Goal: Information Seeking & Learning: Learn about a topic

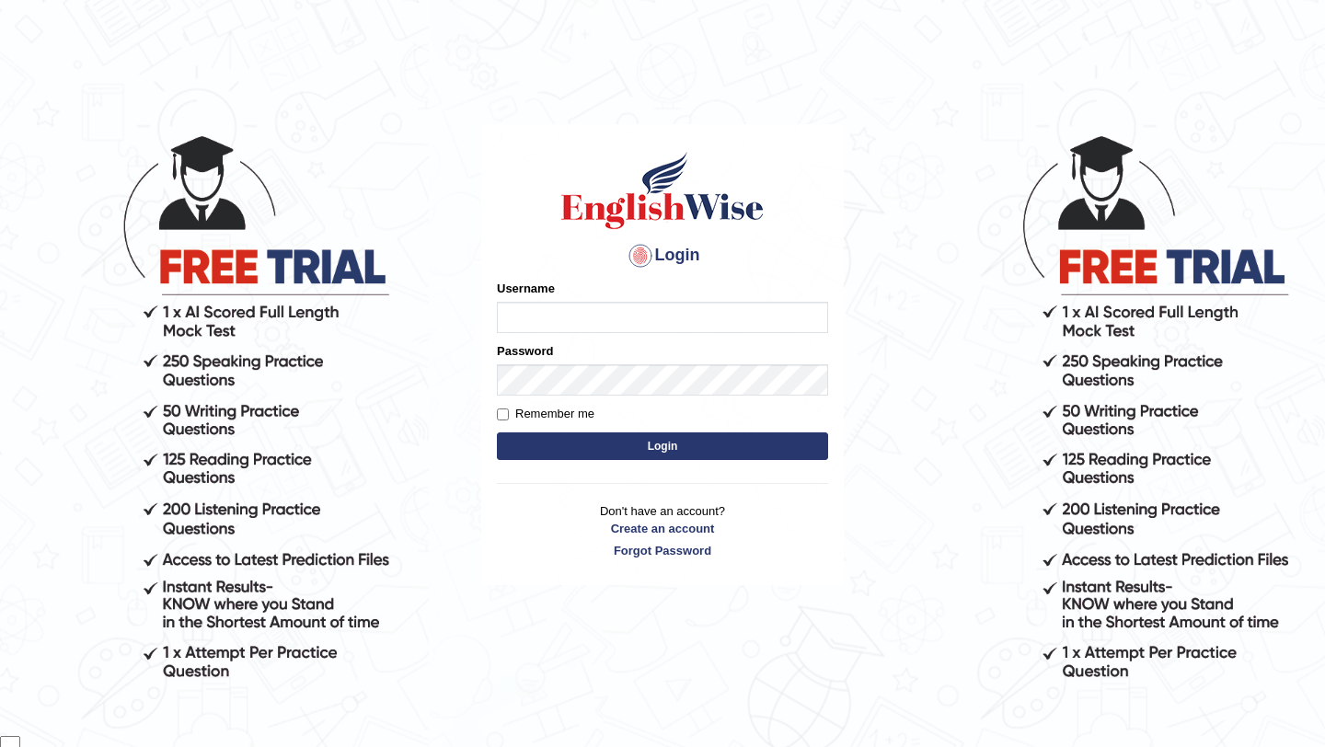
click at [725, 318] on input "Username" at bounding box center [662, 317] width 331 height 31
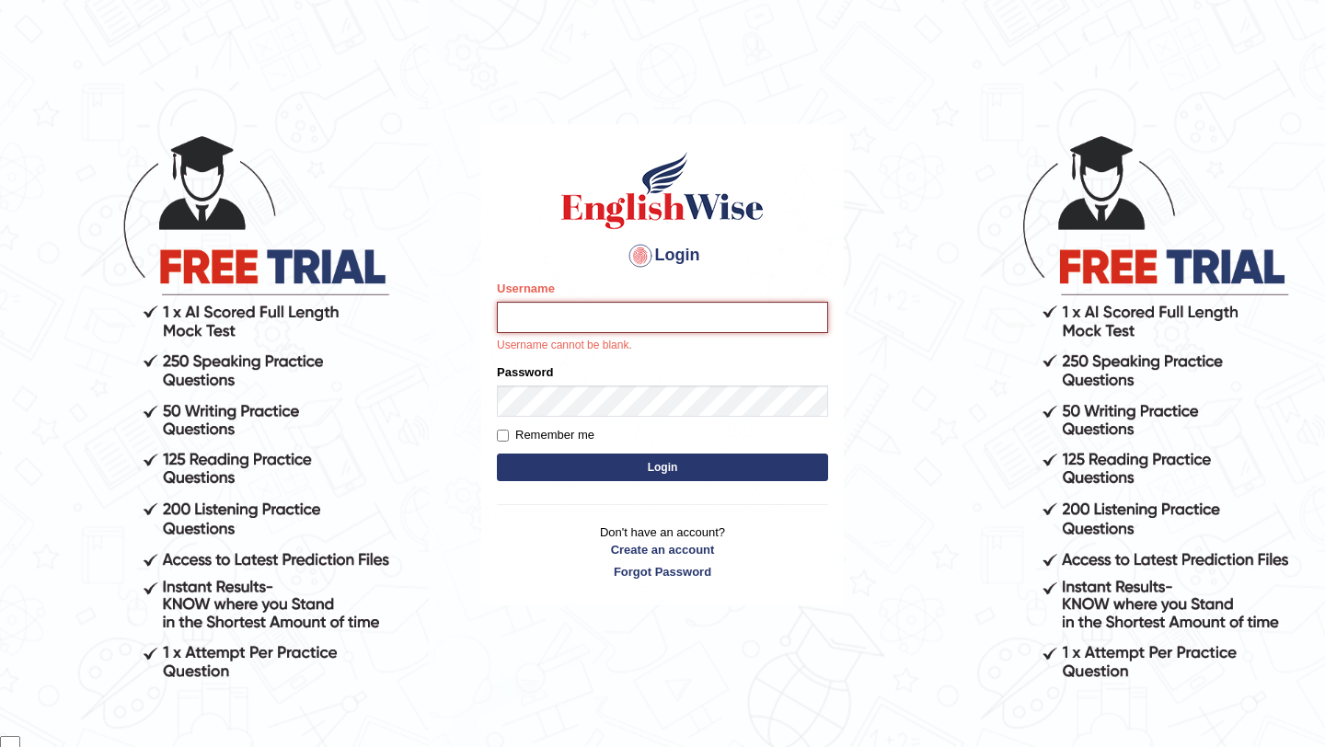
type input "samsubedi"
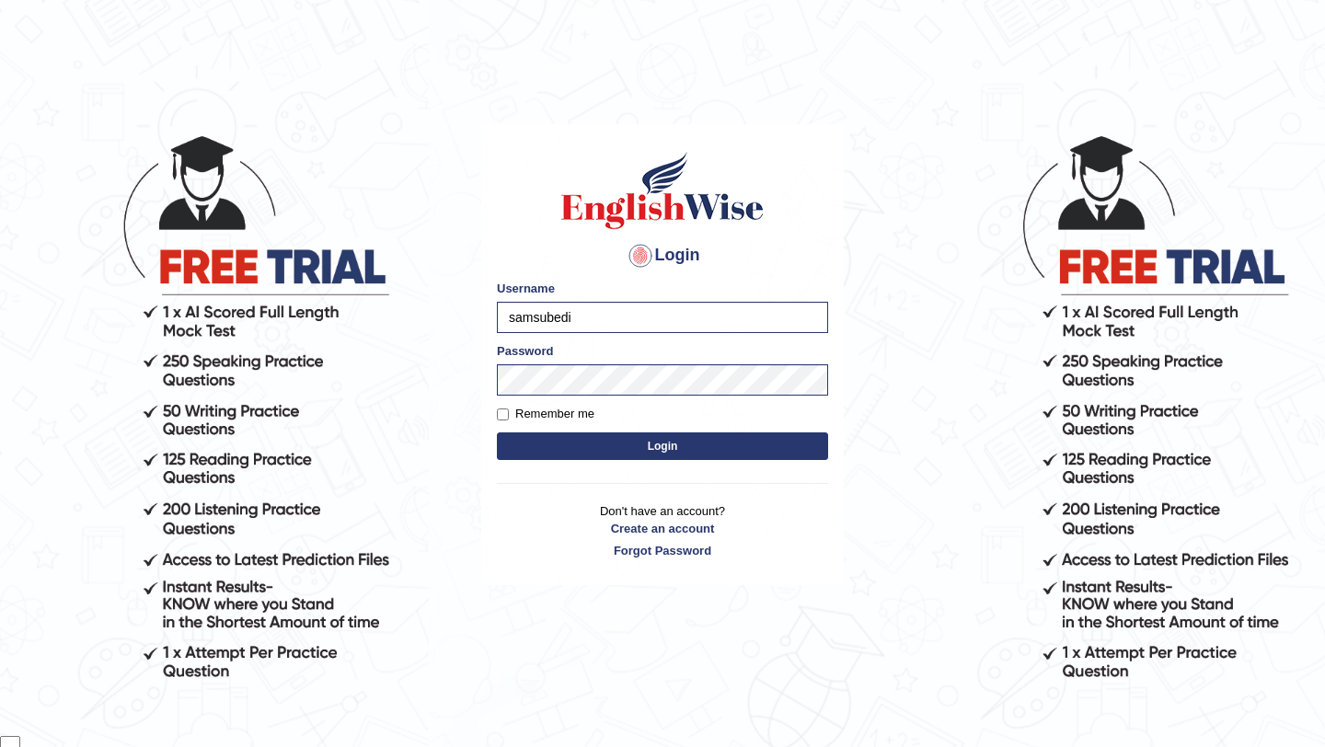
click at [683, 439] on button "Login" at bounding box center [662, 446] width 331 height 28
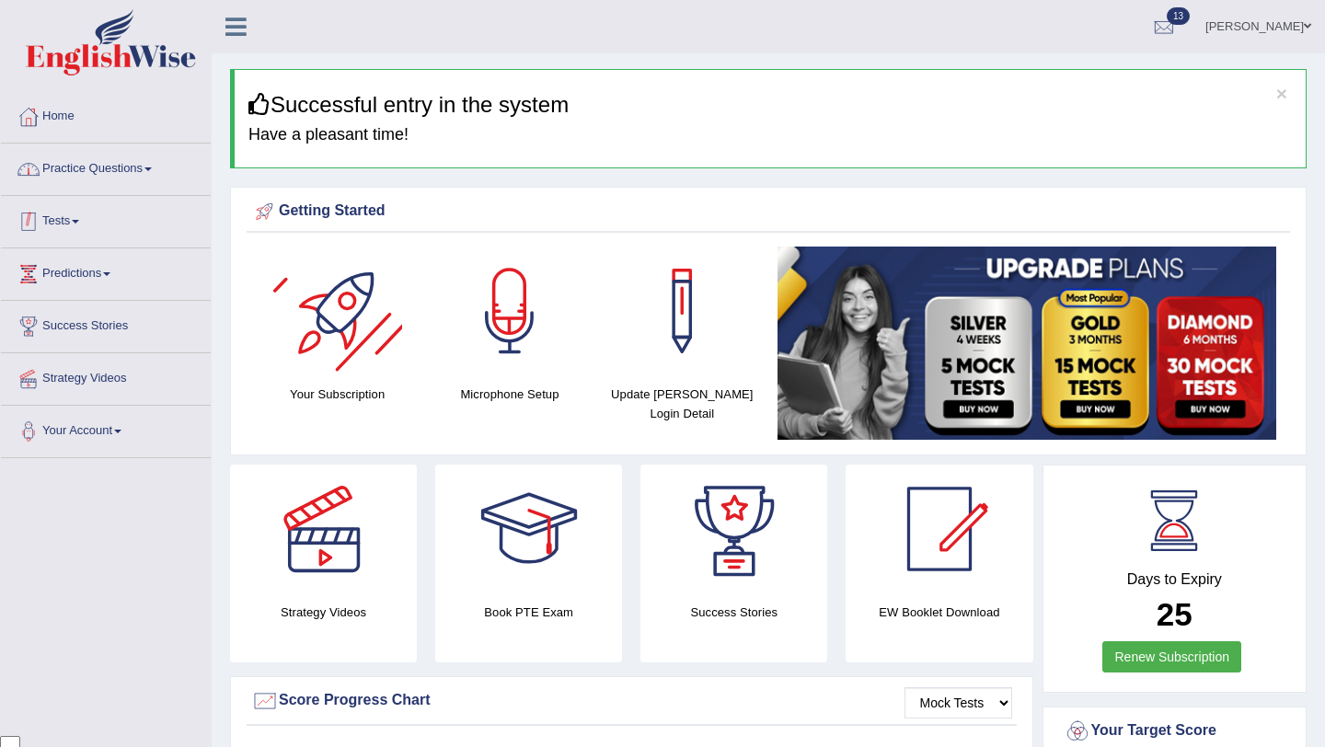
click at [156, 173] on link "Practice Questions" at bounding box center [106, 167] width 210 height 46
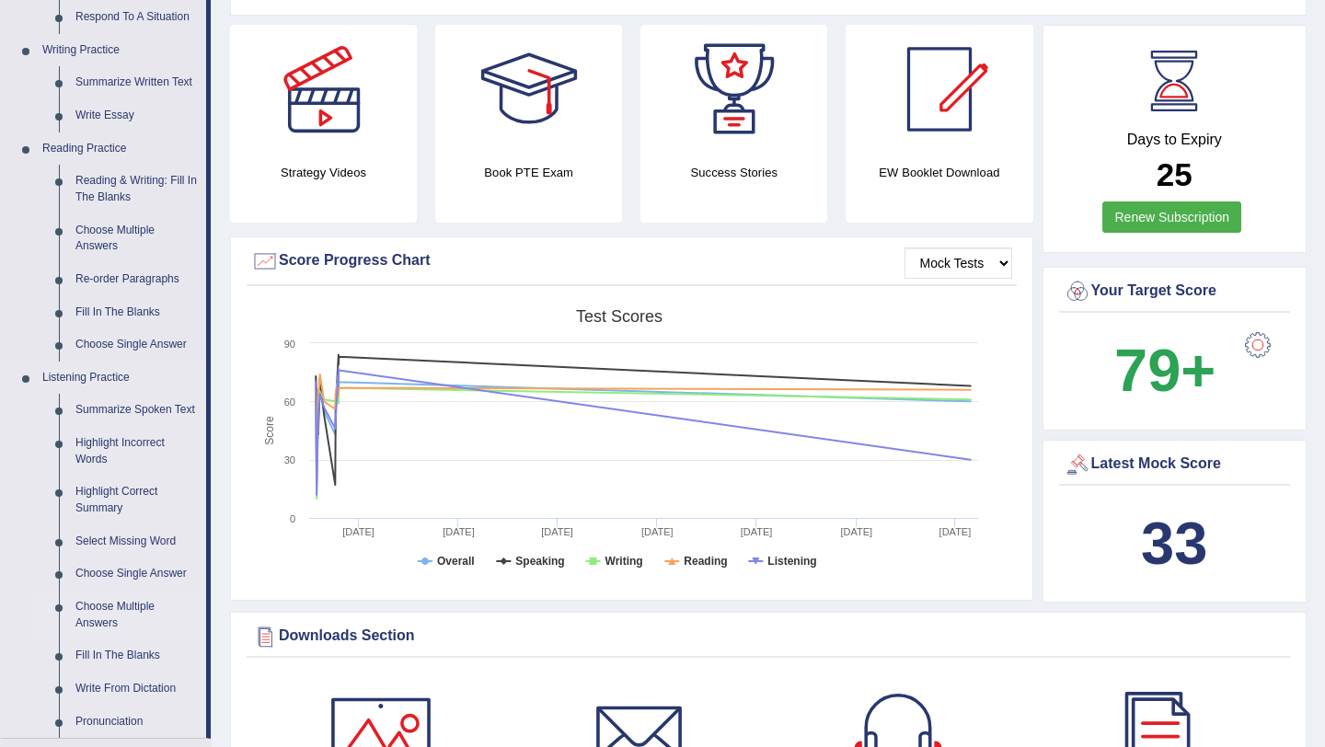
scroll to position [447, 0]
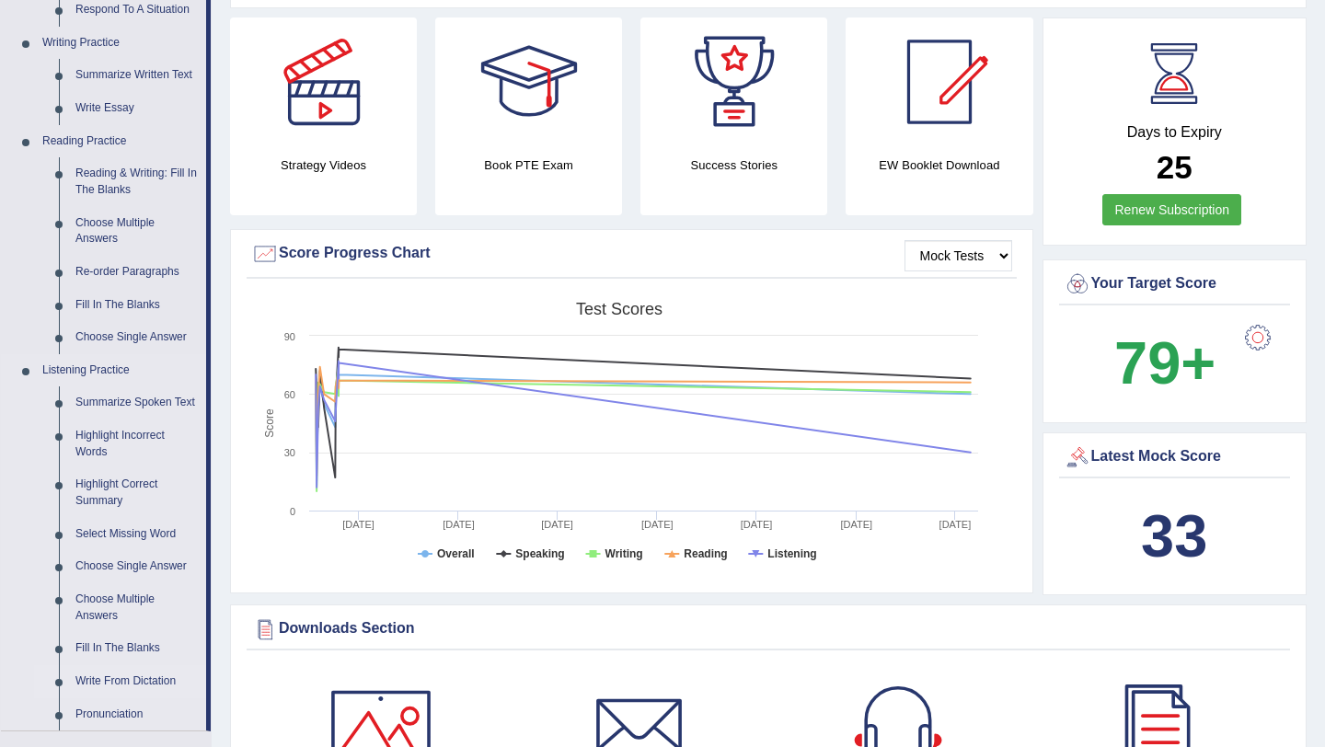
click at [120, 695] on link "Write From Dictation" at bounding box center [136, 681] width 139 height 33
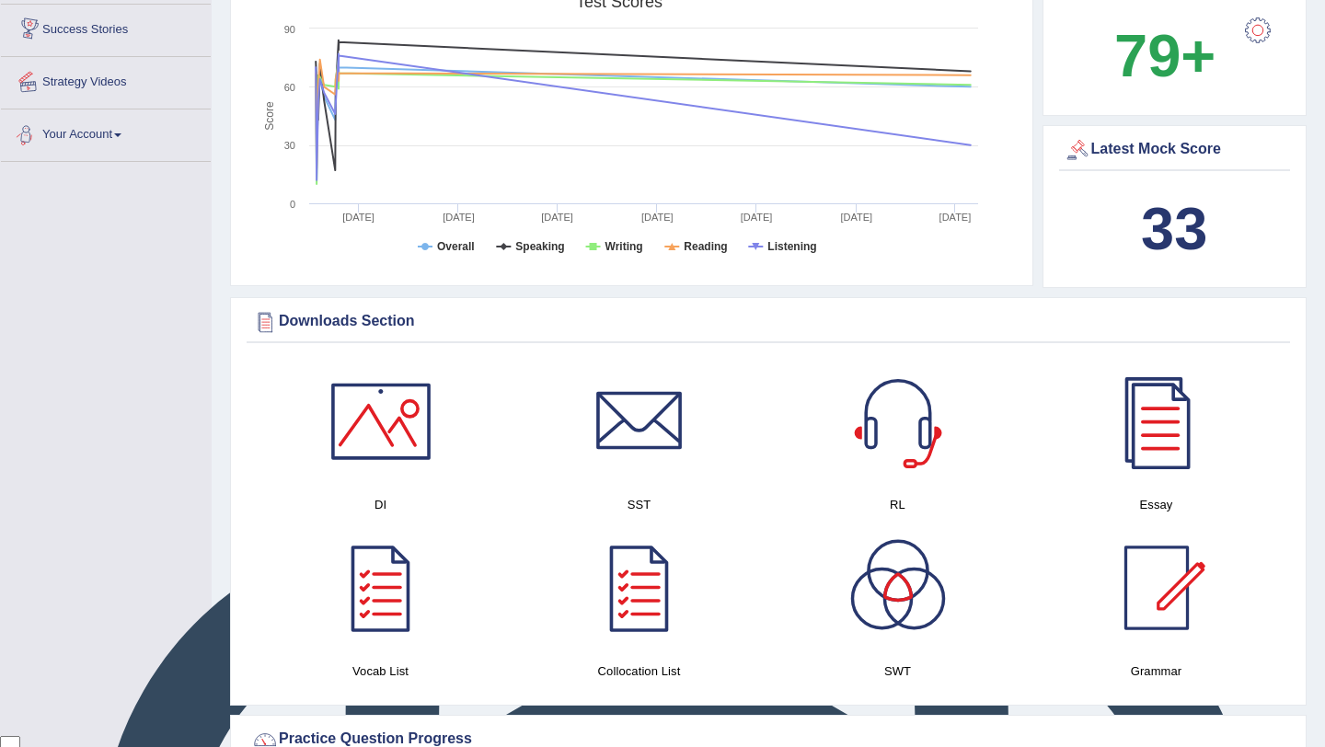
scroll to position [922, 0]
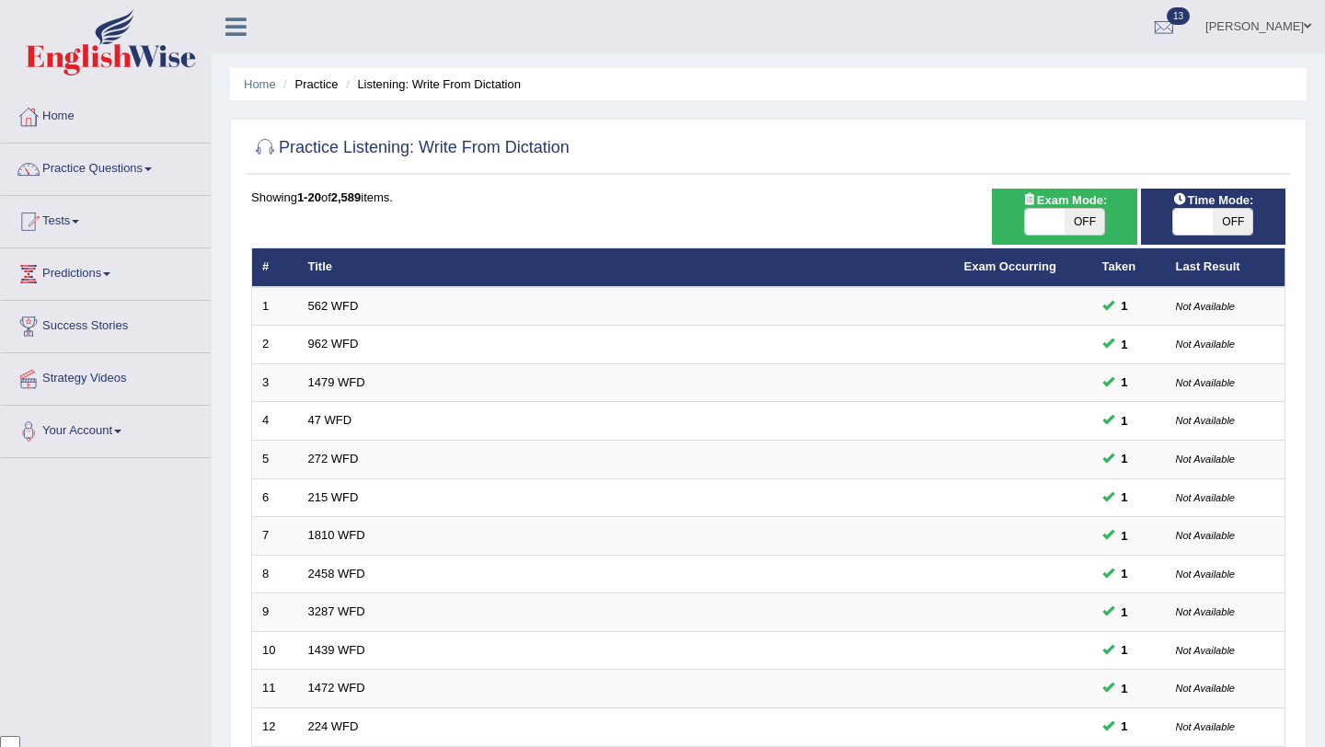
click at [1092, 220] on span "OFF" at bounding box center [1085, 222] width 40 height 26
checkbox input "true"
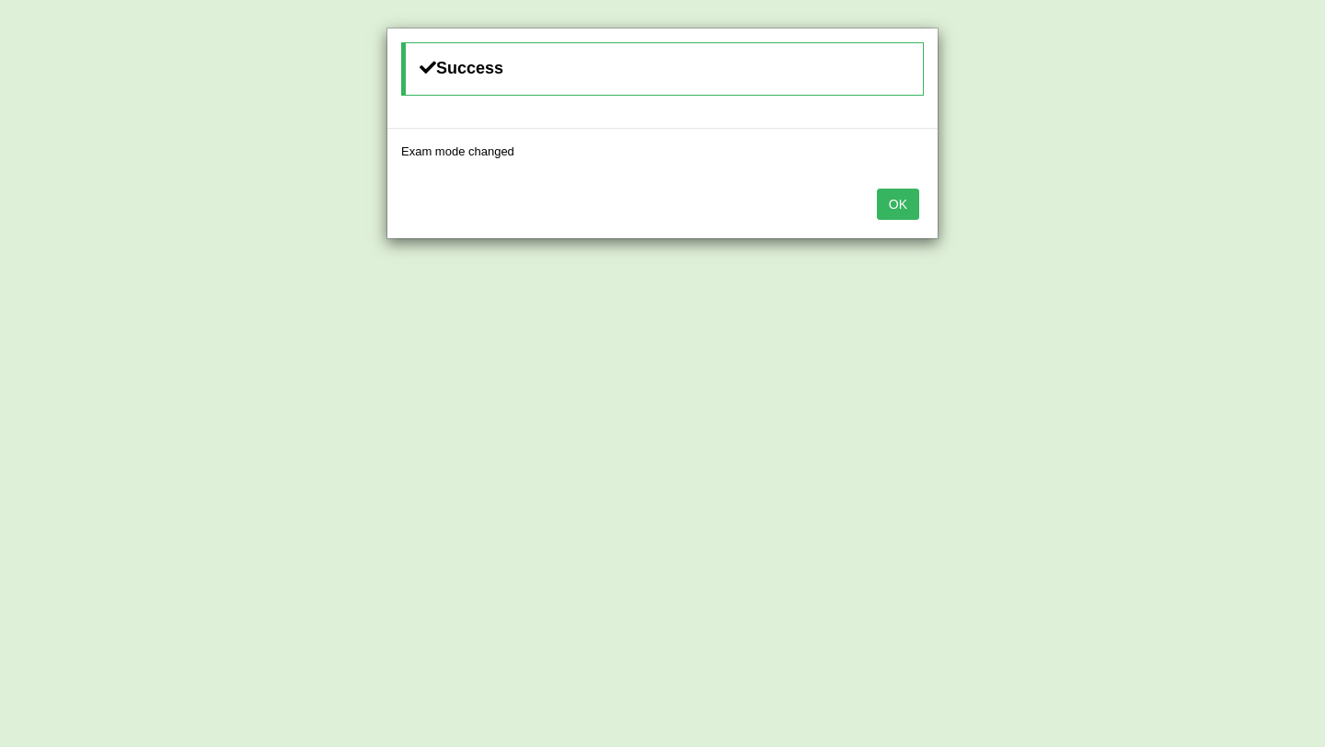
click at [896, 203] on button "OK" at bounding box center [898, 204] width 42 height 31
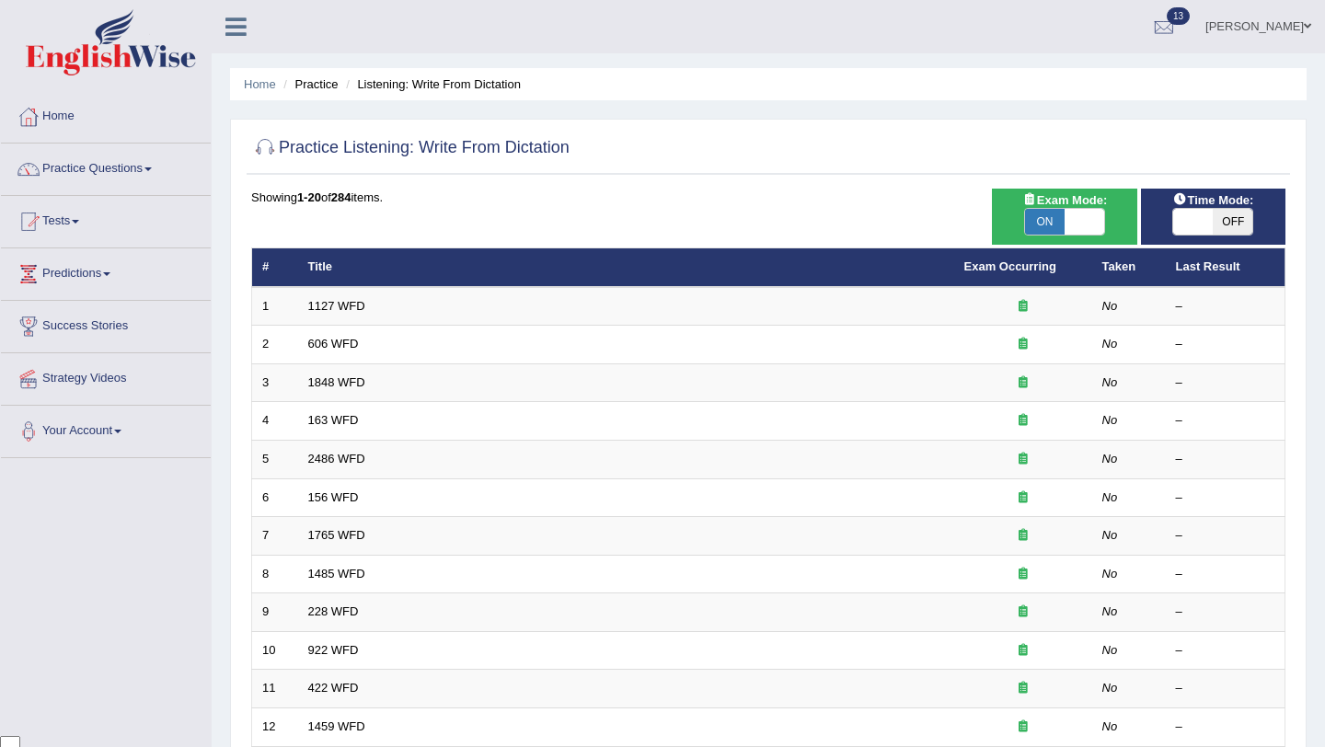
click at [1227, 224] on span "OFF" at bounding box center [1233, 222] width 40 height 26
checkbox input "true"
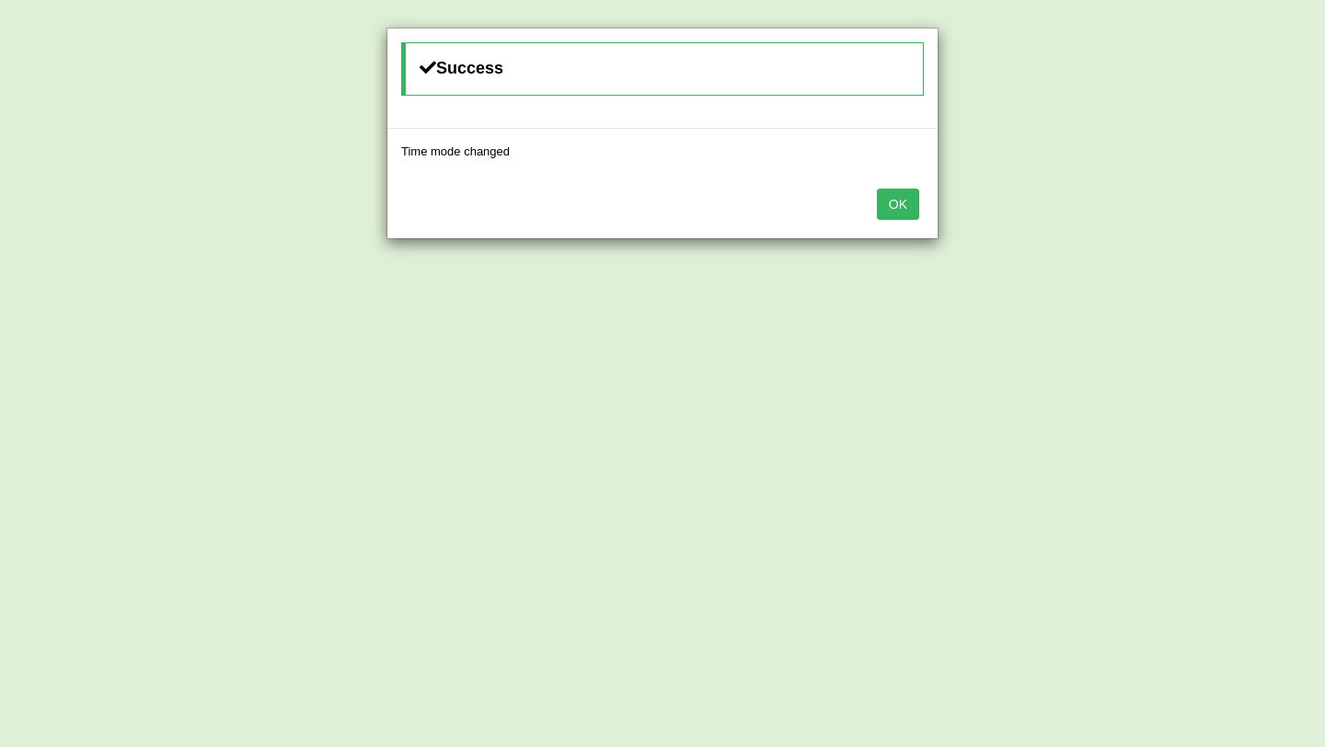
click at [887, 201] on button "OK" at bounding box center [898, 204] width 42 height 31
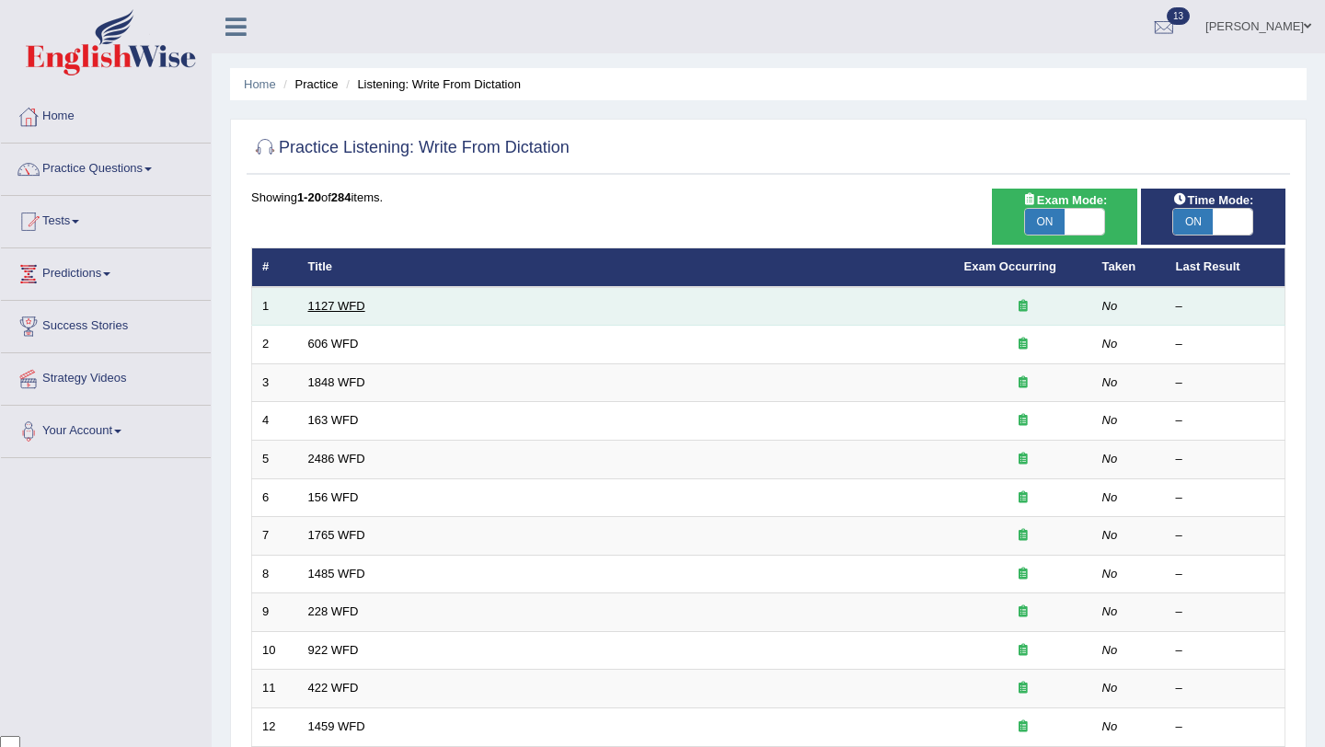
click at [353, 305] on link "1127 WFD" at bounding box center [336, 306] width 57 height 14
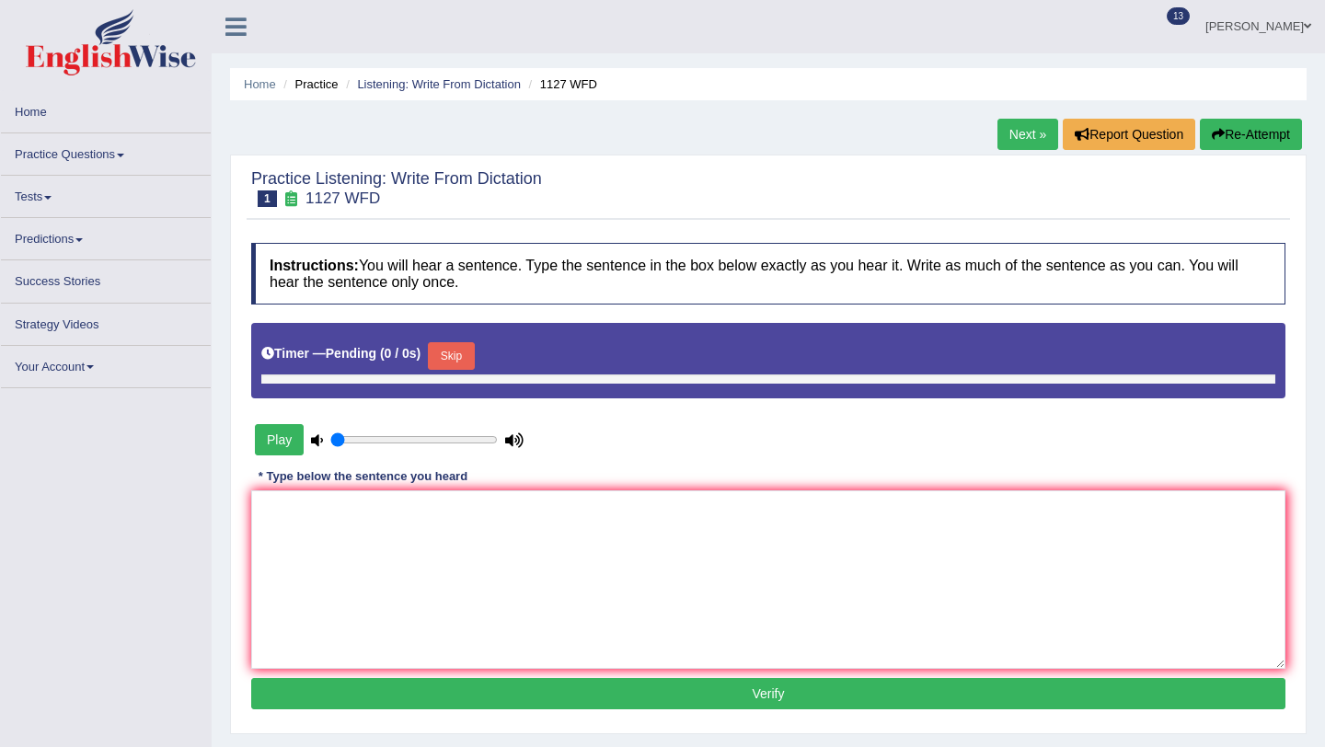
type input "0.4"
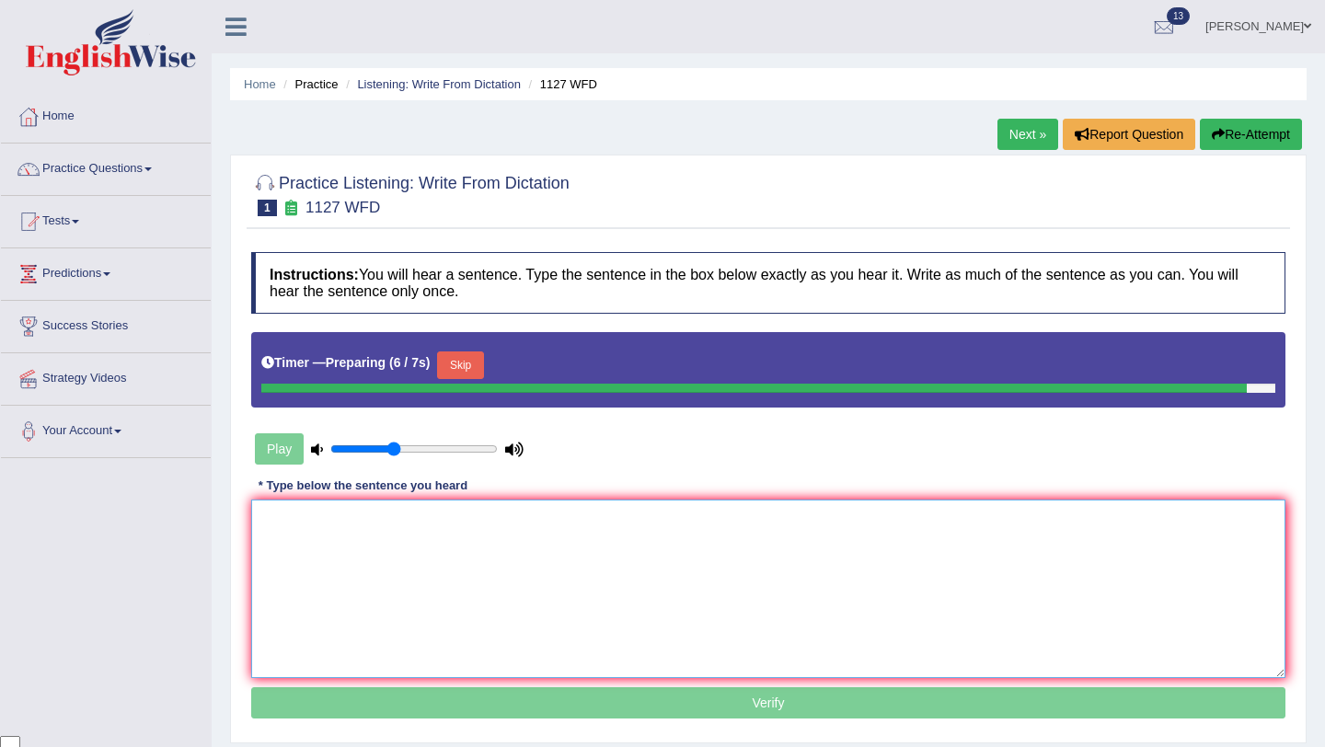
click at [528, 550] on textarea at bounding box center [768, 589] width 1034 height 178
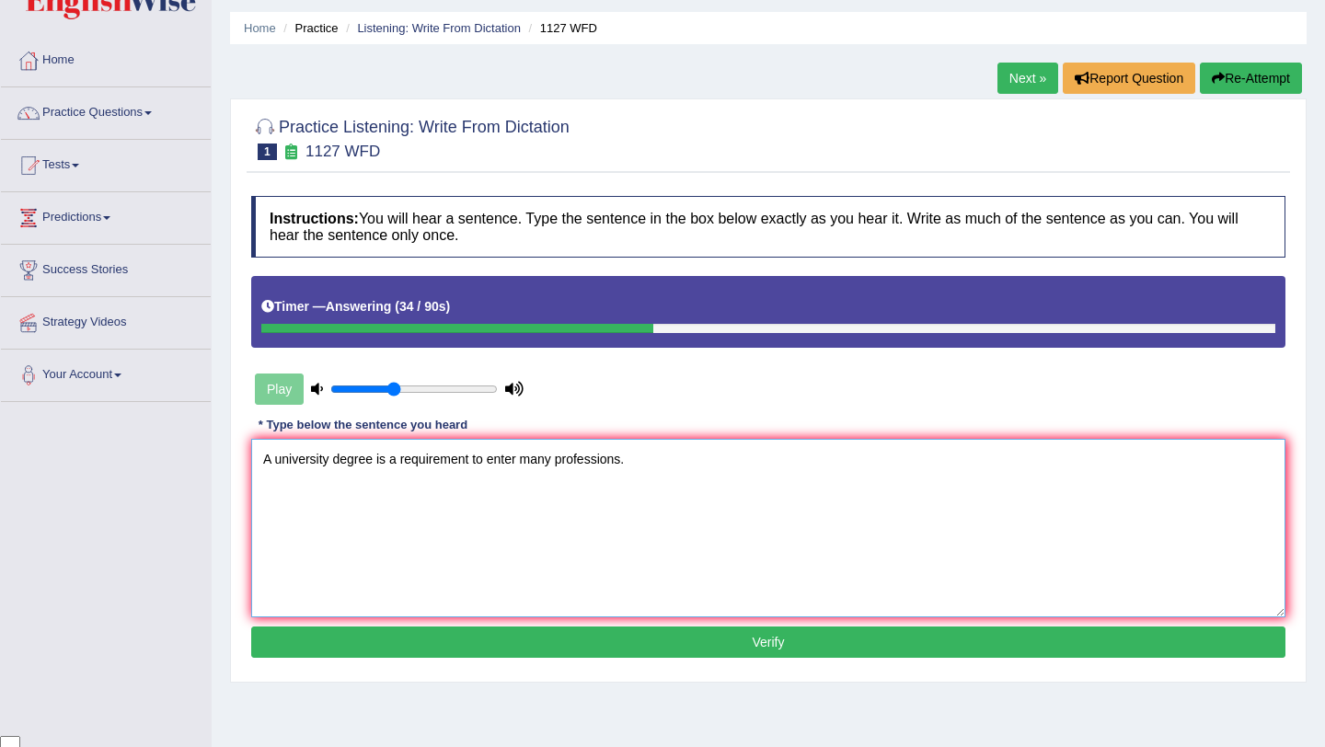
scroll to position [61, 0]
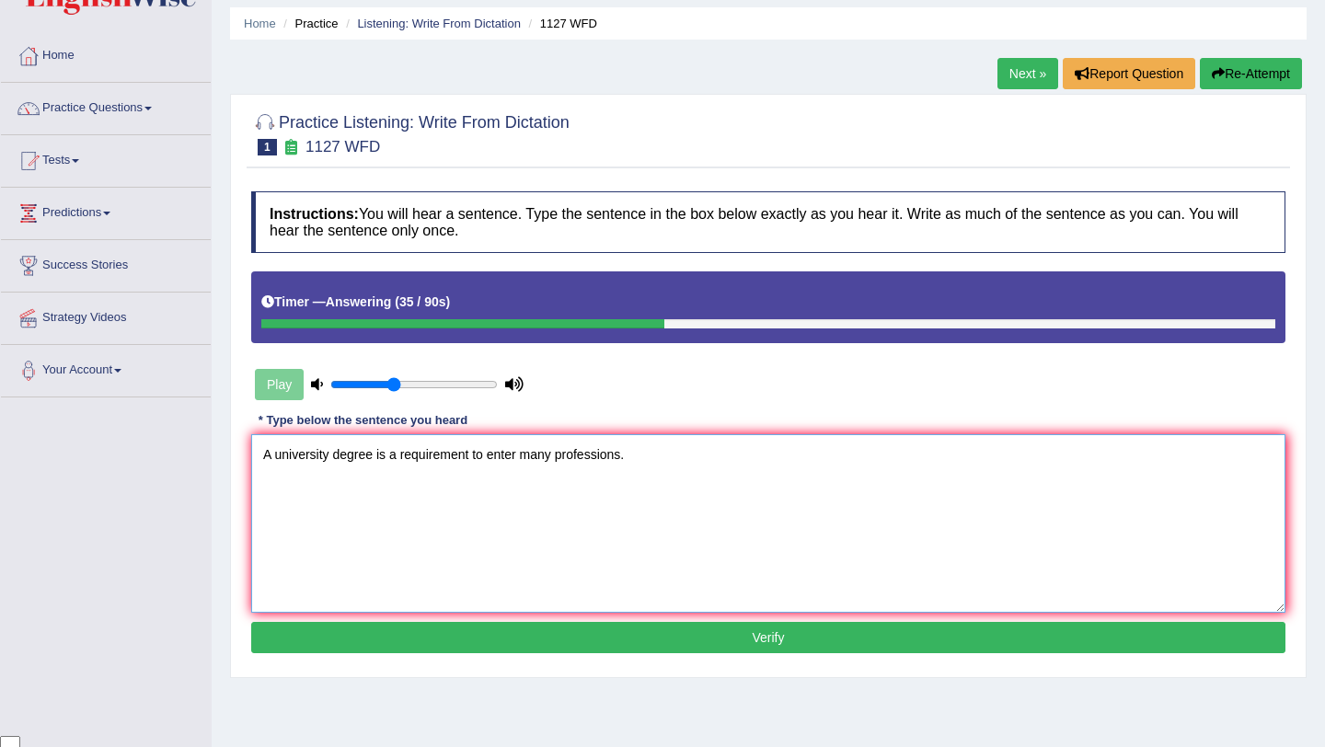
type textarea "A university degree is a requirement to enter many professions."
click at [709, 635] on button "Verify" at bounding box center [768, 637] width 1034 height 31
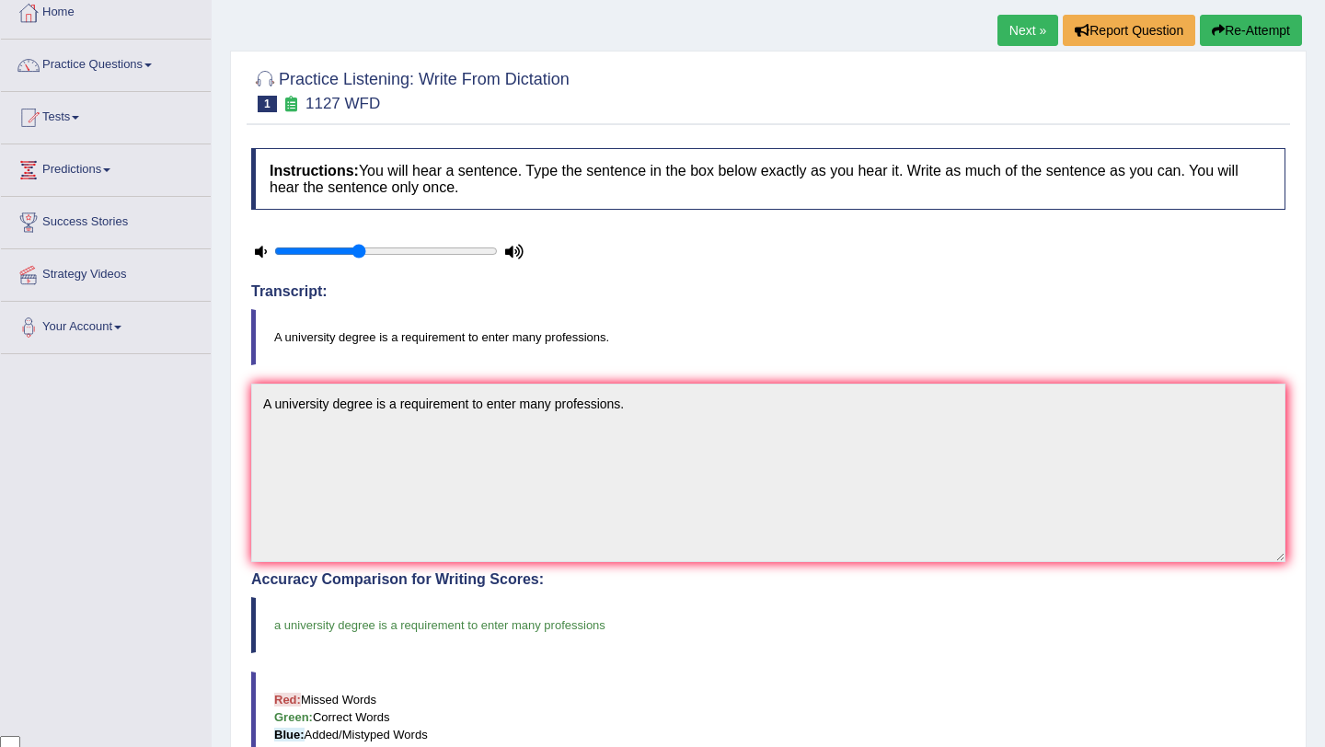
scroll to position [0, 0]
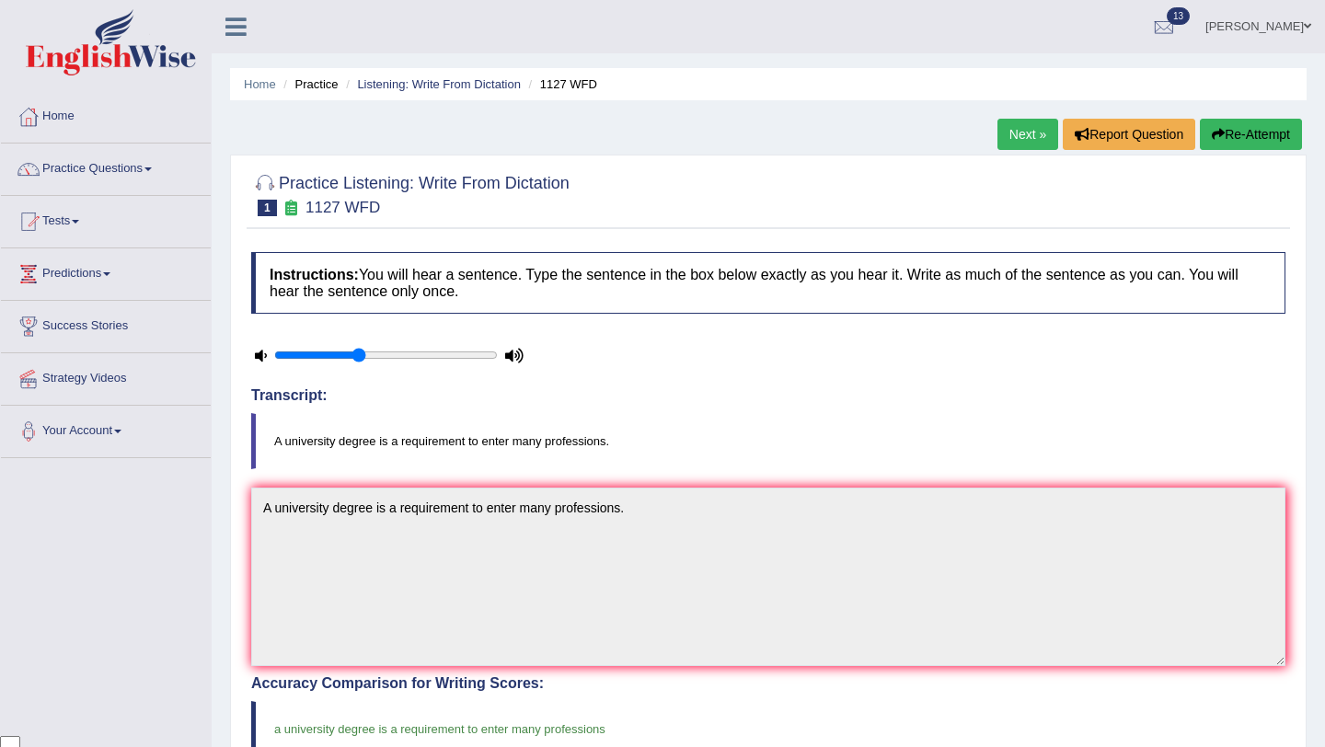
click at [1007, 140] on link "Next »" at bounding box center [1027, 134] width 61 height 31
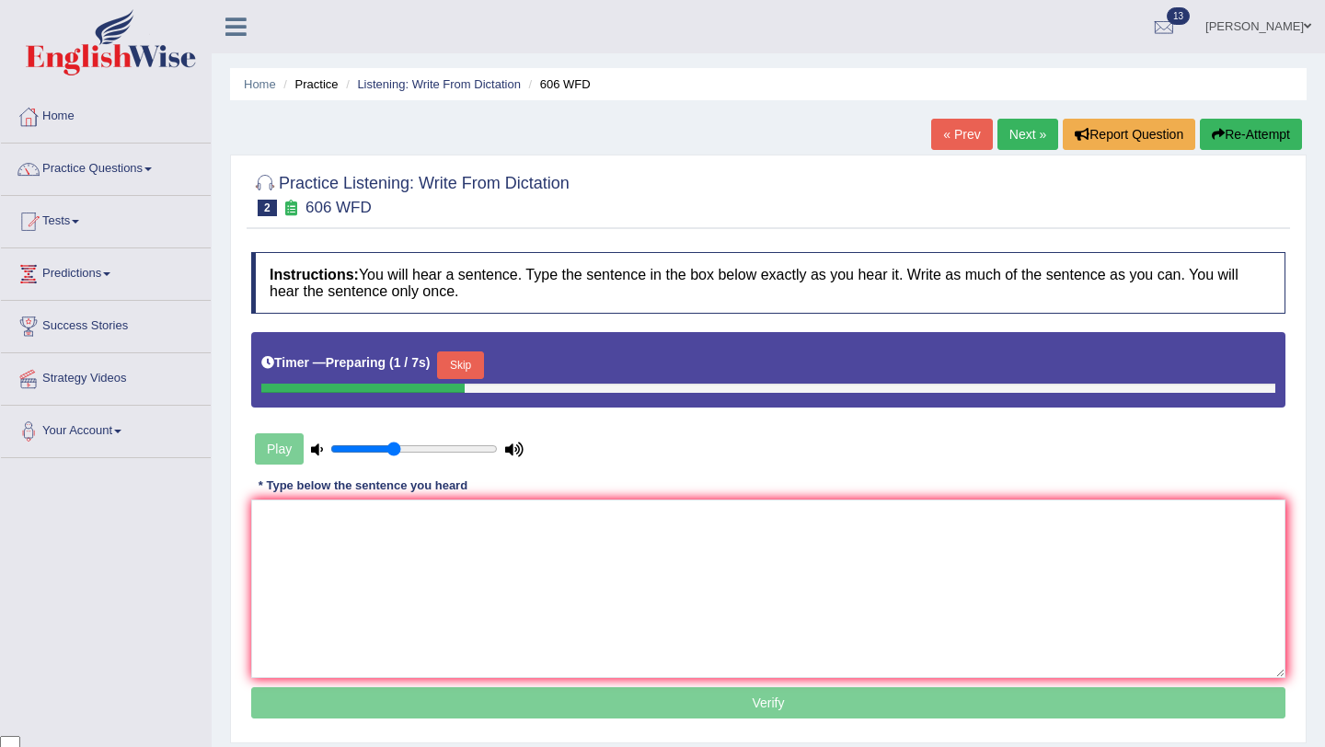
click at [482, 364] on button "Skip" at bounding box center [460, 365] width 46 height 28
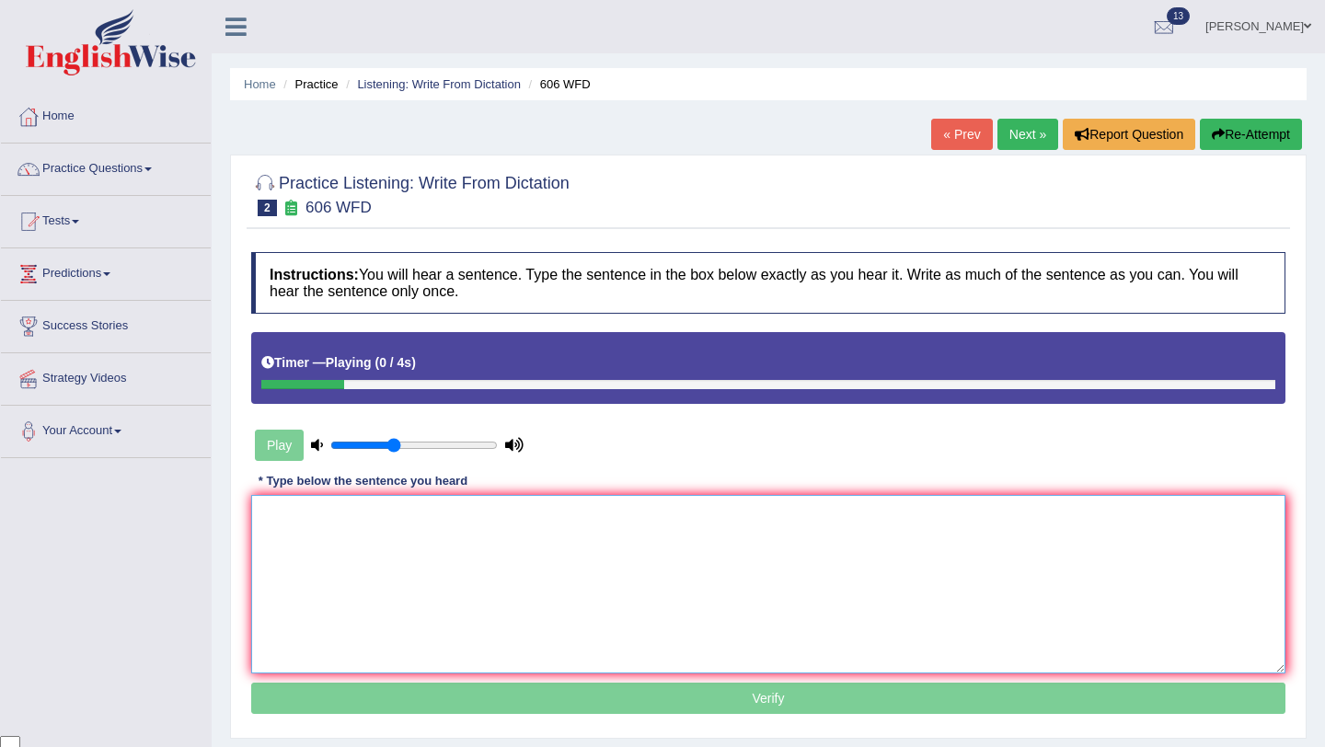
click at [493, 550] on textarea at bounding box center [768, 584] width 1034 height 178
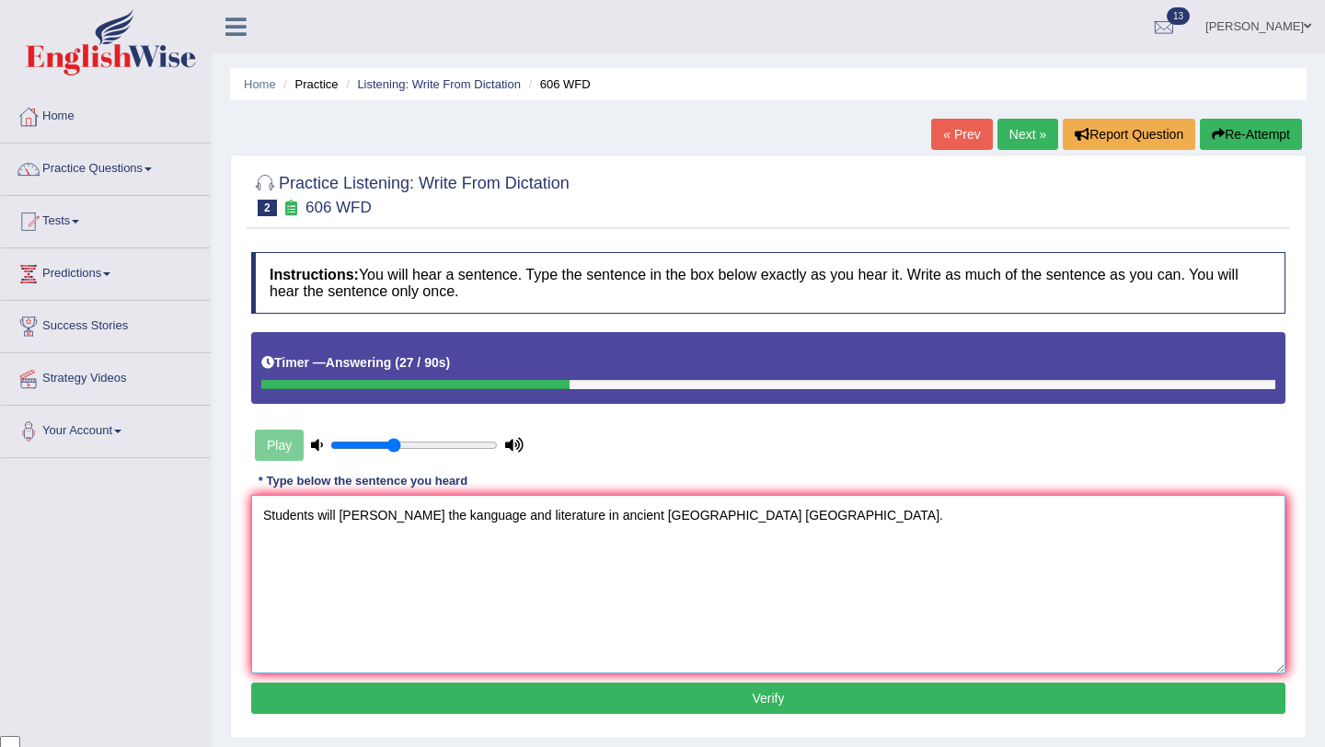
click at [371, 520] on textarea "Students will studt the kanguage and literature in ancient greece Greece." at bounding box center [768, 584] width 1034 height 178
click at [319, 519] on textarea "Students will study the kanguage and literature in ancient greece Greece." at bounding box center [768, 584] width 1034 height 178
click at [324, 516] on textarea "Students student will study the kanguage and literature in ancient greece Greec…" at bounding box center [768, 584] width 1034 height 178
click at [351, 587] on textarea "Students Student will study the kanguage and literature in ancient greece Greec…" at bounding box center [768, 584] width 1034 height 178
click at [455, 520] on textarea "Students Student will study the kanguage and literature in ancient greece Greec…" at bounding box center [768, 584] width 1034 height 178
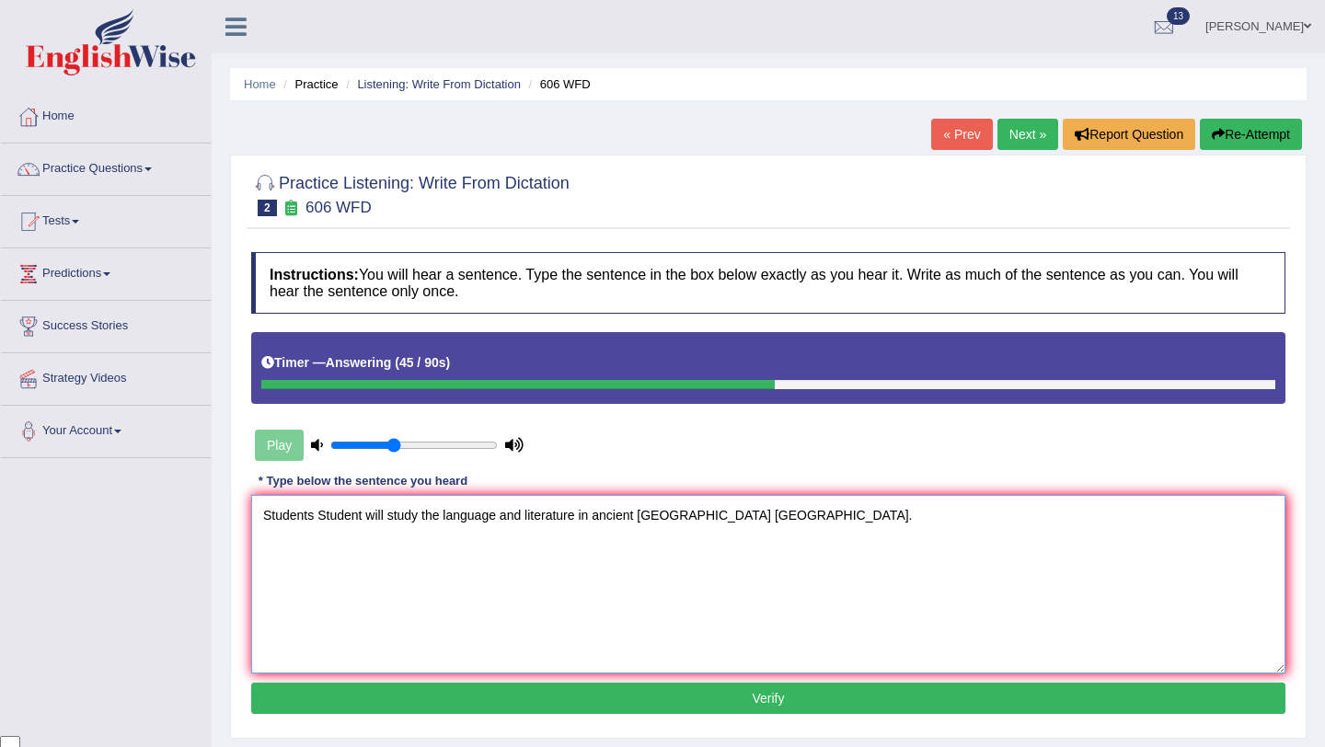
click at [505, 519] on textarea "Students Student will study the language and literature in ancient greece Greec…" at bounding box center [768, 584] width 1034 height 178
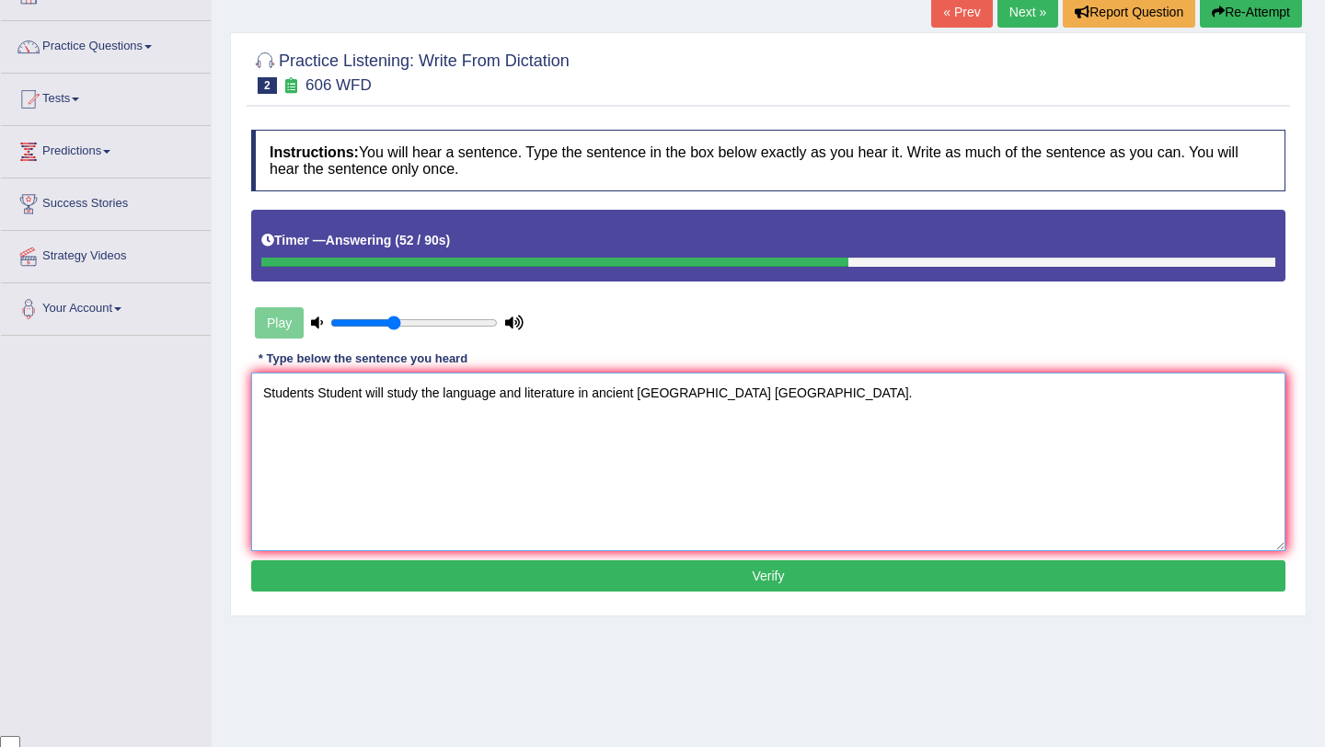
scroll to position [128, 0]
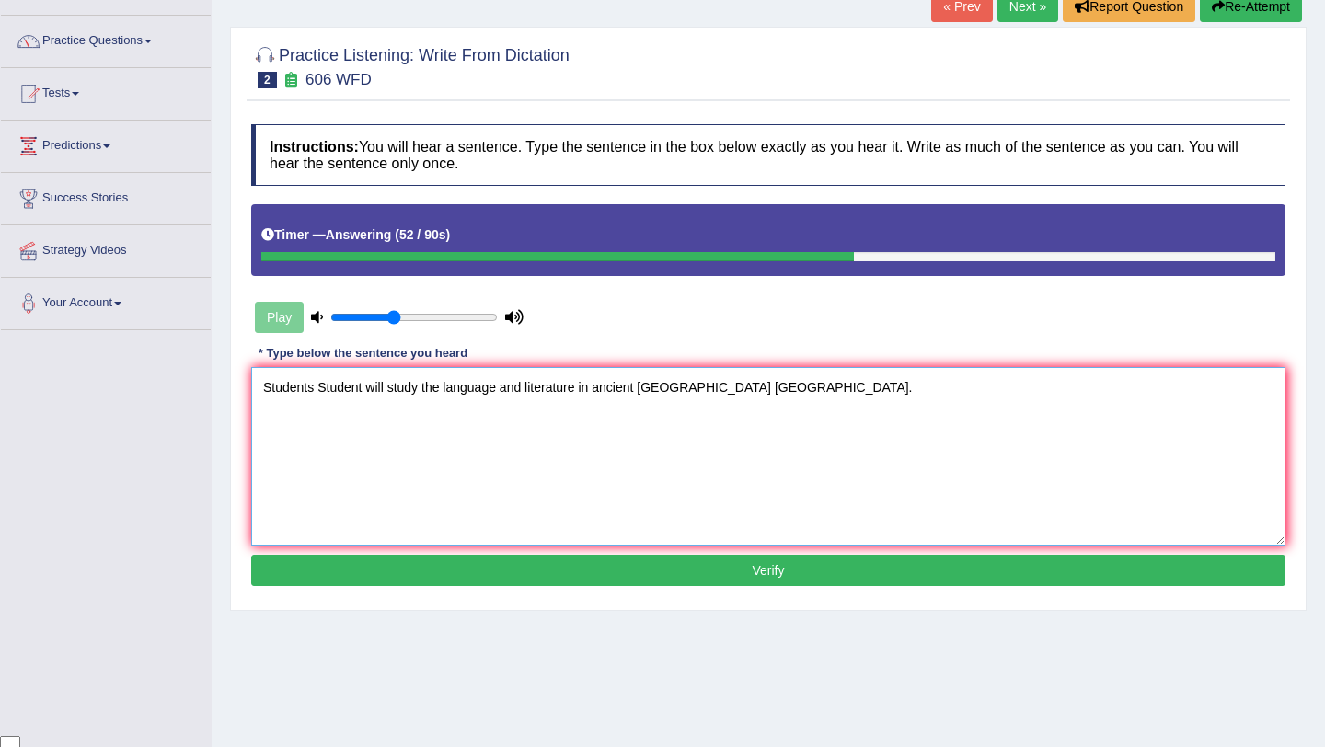
type textarea "Students Student will study the language and literature in ancient greece Greec…"
click at [711, 568] on button "Verify" at bounding box center [768, 570] width 1034 height 31
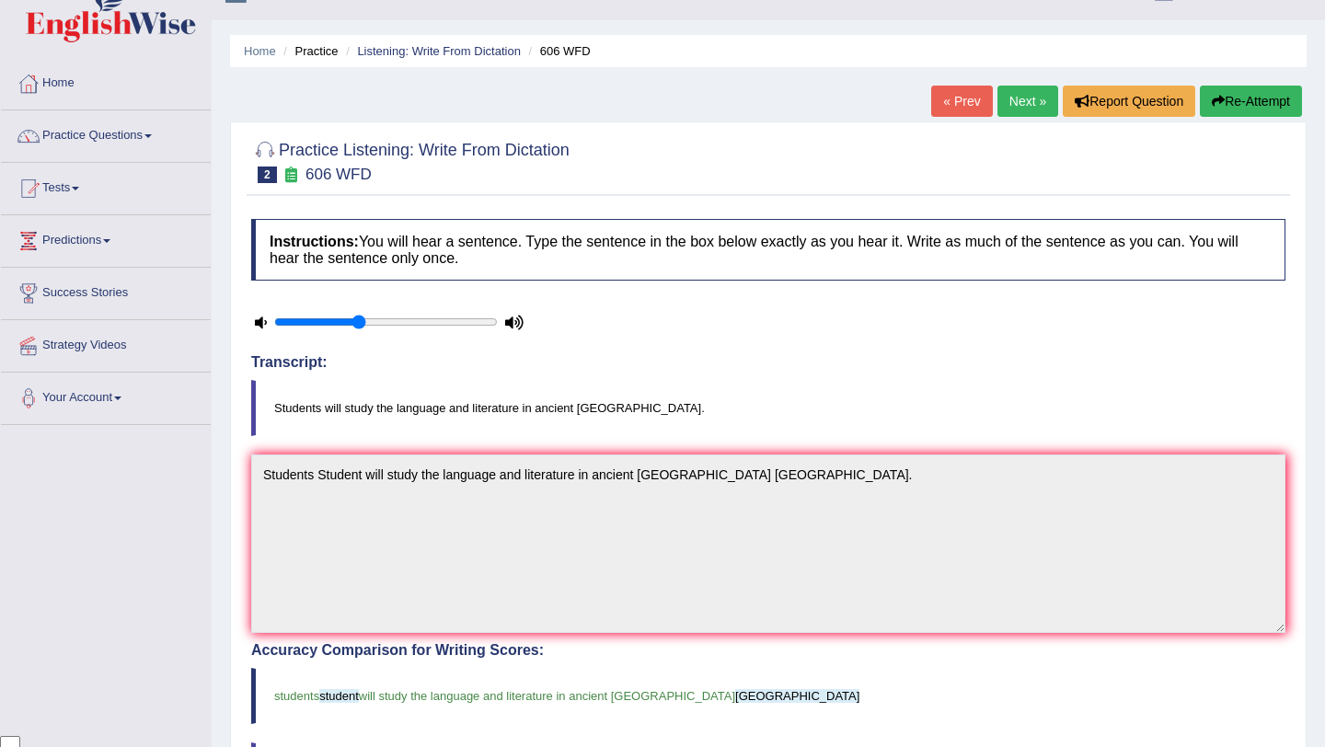
scroll to position [0, 0]
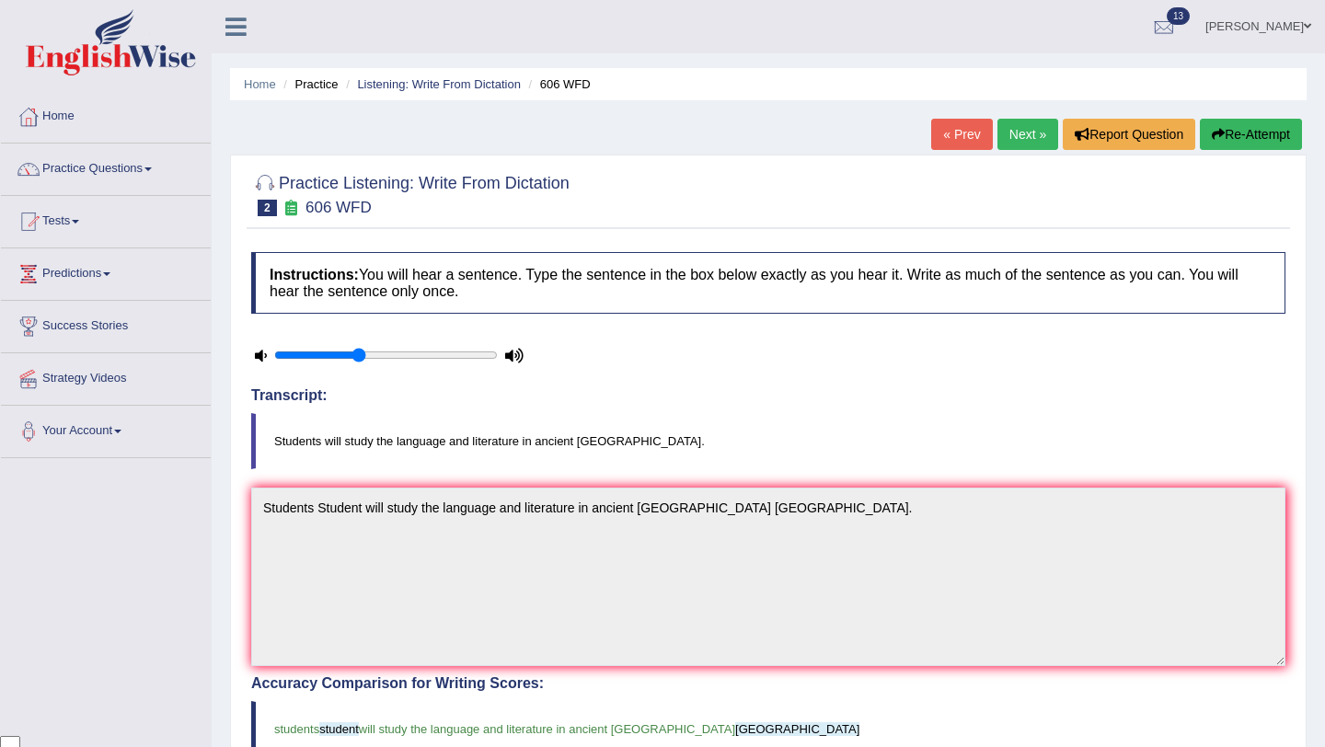
click at [1020, 144] on link "Next »" at bounding box center [1027, 134] width 61 height 31
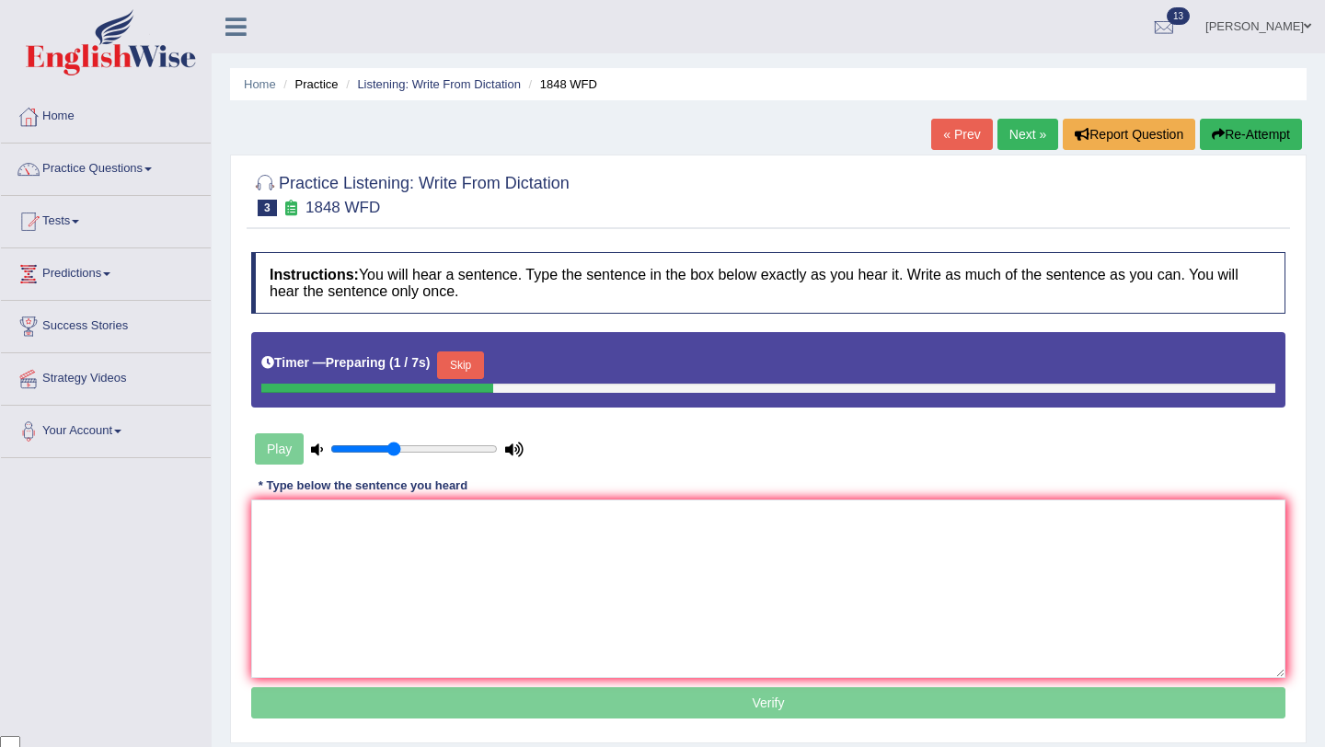
click at [481, 374] on button "Skip" at bounding box center [460, 365] width 46 height 28
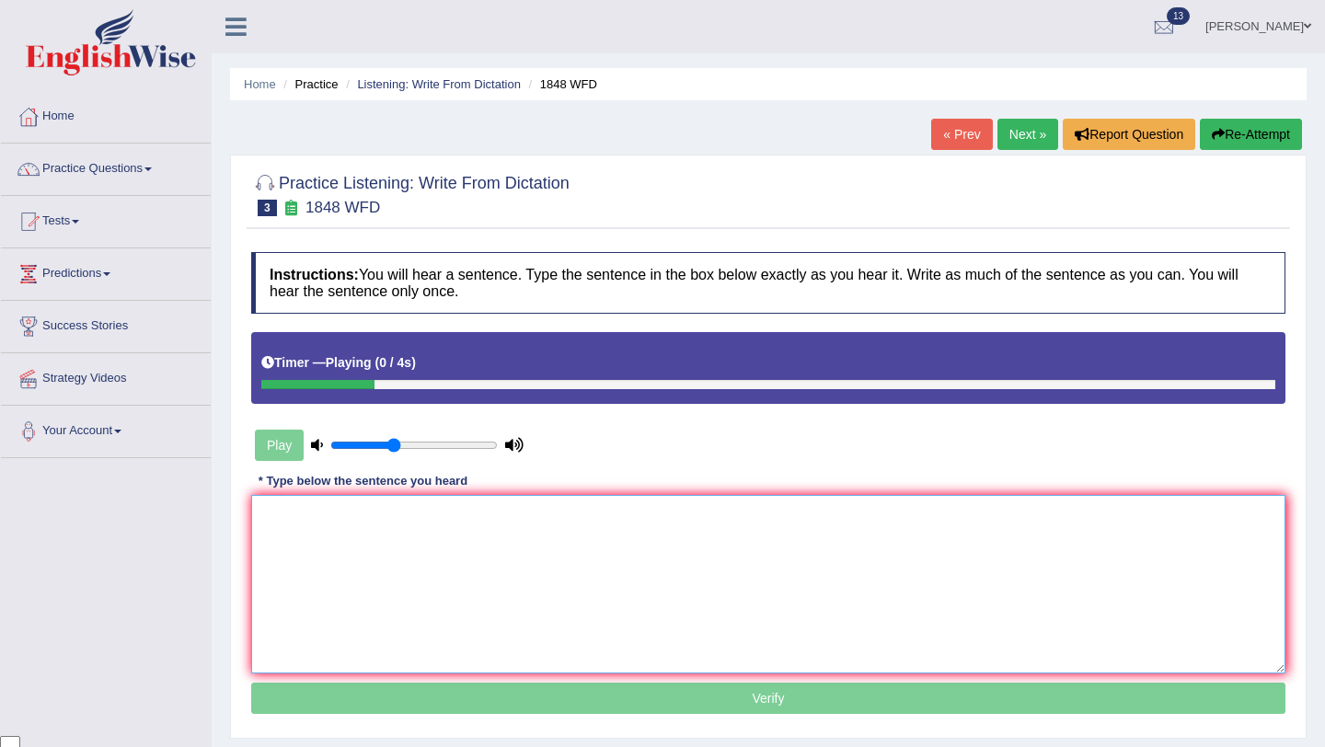
click at [485, 552] on textarea at bounding box center [768, 584] width 1034 height 178
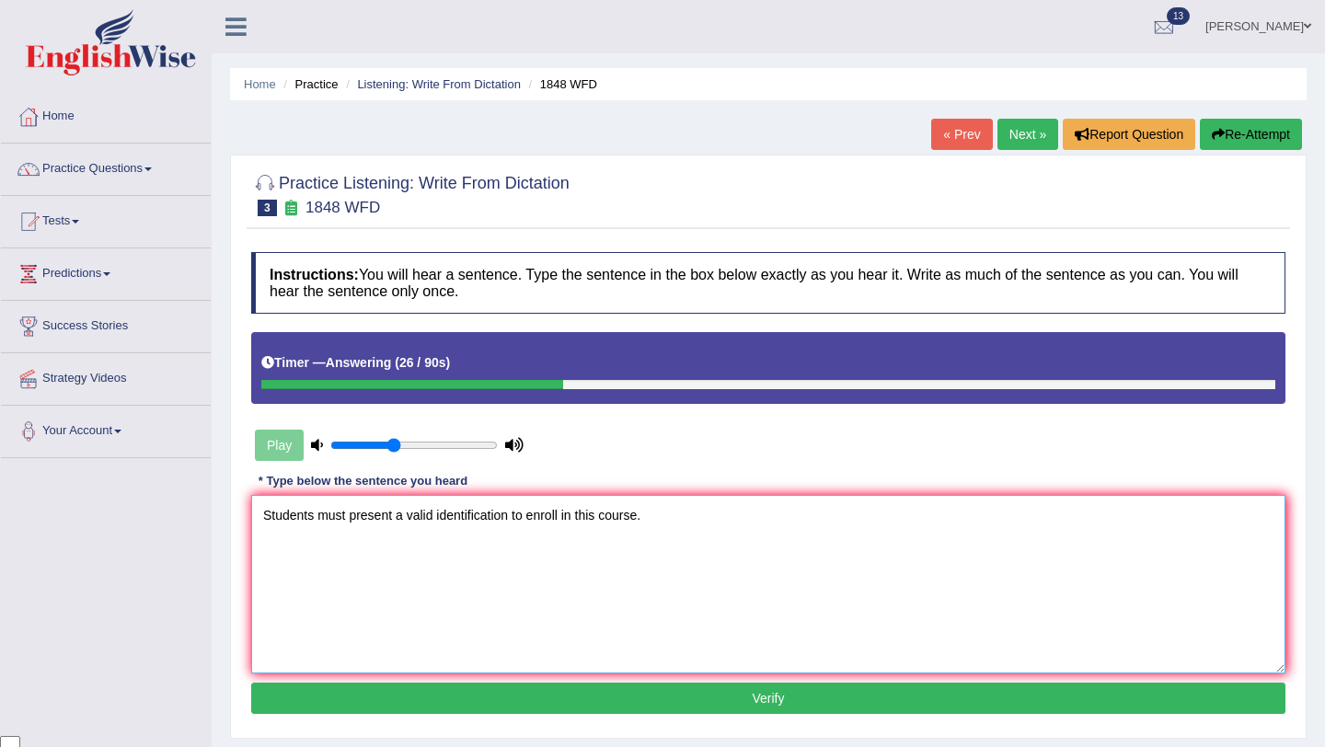
type textarea "Students must present a valid identification to enroll in this course."
click at [569, 706] on button "Verify" at bounding box center [768, 698] width 1034 height 31
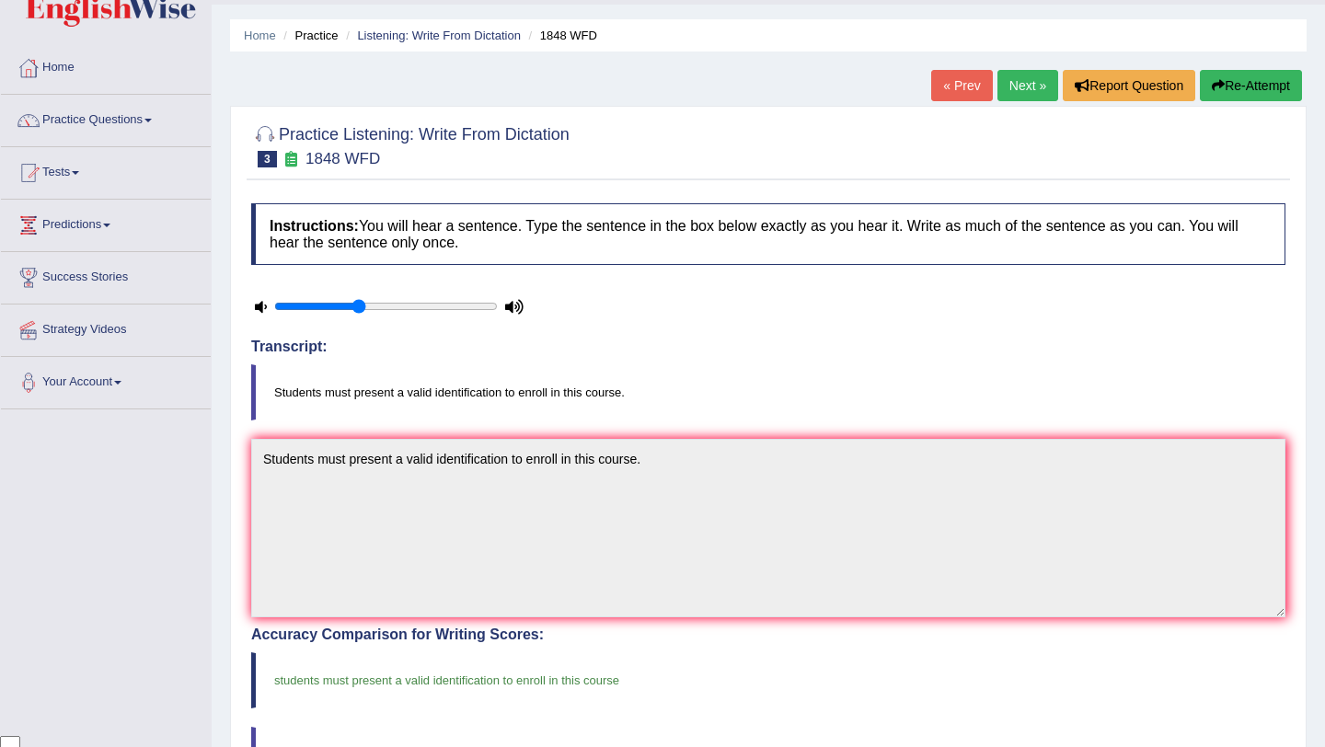
scroll to position [47, 0]
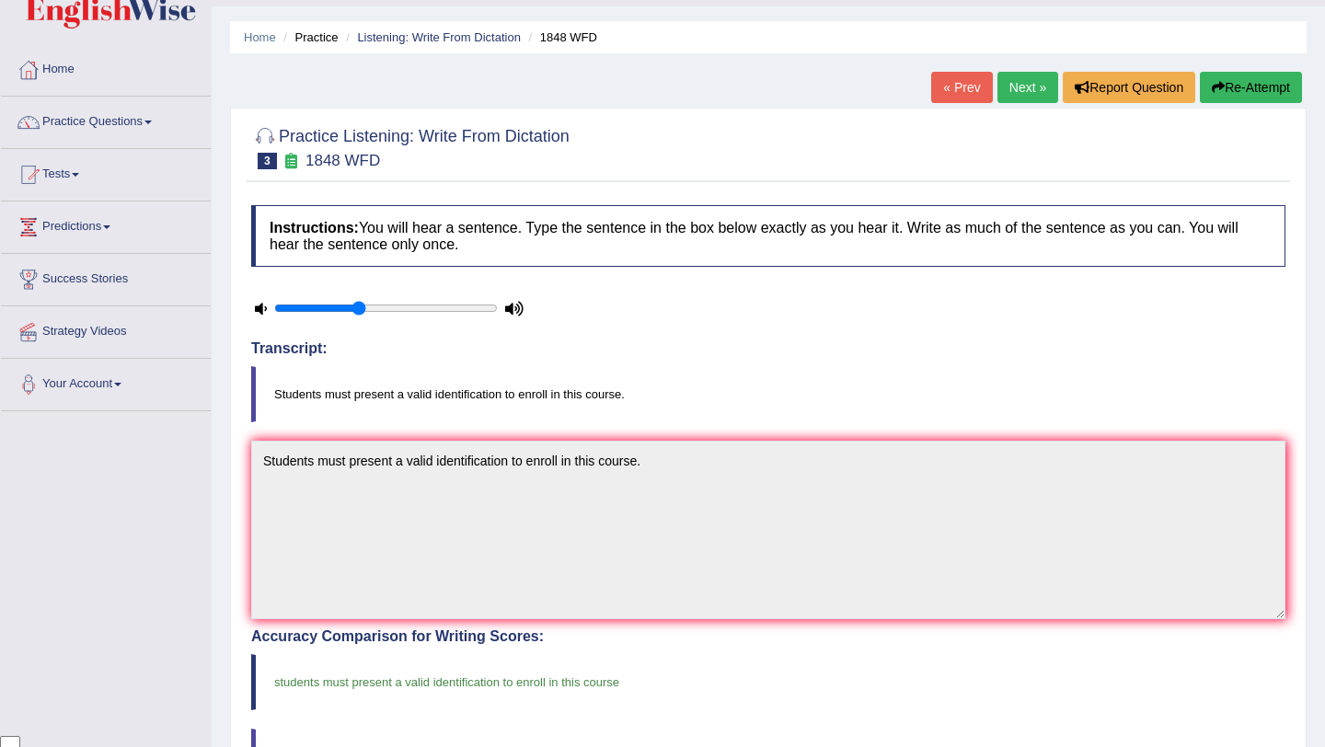
click at [1014, 86] on link "Next »" at bounding box center [1027, 87] width 61 height 31
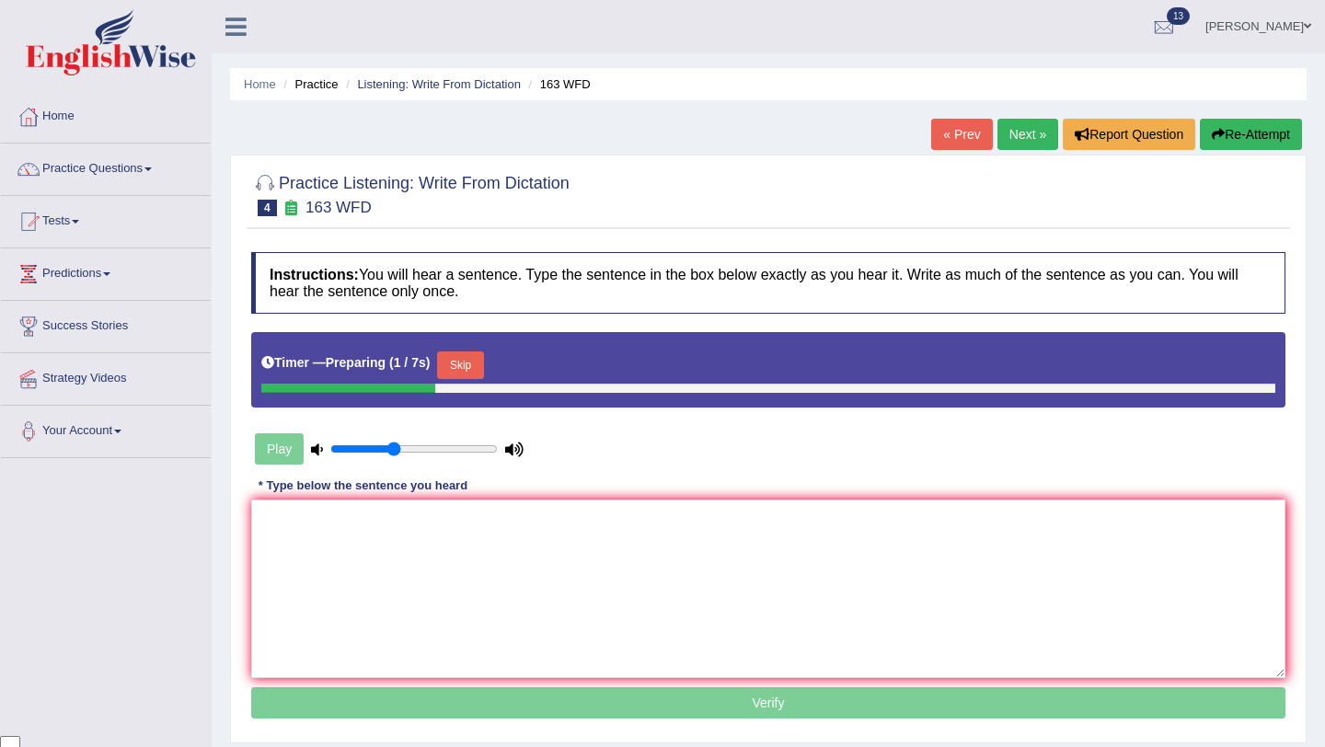
click at [478, 363] on button "Skip" at bounding box center [460, 365] width 46 height 28
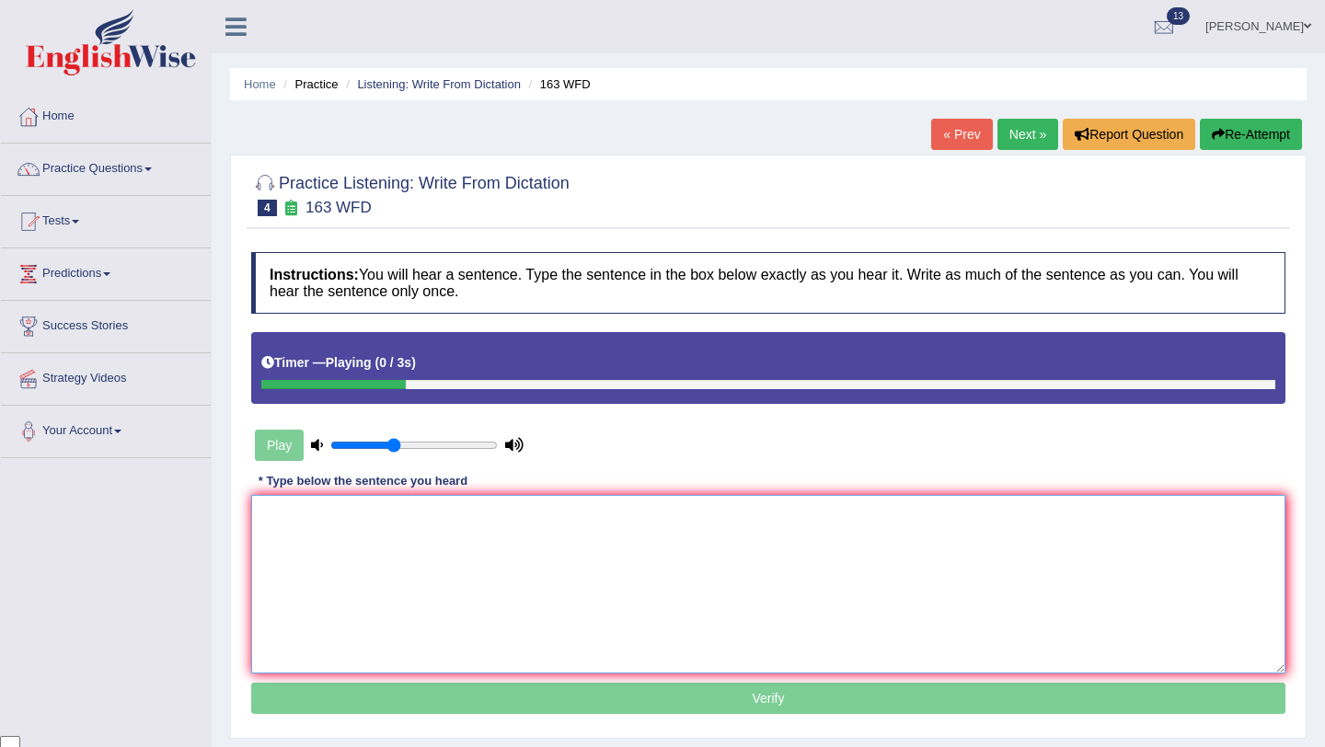
click at [430, 571] on textarea at bounding box center [768, 584] width 1034 height 178
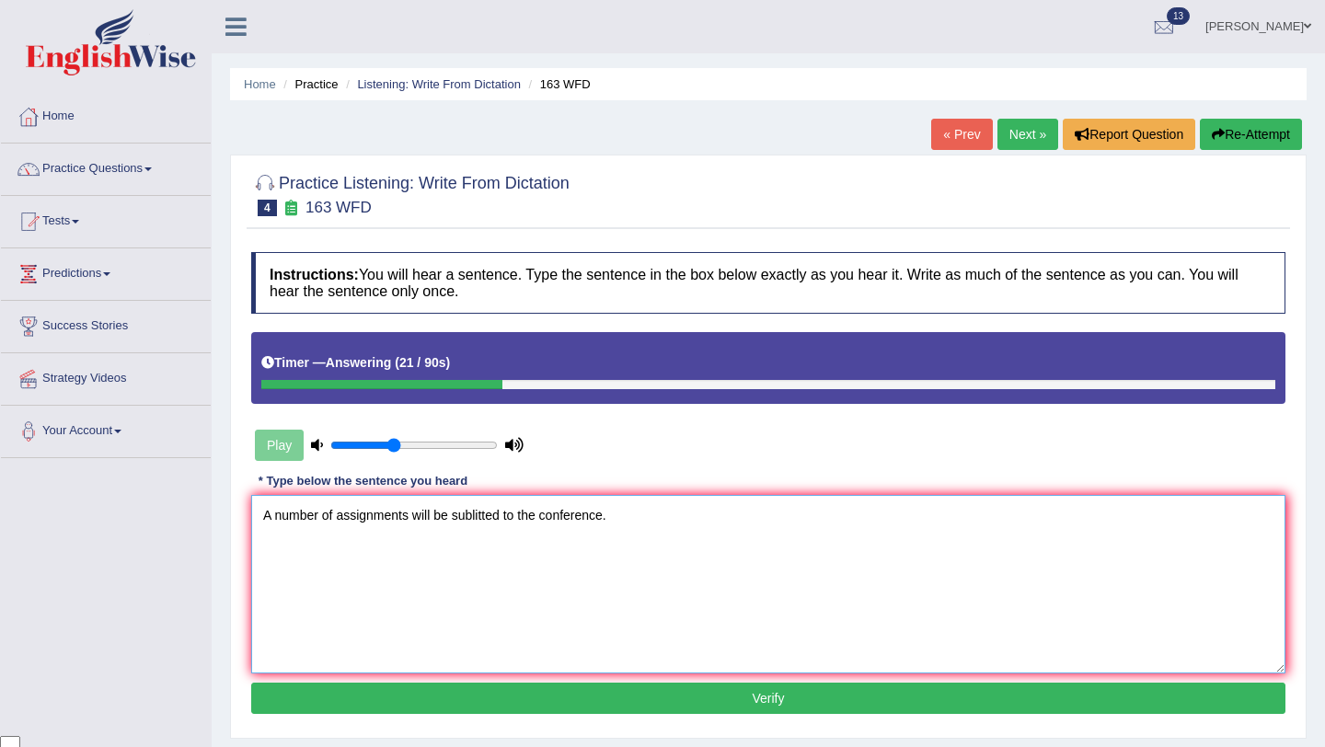
click at [278, 512] on textarea "A number of assignments will be sublitted to the conference." at bounding box center [768, 584] width 1034 height 178
click at [345, 517] on textarea "A The number of assignments will be sublitted to the conference." at bounding box center [768, 584] width 1034 height 178
click at [422, 517] on textarea "A The number numbers of assignments will be sublitted to the conference." at bounding box center [768, 584] width 1034 height 178
click at [659, 518] on textarea "A The number numbers of assignment assignments will be sublitted to the confere…" at bounding box center [768, 584] width 1034 height 178
type textarea "A The number numbers of assignment assignments will be submitted to the confere…"
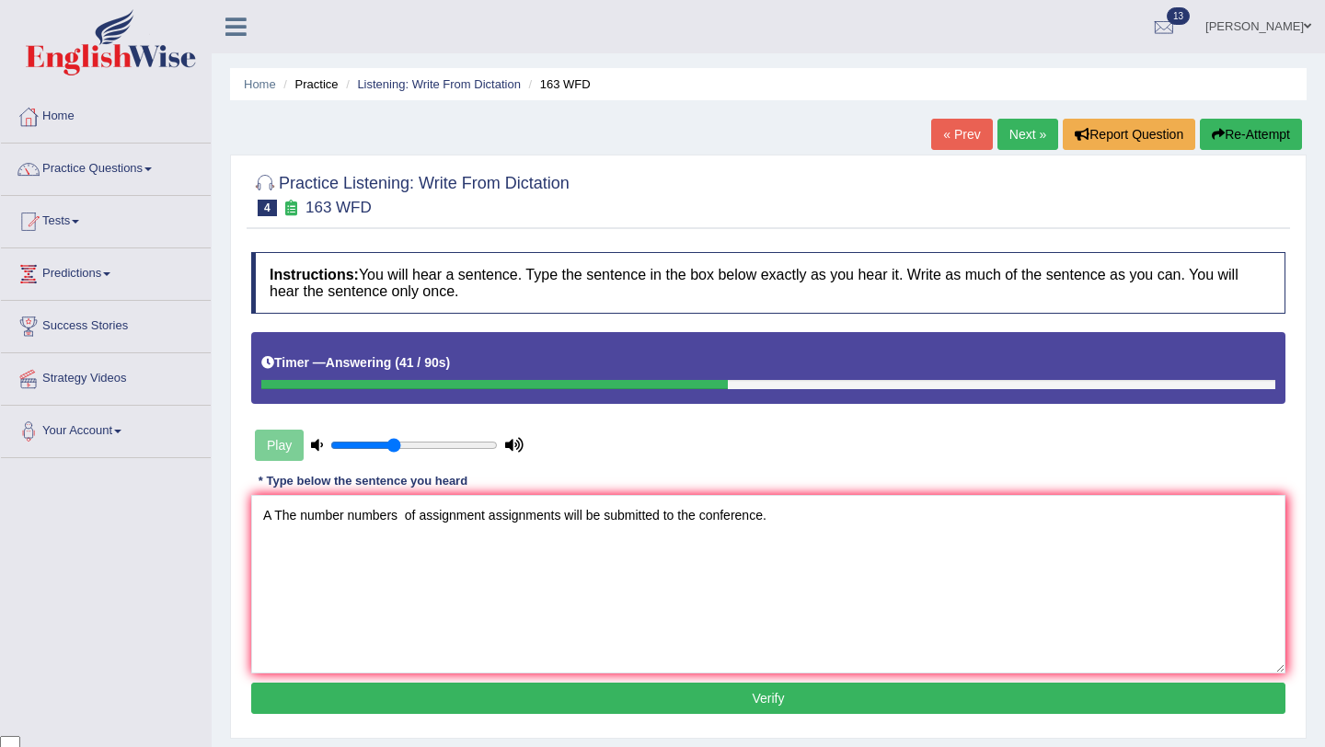
click at [770, 695] on button "Verify" at bounding box center [768, 698] width 1034 height 31
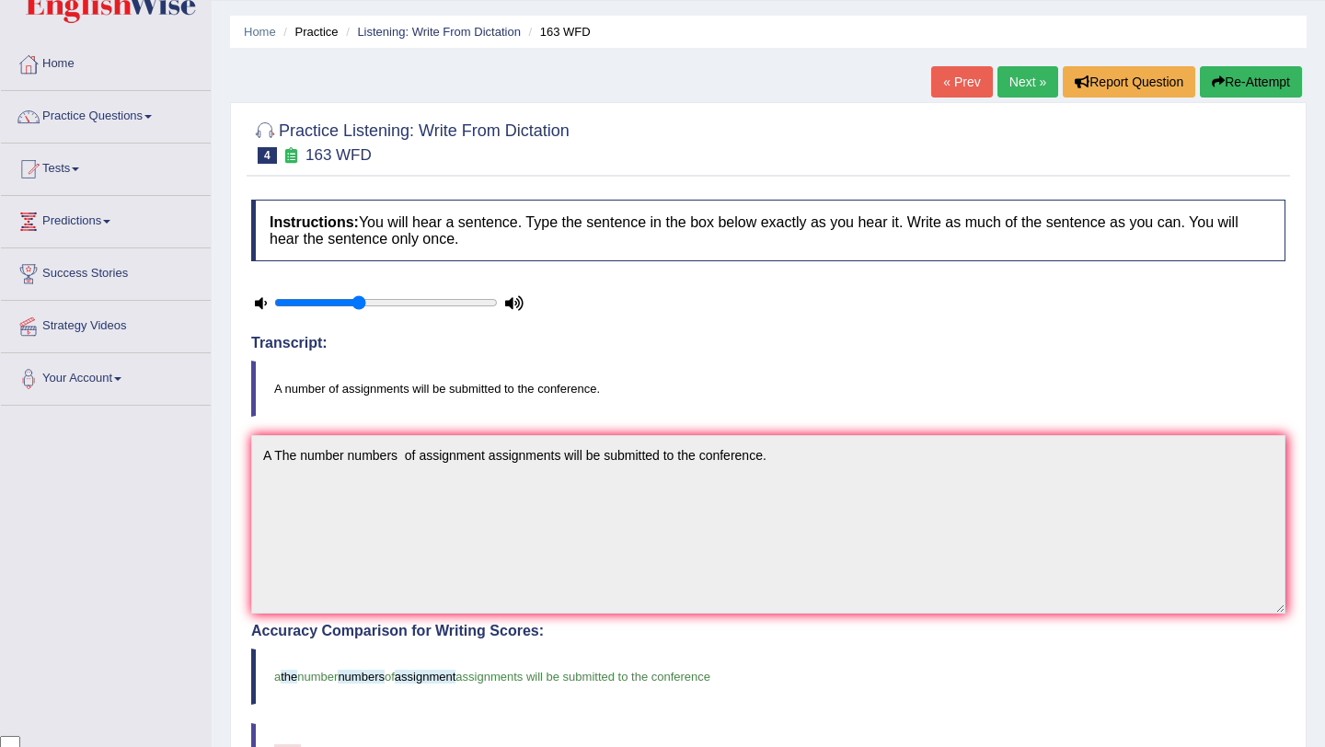
scroll to position [10, 0]
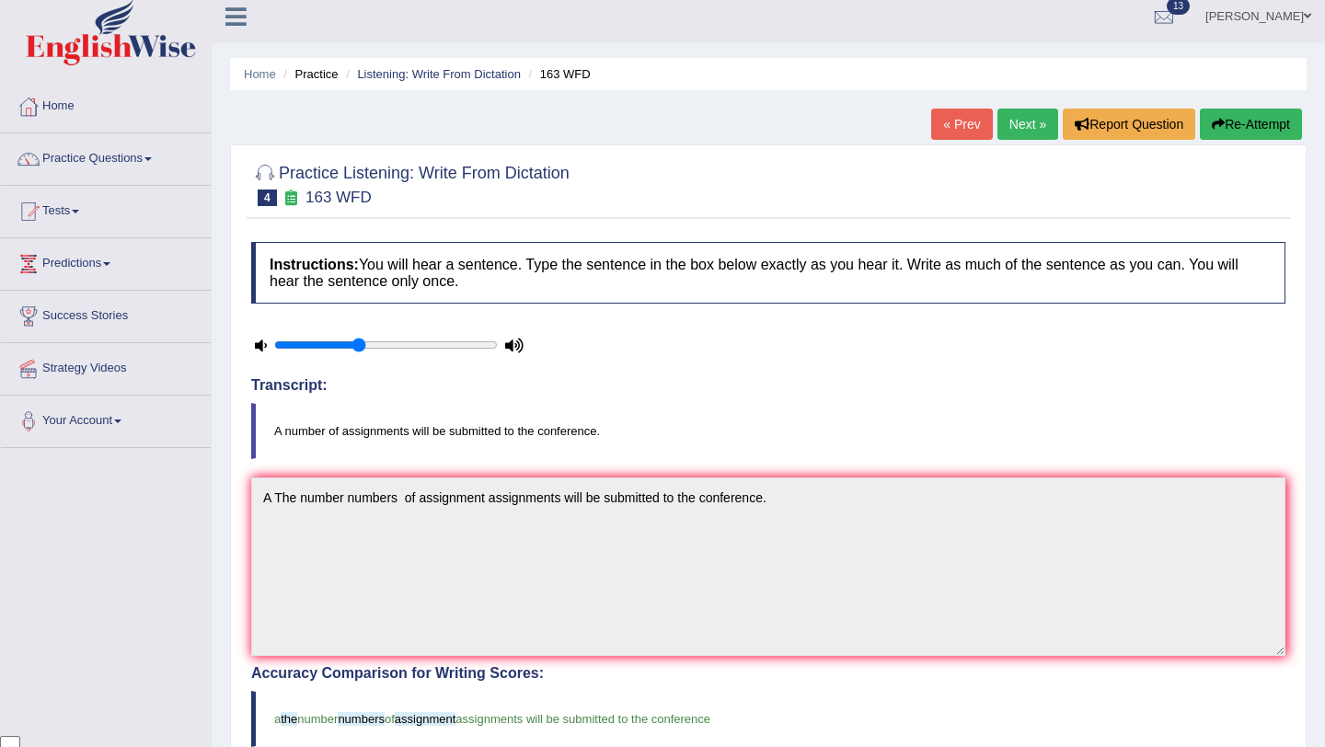
click at [1026, 121] on link "Next »" at bounding box center [1027, 124] width 61 height 31
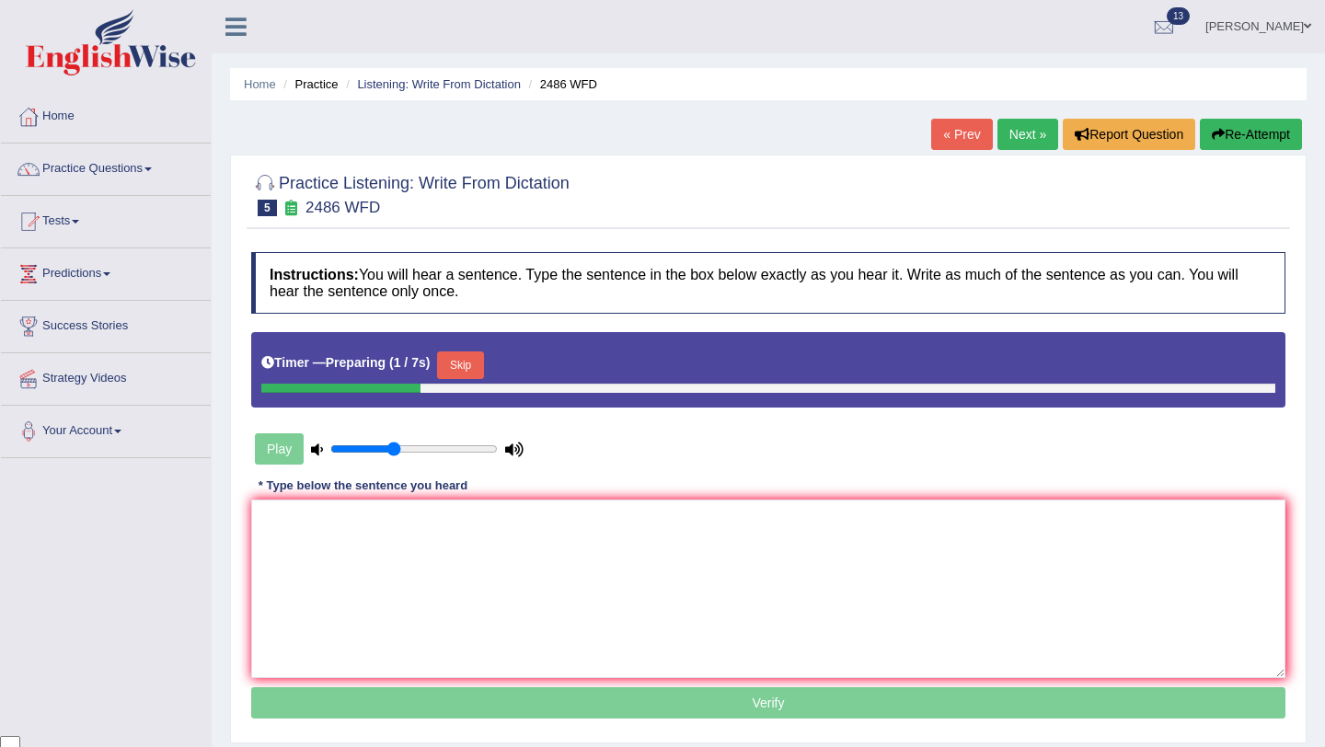
click at [466, 363] on button "Skip" at bounding box center [460, 365] width 46 height 28
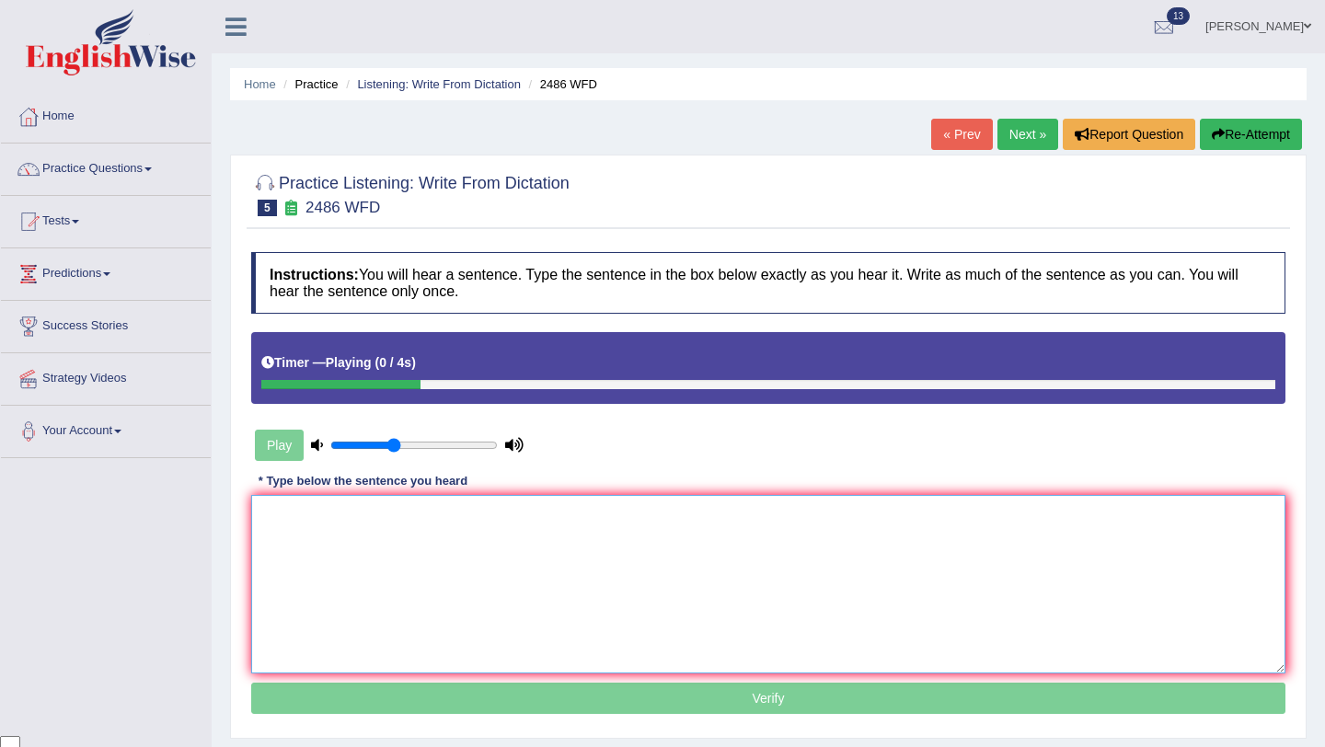
click at [382, 537] on textarea at bounding box center [768, 584] width 1034 height 178
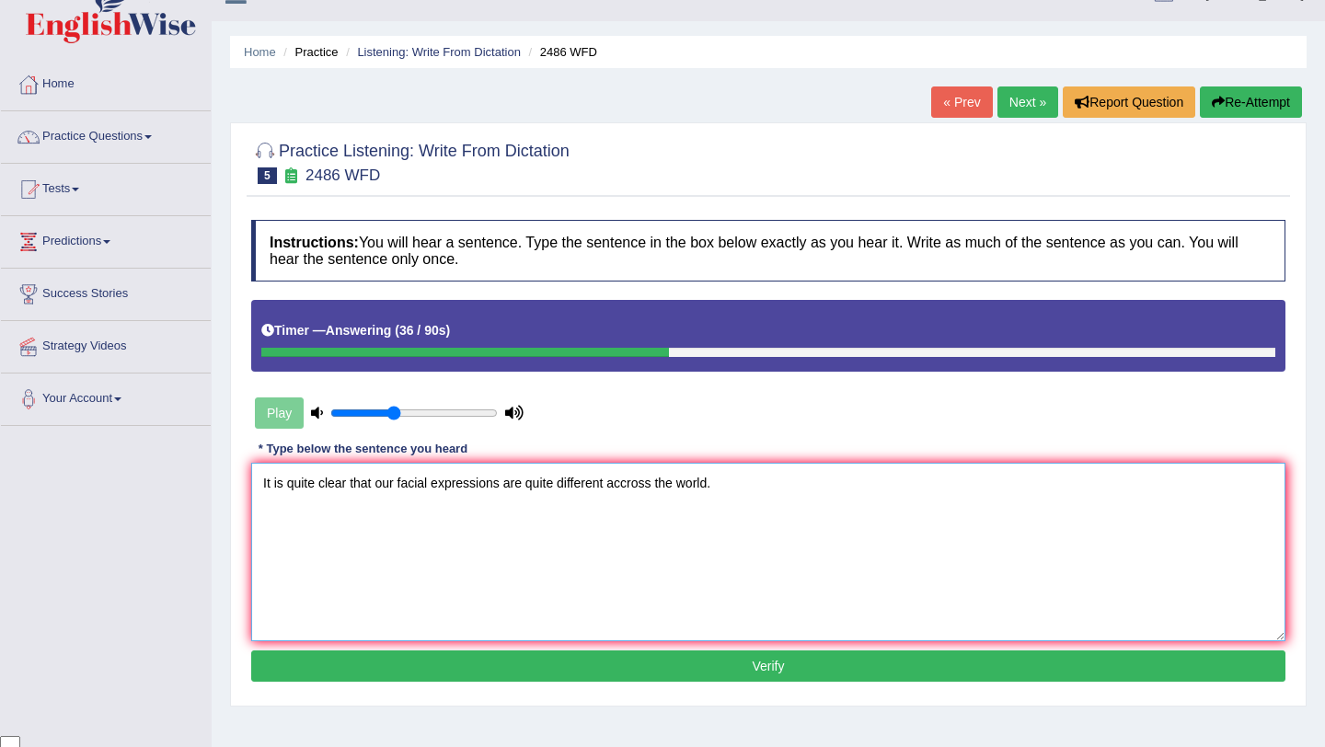
scroll to position [35, 0]
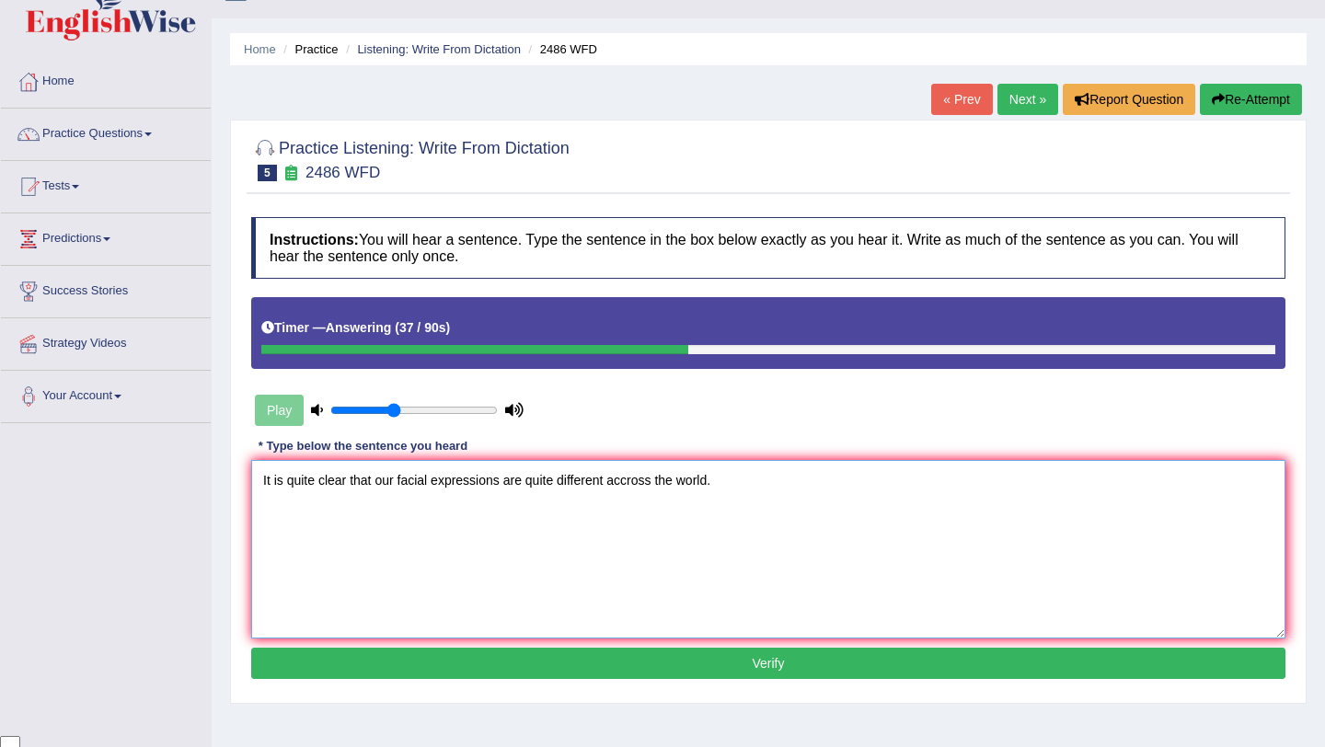
type textarea "It is quite clear that our facial expressions are quite different accross the w…"
click at [723, 668] on button "Verify" at bounding box center [768, 663] width 1034 height 31
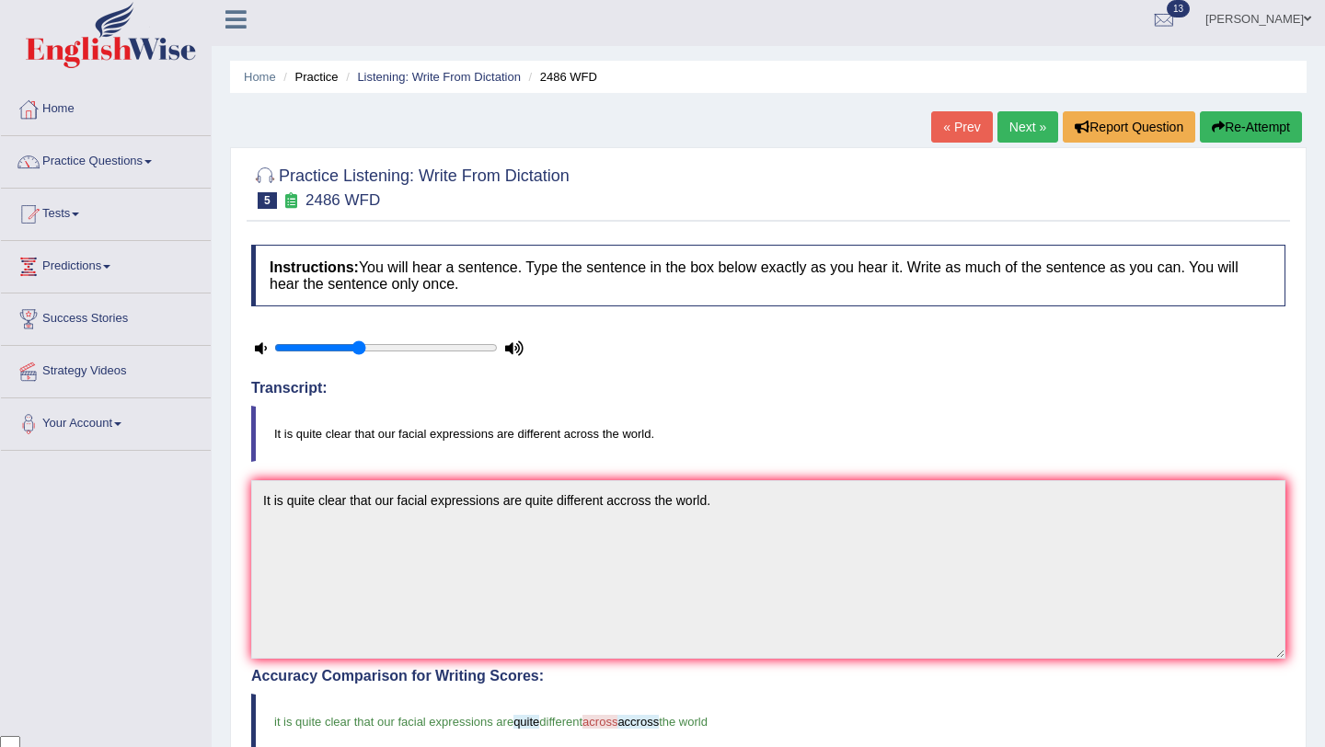
scroll to position [0, 0]
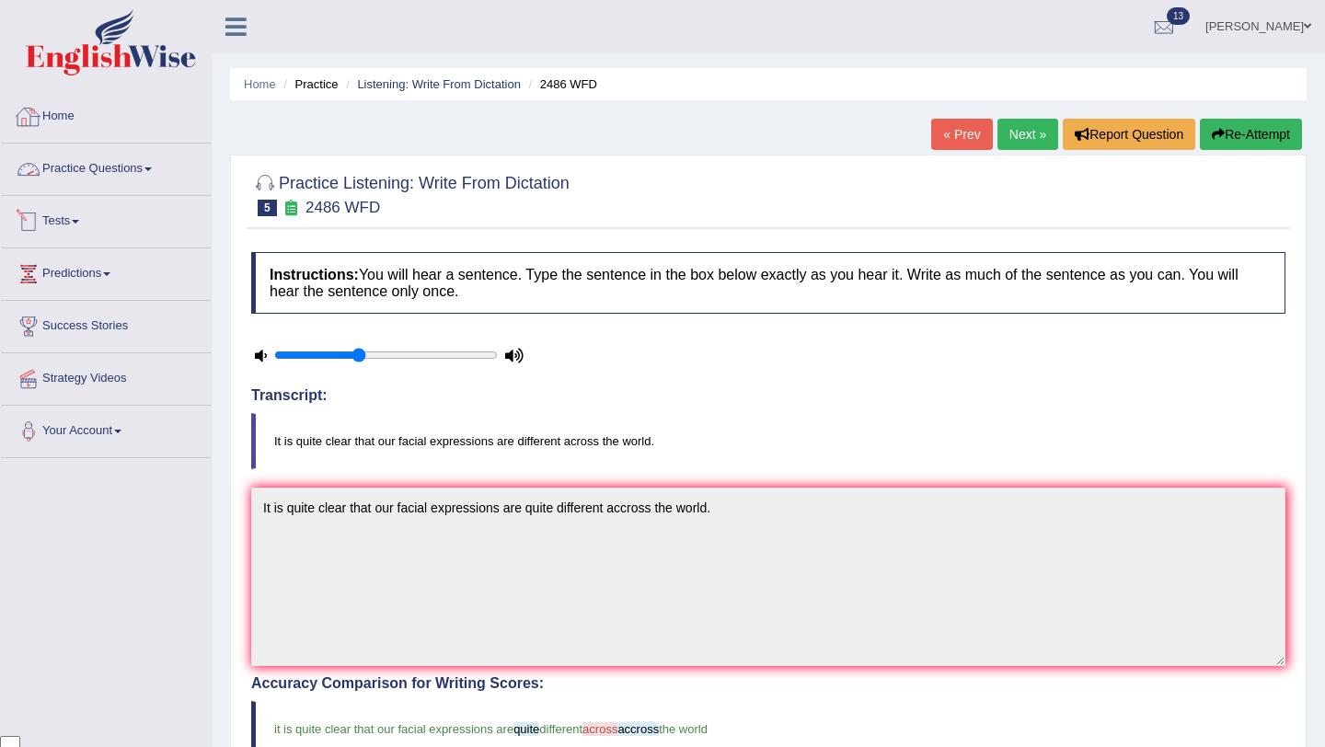
click at [81, 122] on link "Home" at bounding box center [106, 114] width 210 height 46
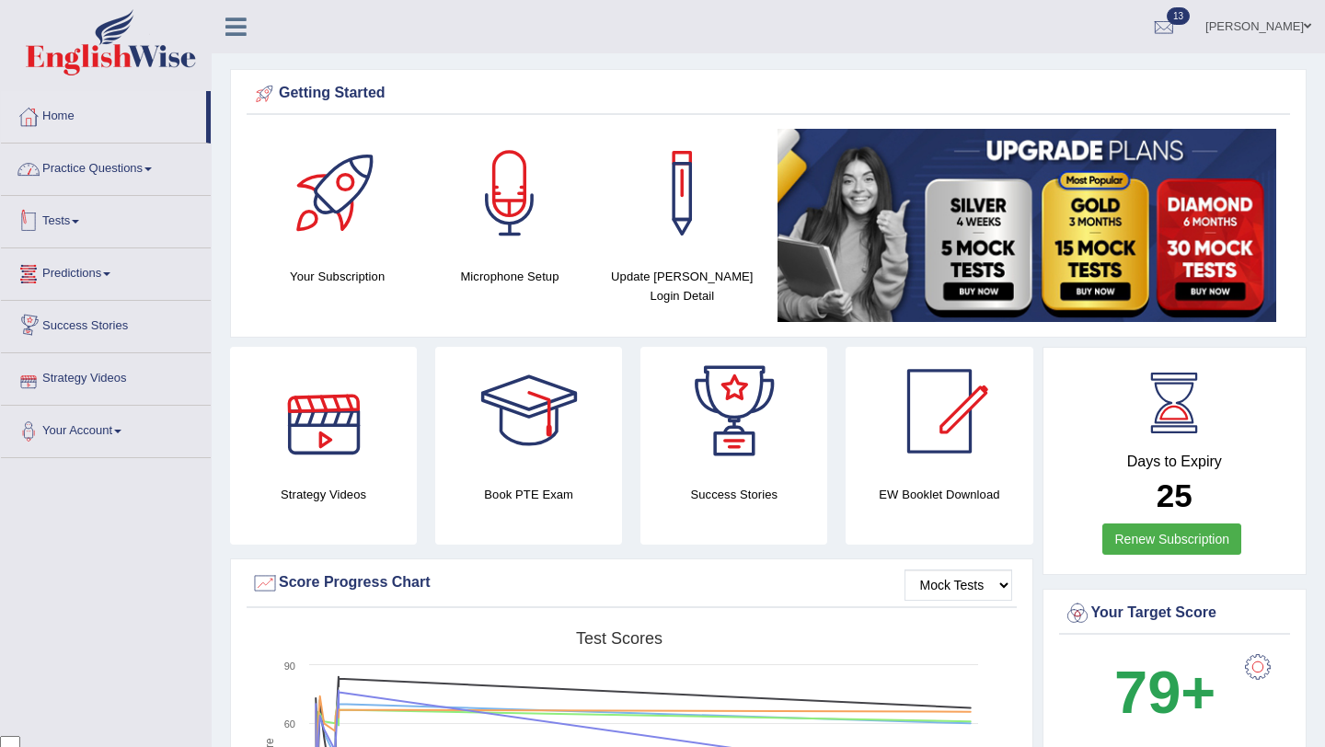
click at [144, 176] on link "Practice Questions" at bounding box center [106, 167] width 210 height 46
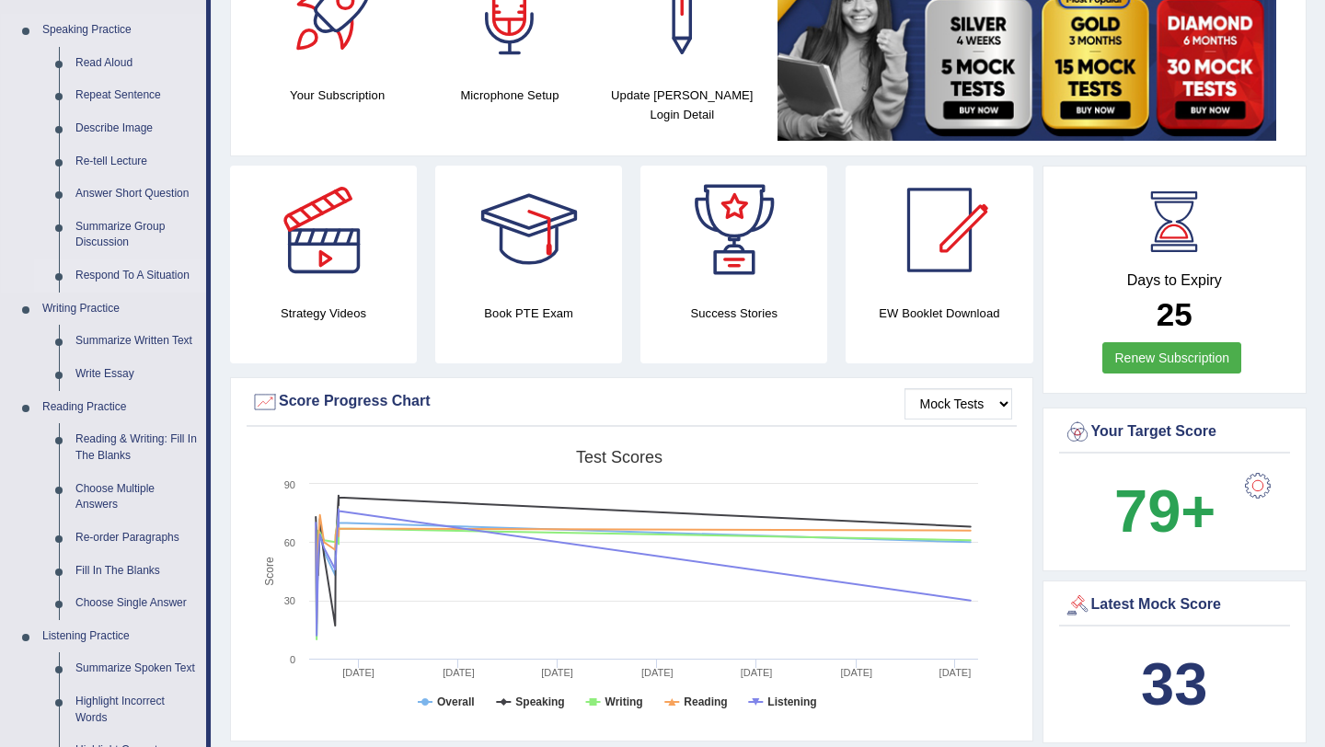
scroll to position [208, 0]
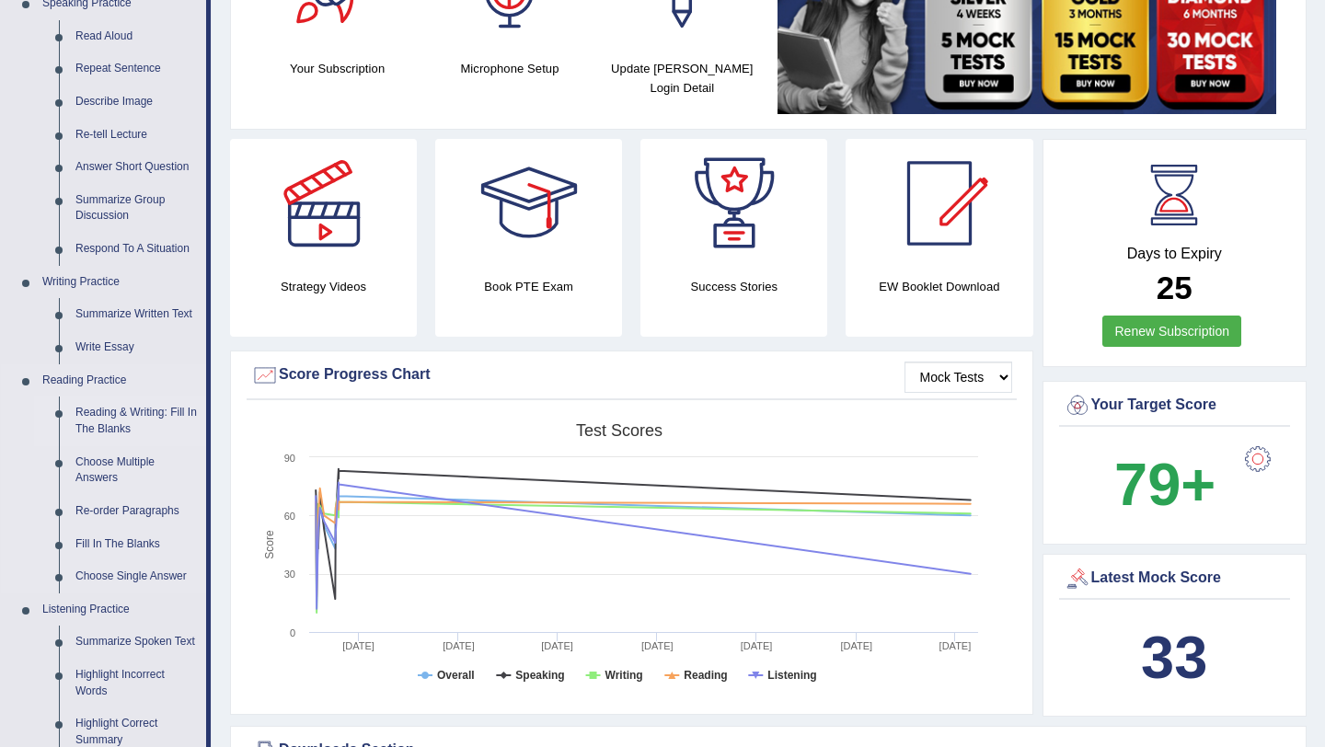
click at [138, 410] on link "Reading & Writing: Fill In The Blanks" at bounding box center [136, 421] width 139 height 49
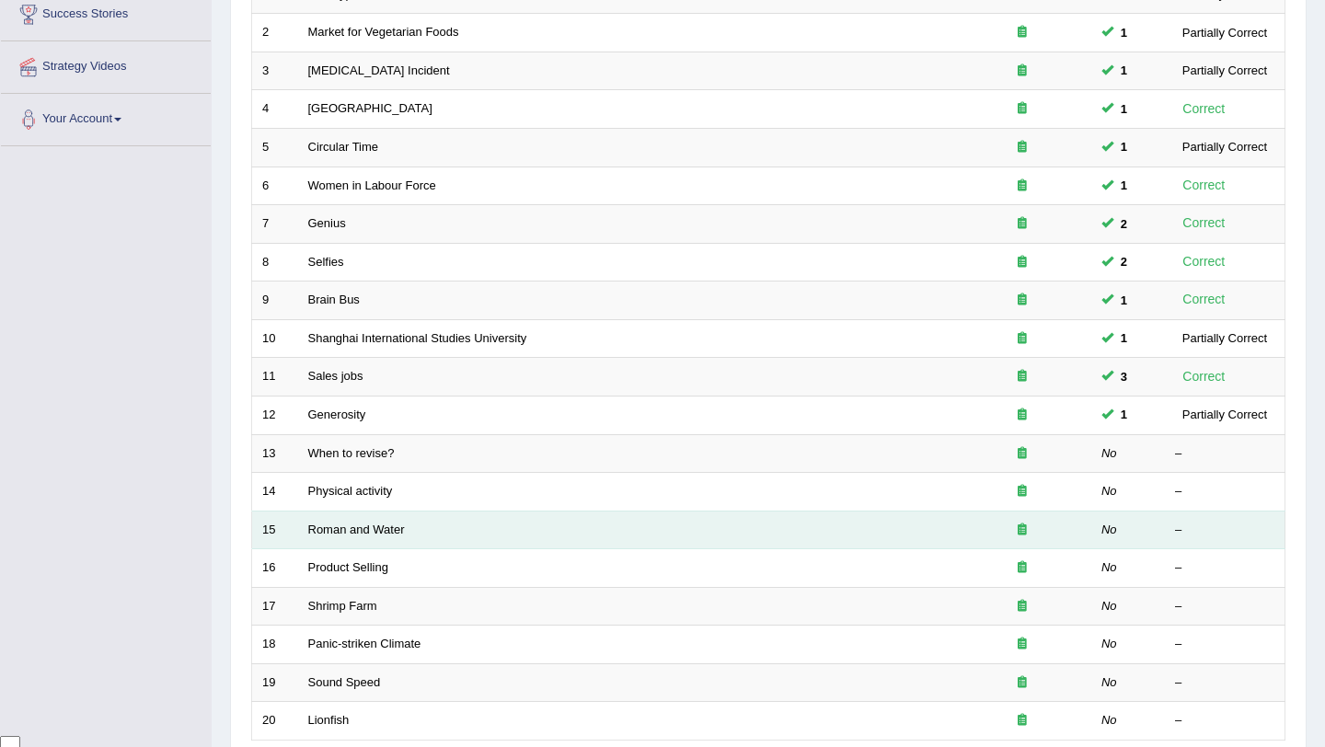
scroll to position [314, 0]
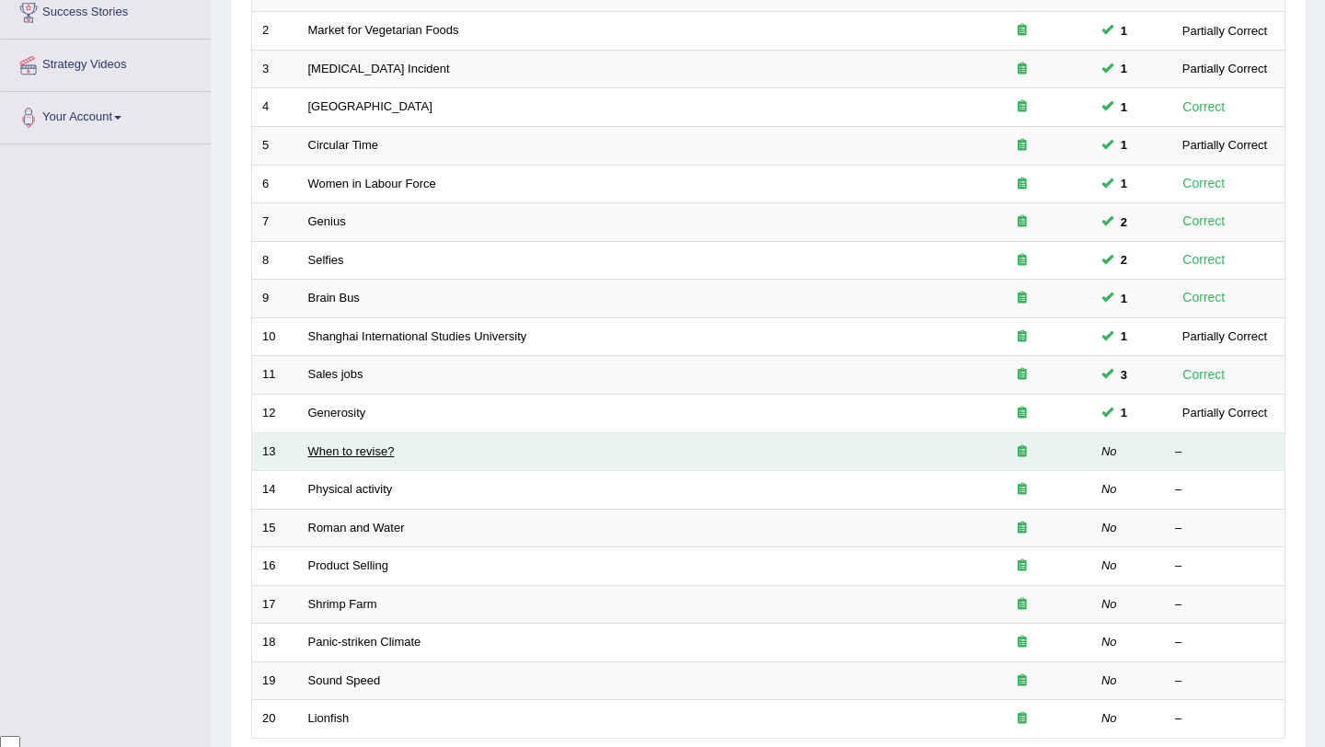
click at [374, 451] on link "When to revise?" at bounding box center [351, 451] width 86 height 14
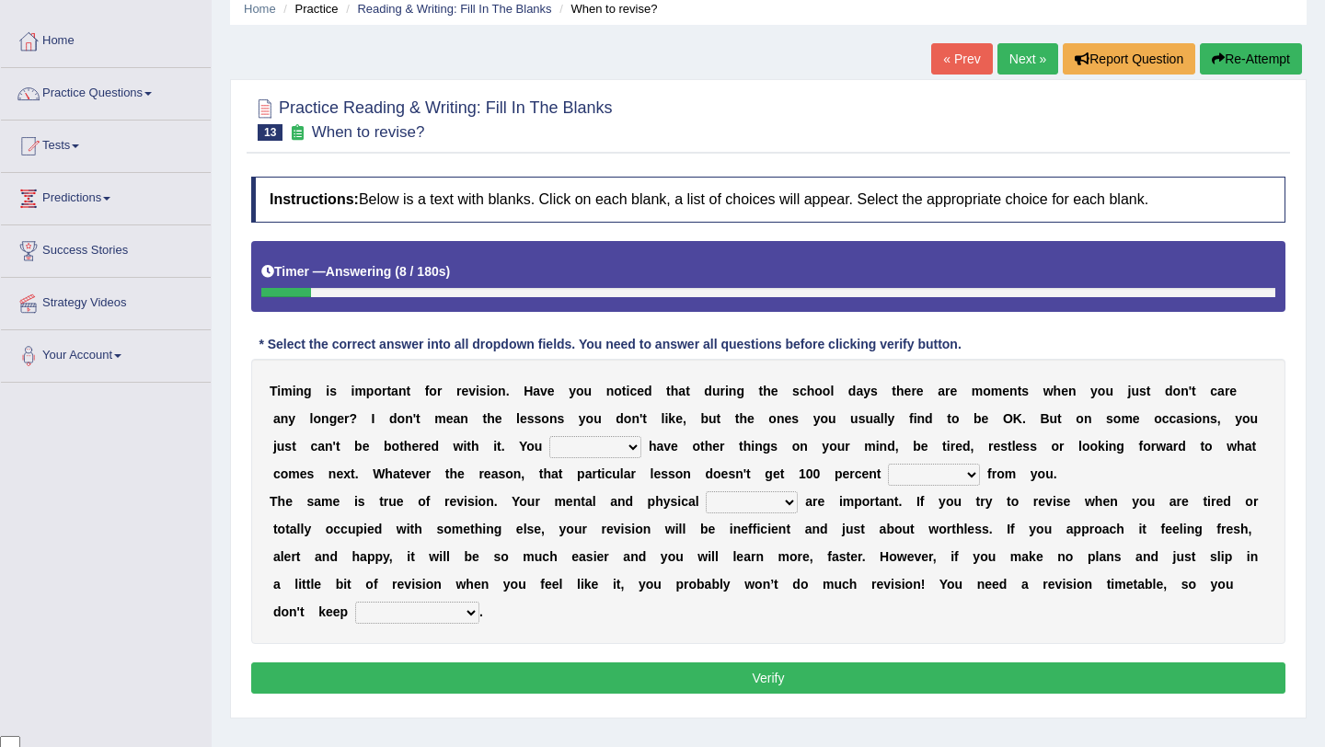
scroll to position [104, 0]
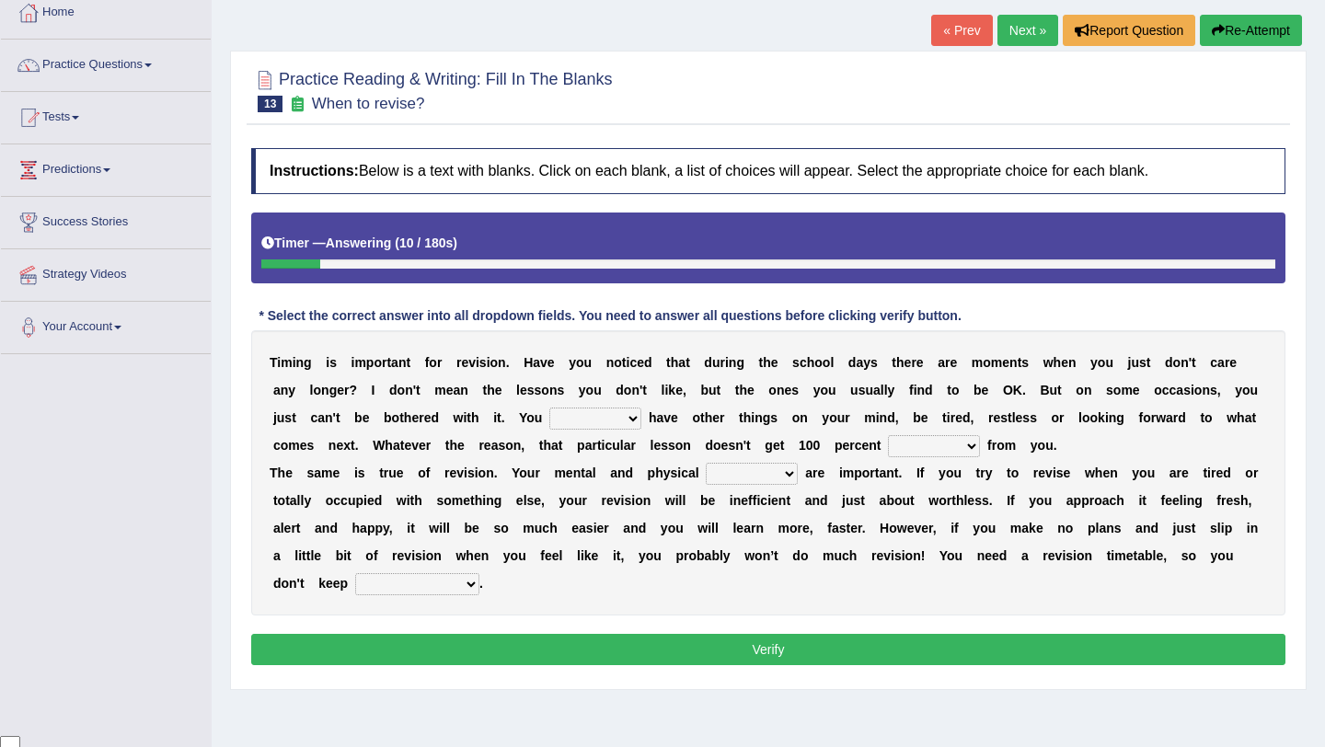
click at [638, 421] on select "may can will must" at bounding box center [595, 419] width 92 height 22
select select "may"
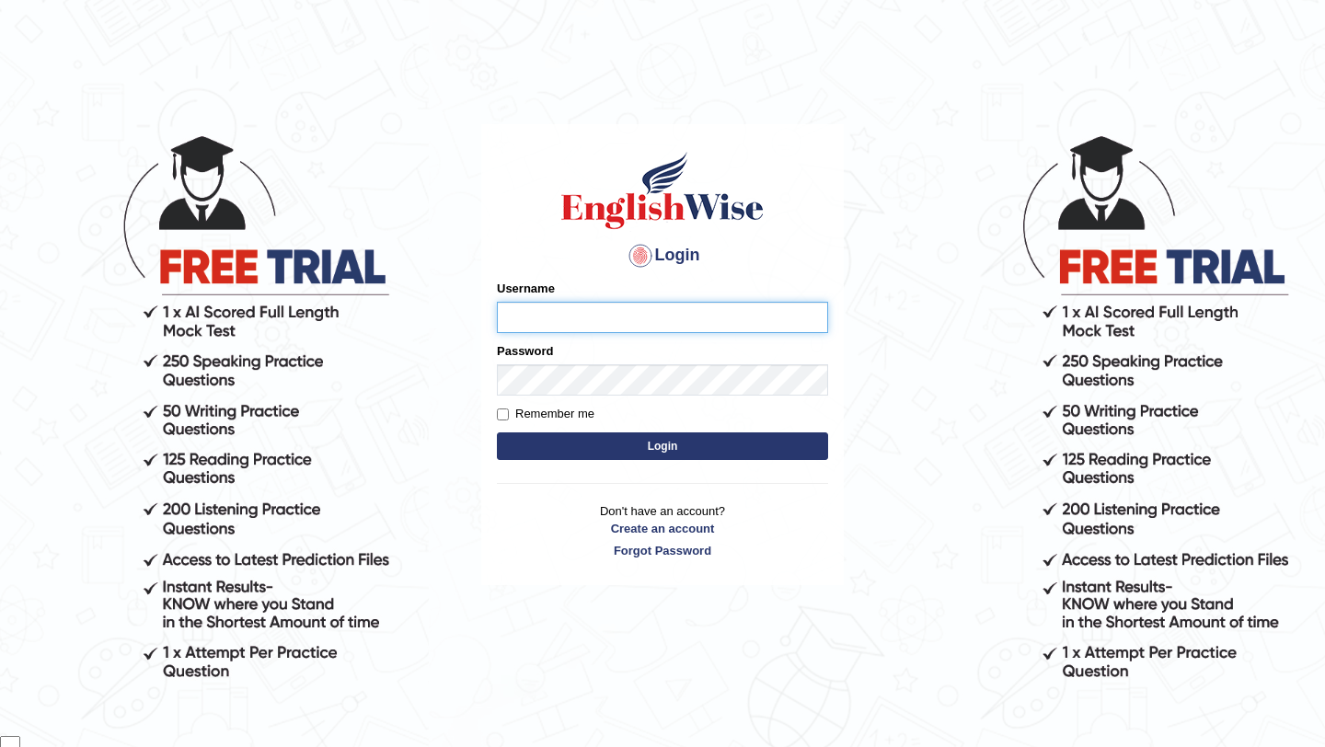
click at [564, 323] on input "Username" at bounding box center [662, 317] width 331 height 31
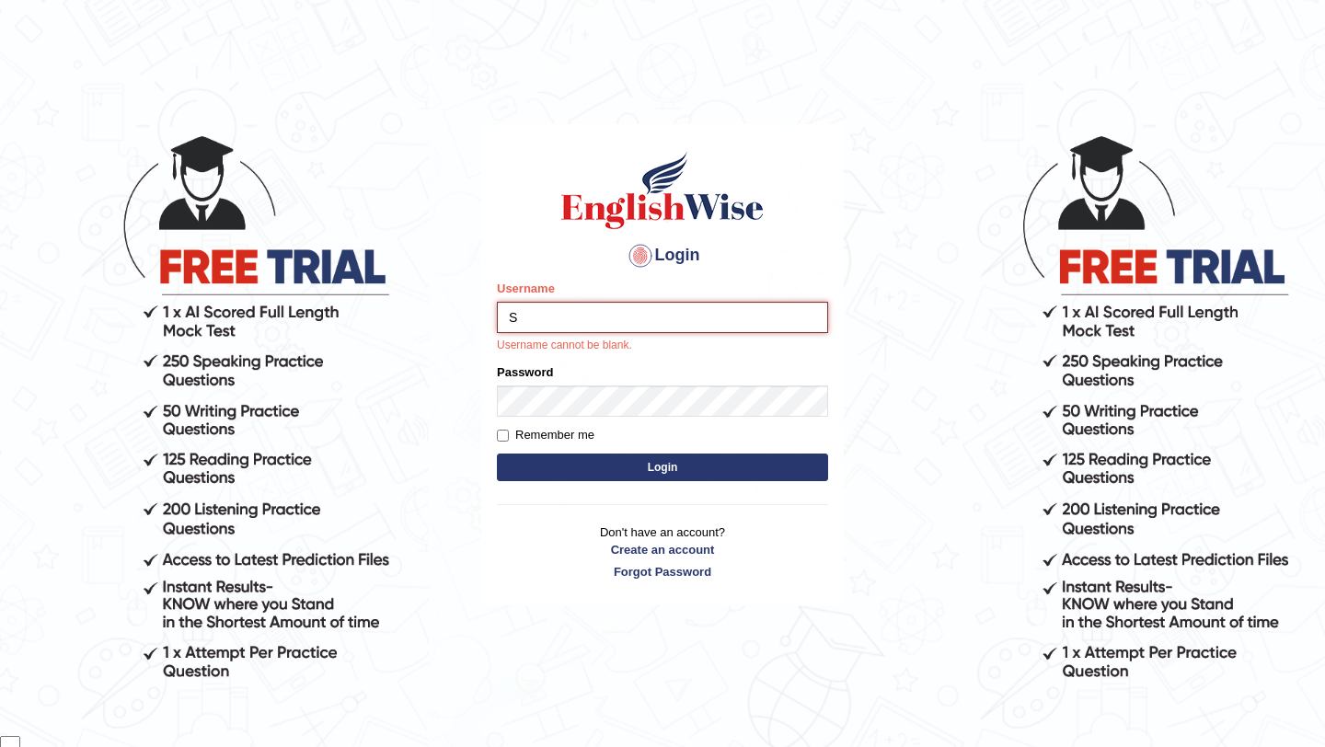
type input "S"
click at [624, 308] on input "Username" at bounding box center [662, 317] width 331 height 31
click at [512, 313] on input "Username" at bounding box center [662, 317] width 331 height 31
type input "samsubedi"
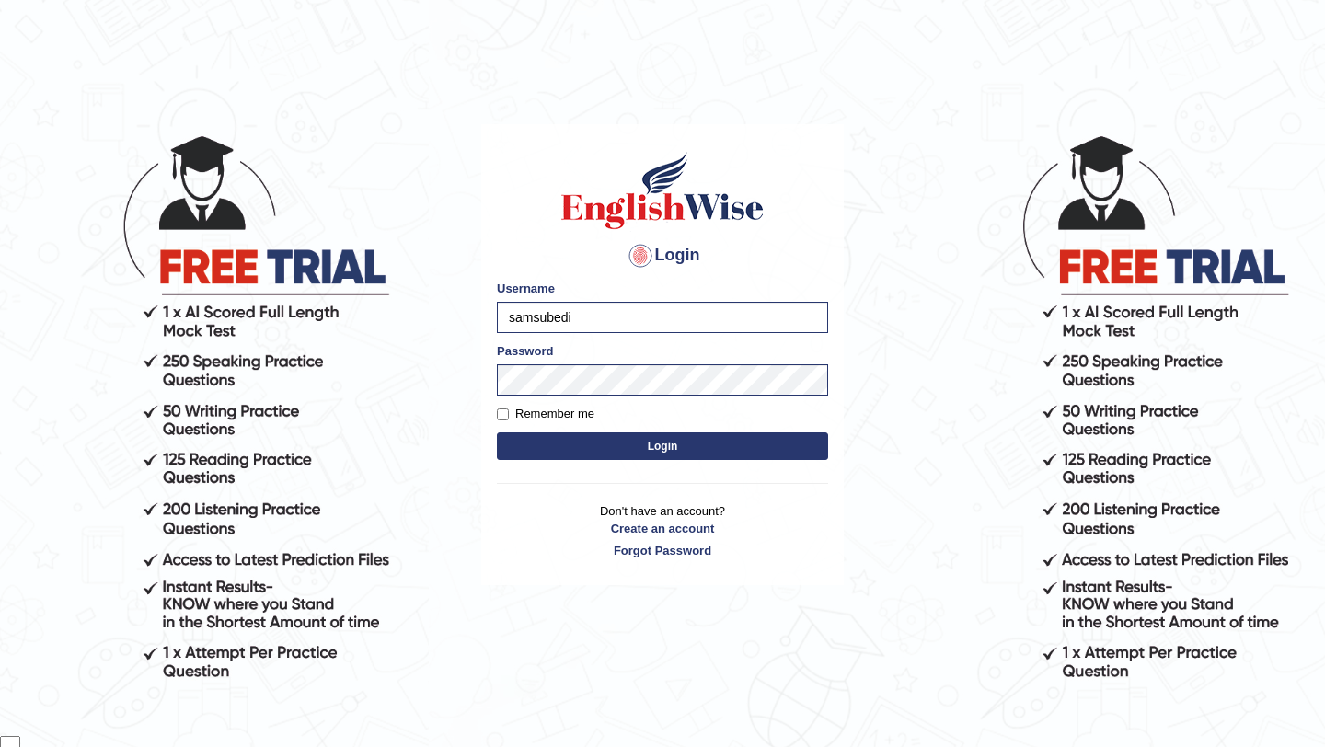
click at [672, 448] on button "Login" at bounding box center [662, 446] width 331 height 28
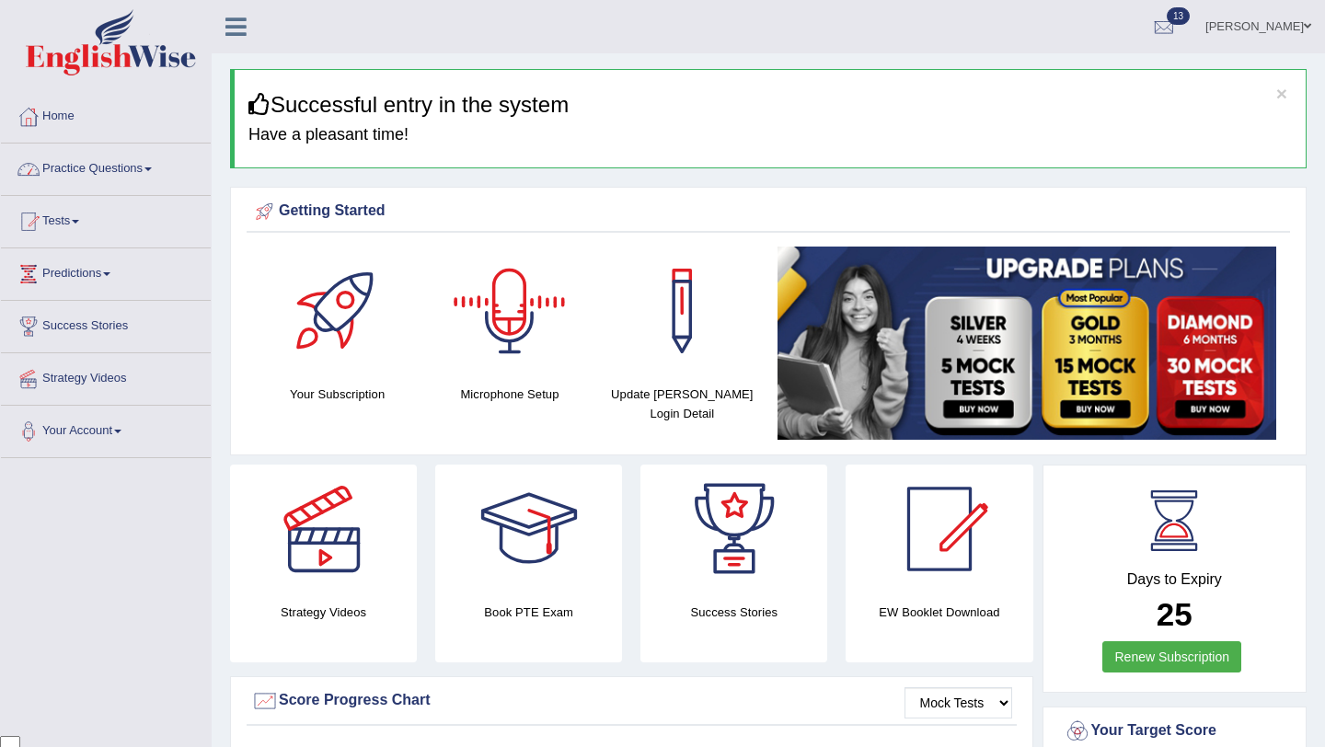
click at [168, 172] on link "Practice Questions" at bounding box center [106, 167] width 210 height 46
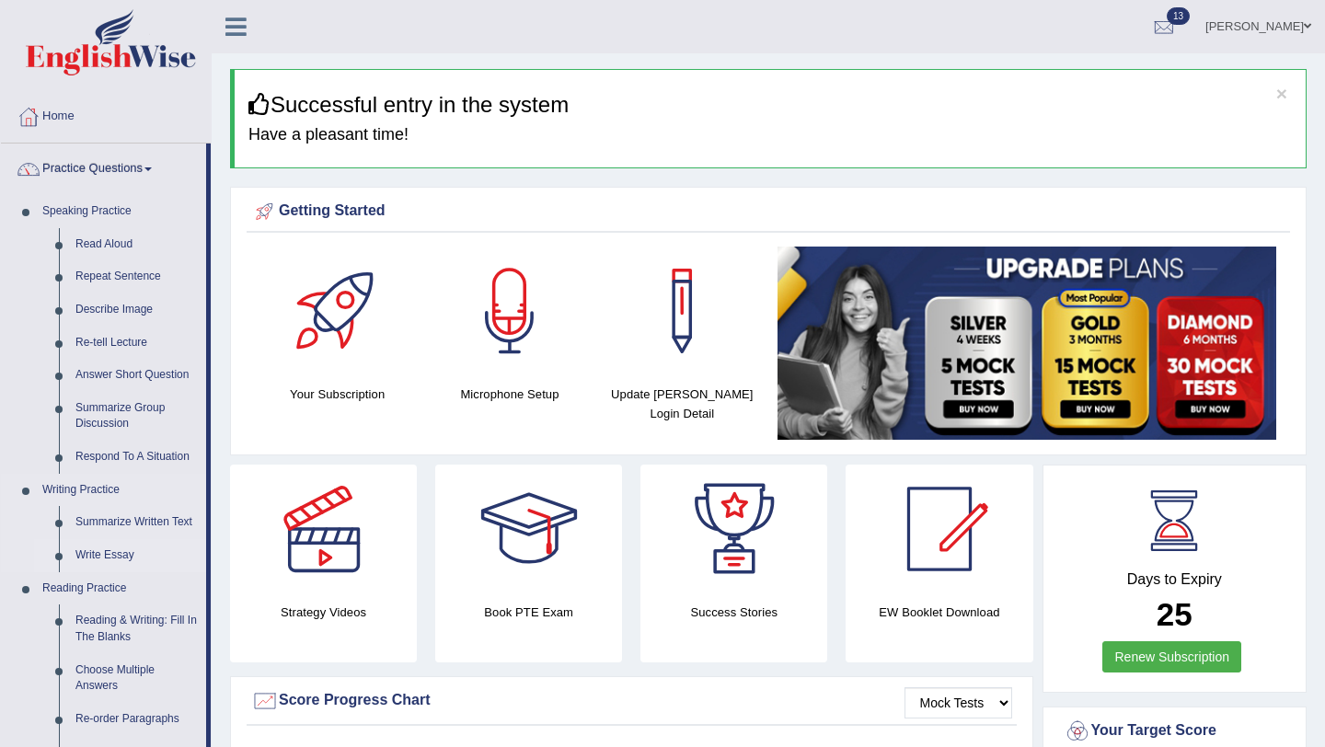
click at [101, 559] on link "Write Essay" at bounding box center [136, 555] width 139 height 33
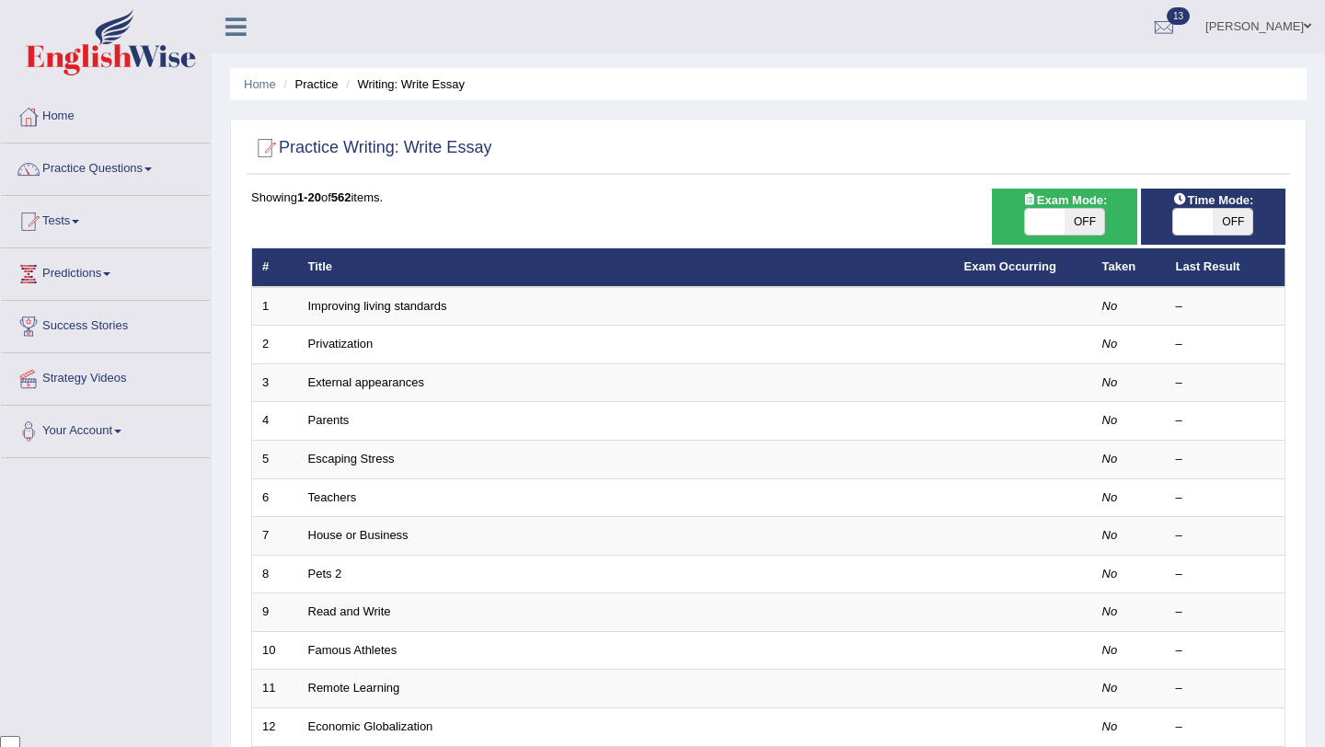
click at [1080, 218] on span "OFF" at bounding box center [1085, 222] width 40 height 26
checkbox input "true"
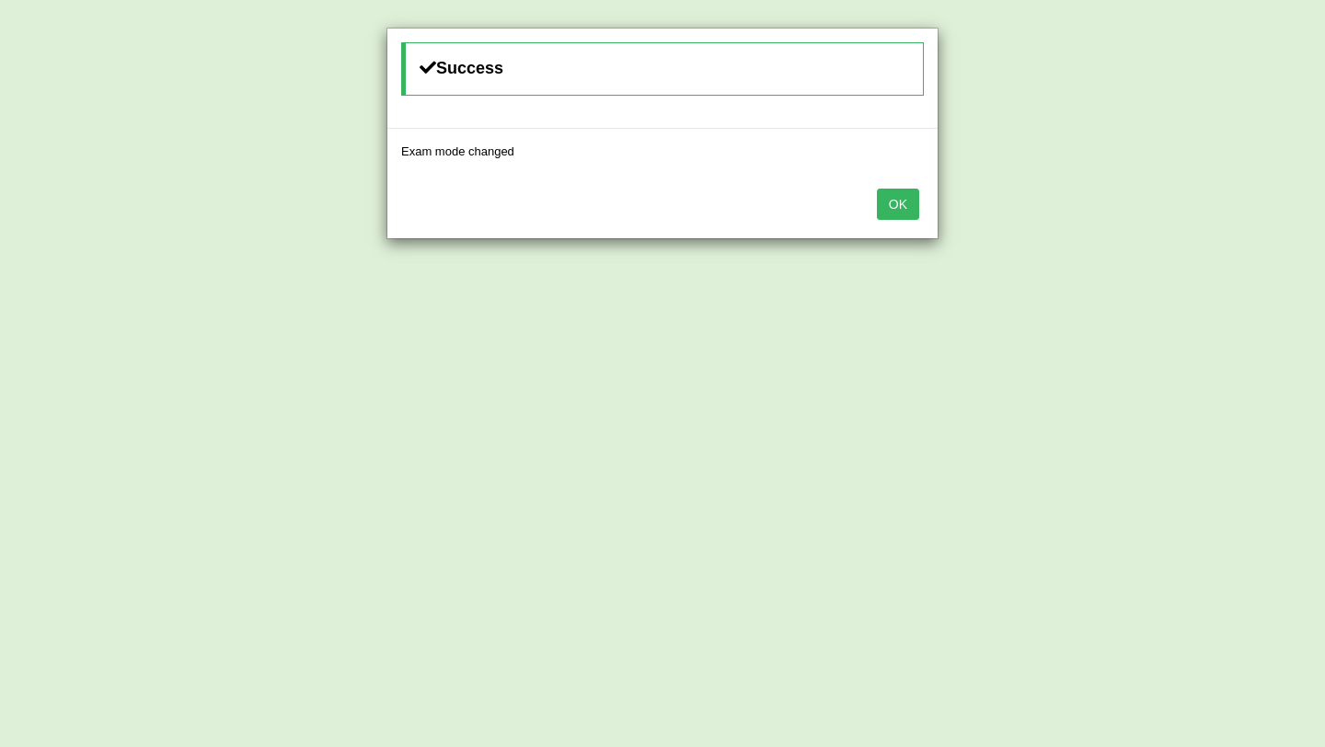
click at [894, 201] on button "OK" at bounding box center [898, 204] width 42 height 31
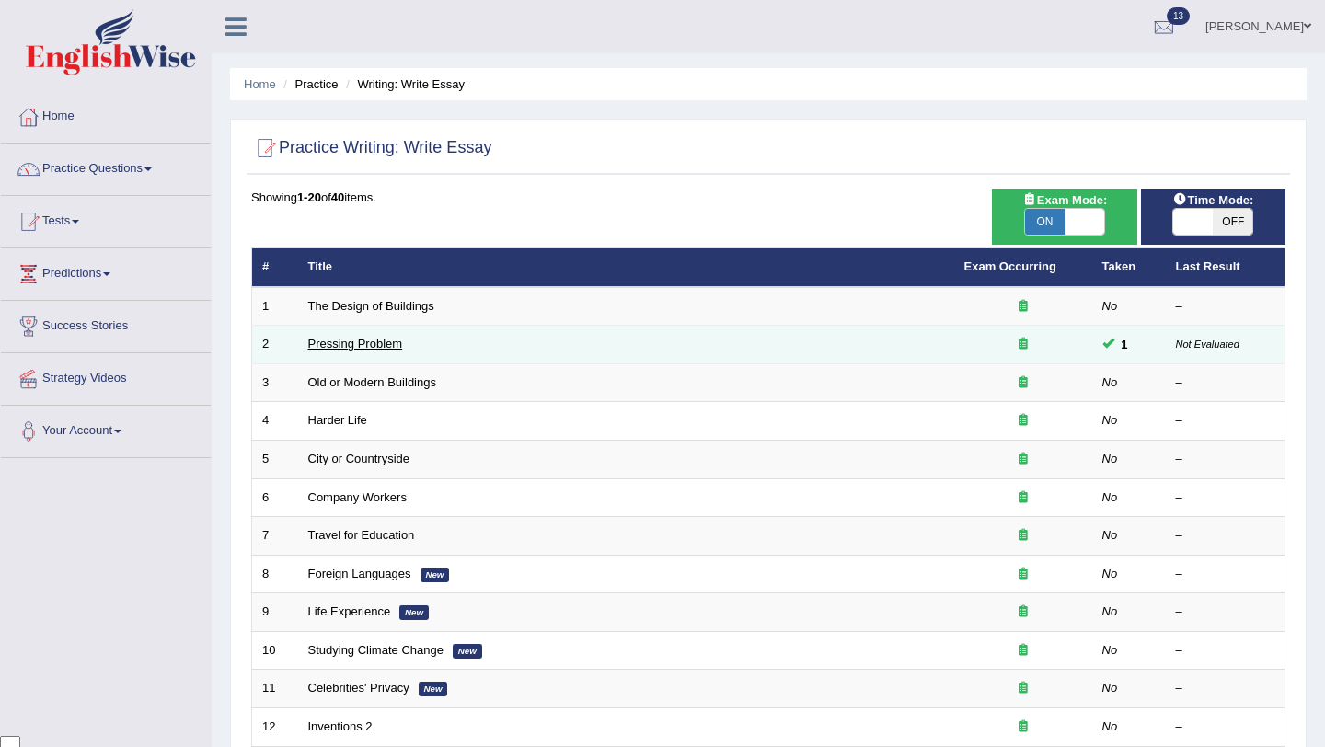
click at [339, 349] on link "Pressing Problem" at bounding box center [355, 344] width 95 height 14
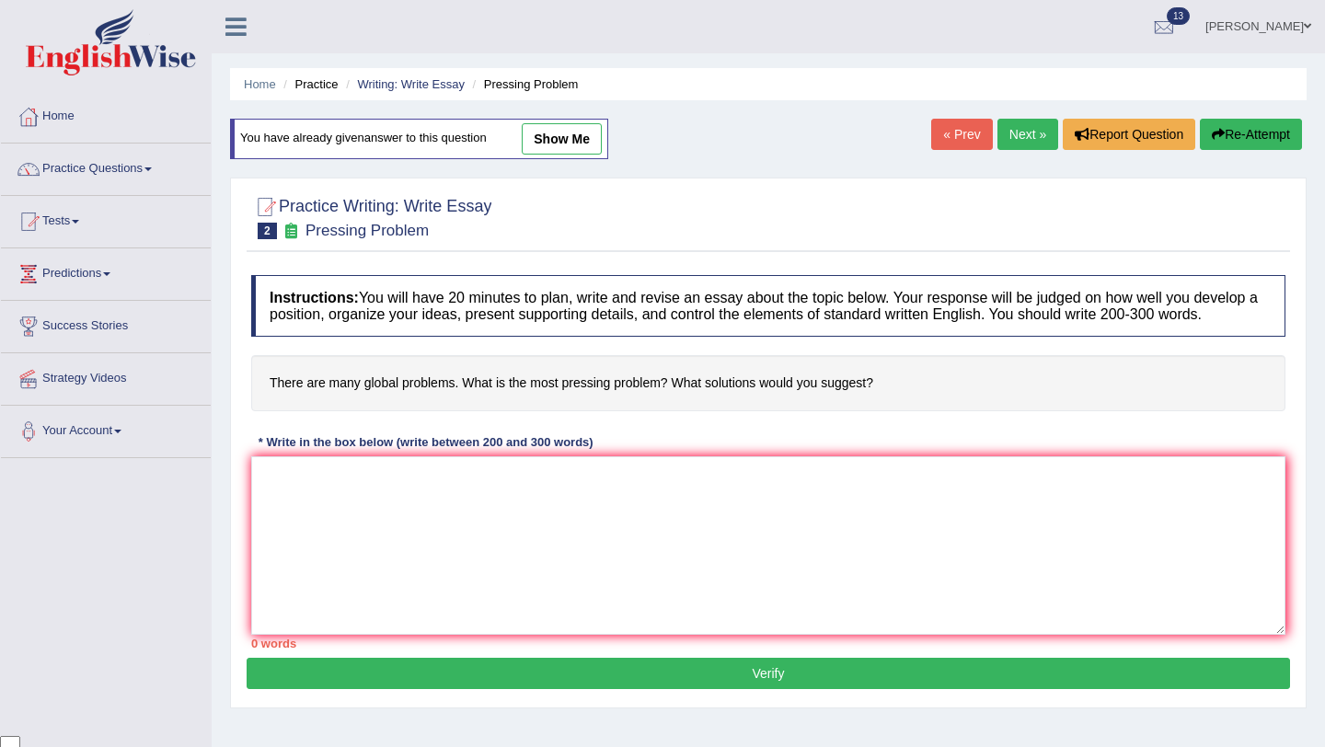
click at [572, 144] on link "show me" at bounding box center [562, 138] width 80 height 31
type textarea "The increasing influence of climate change on our lives has ignited numerous di…"
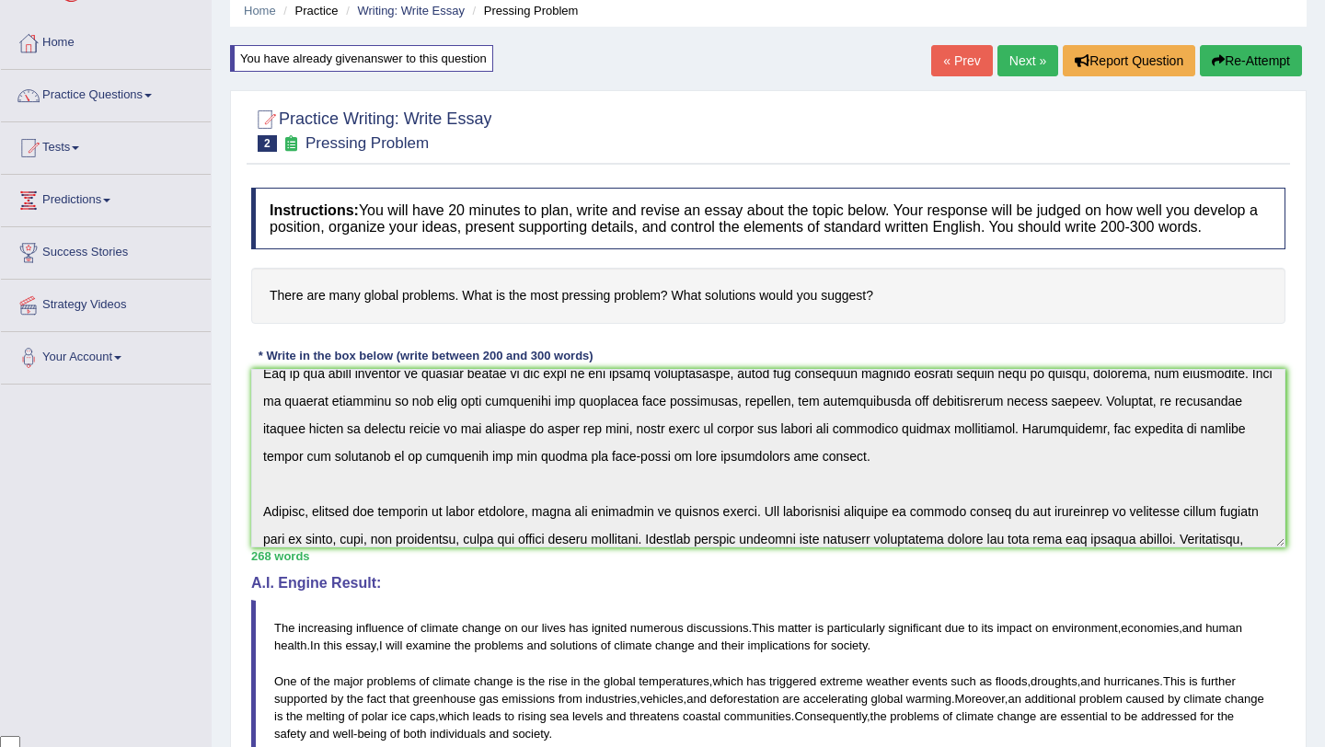
scroll to position [248, 0]
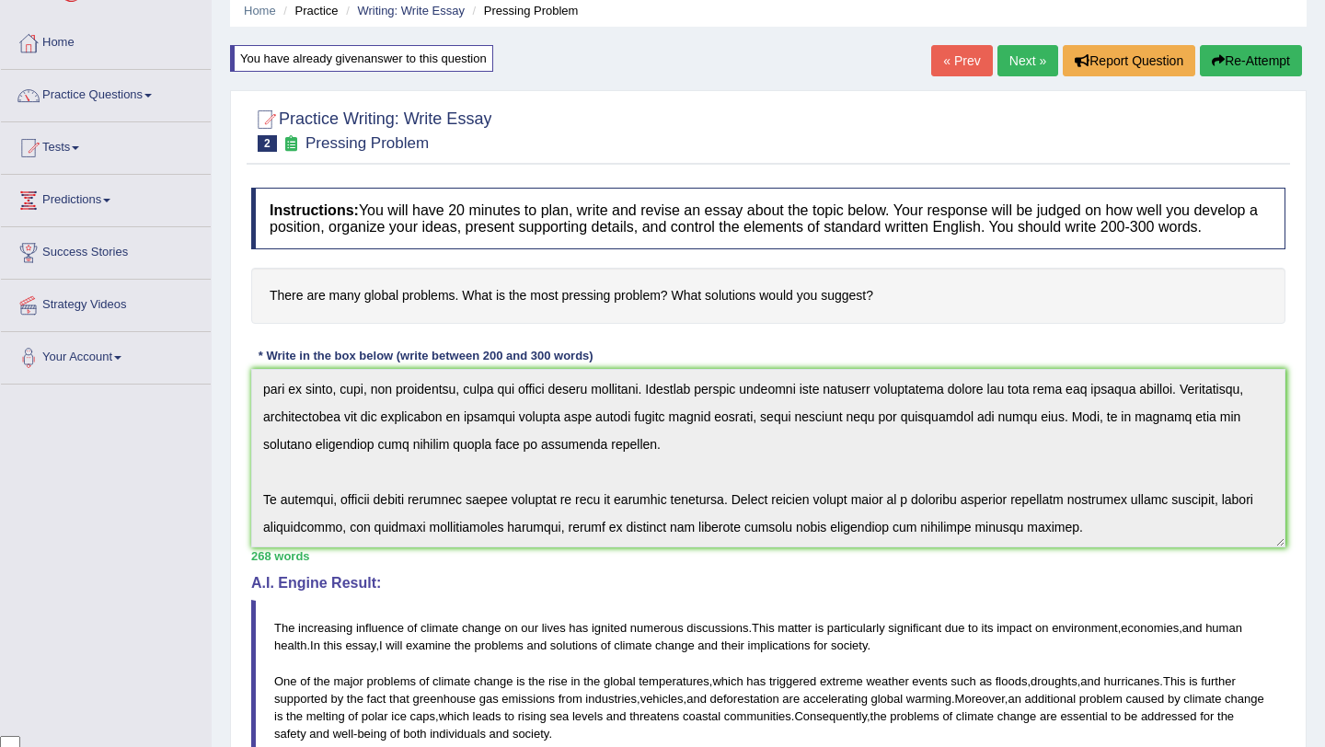
click at [1109, 625] on div "Instructions: You will have 20 minutes to plan, write and revise an essay about…" at bounding box center [768, 628] width 1043 height 900
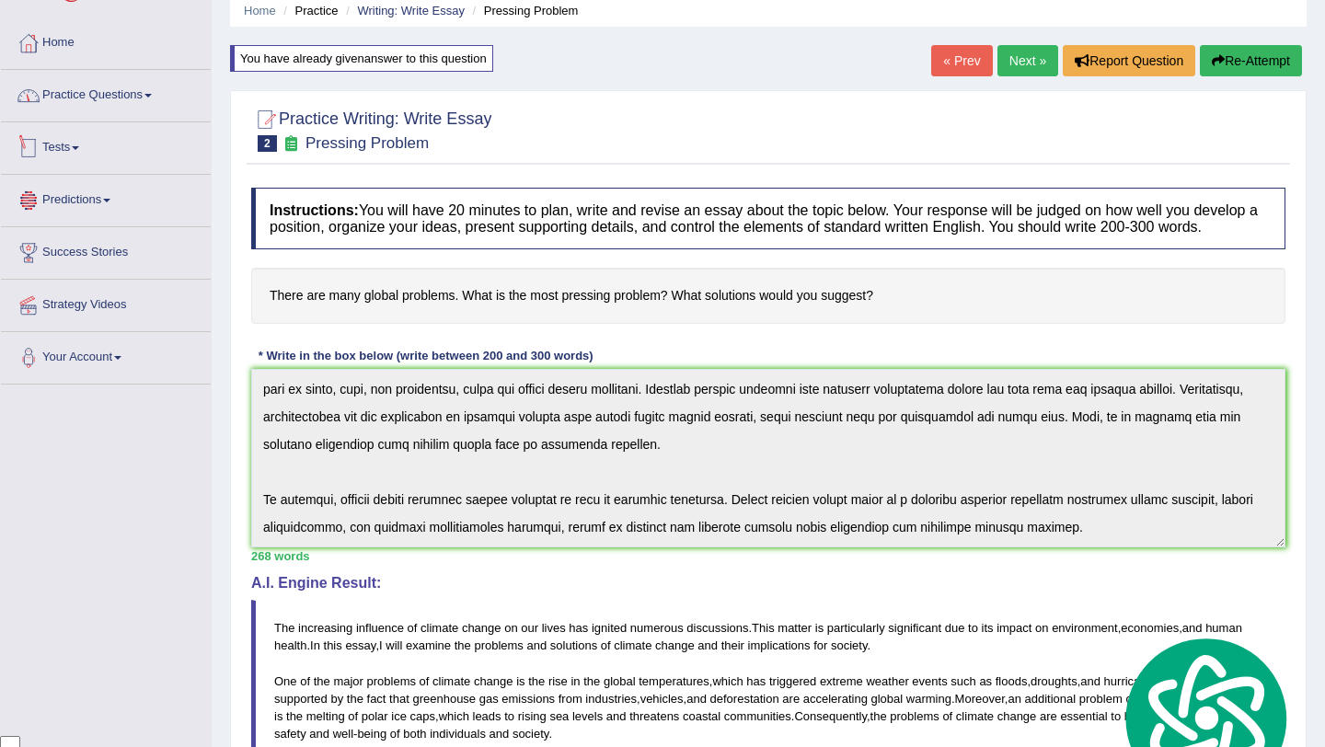
click at [75, 100] on link "Practice Questions" at bounding box center [106, 93] width 210 height 46
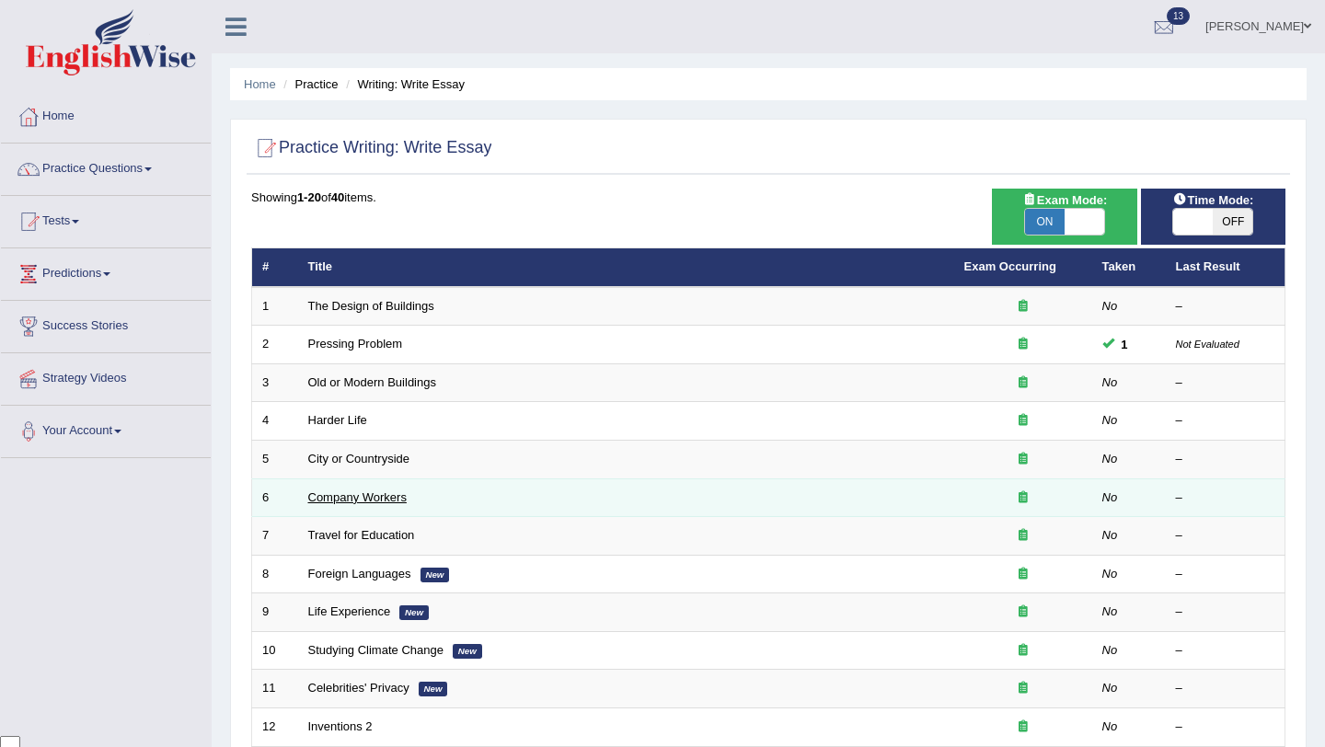
click at [354, 499] on link "Company Workers" at bounding box center [357, 497] width 98 height 14
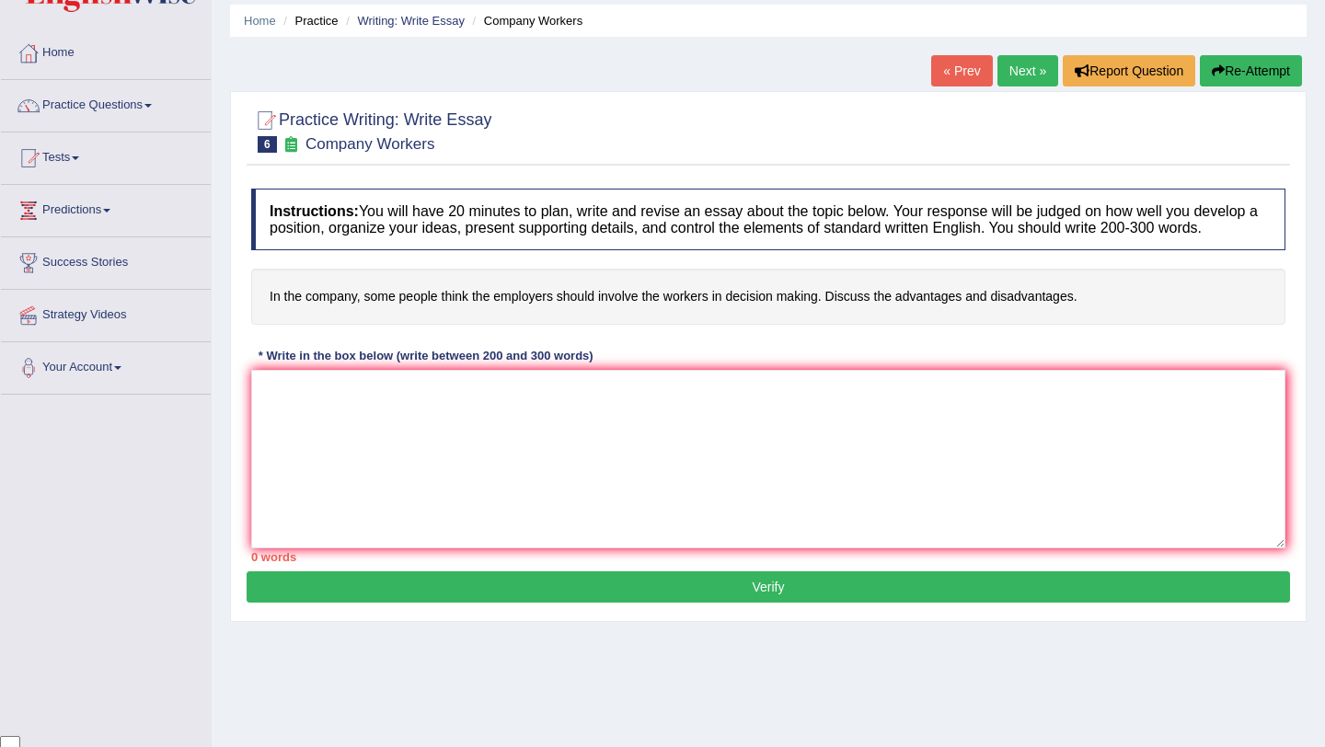
scroll to position [74, 0]
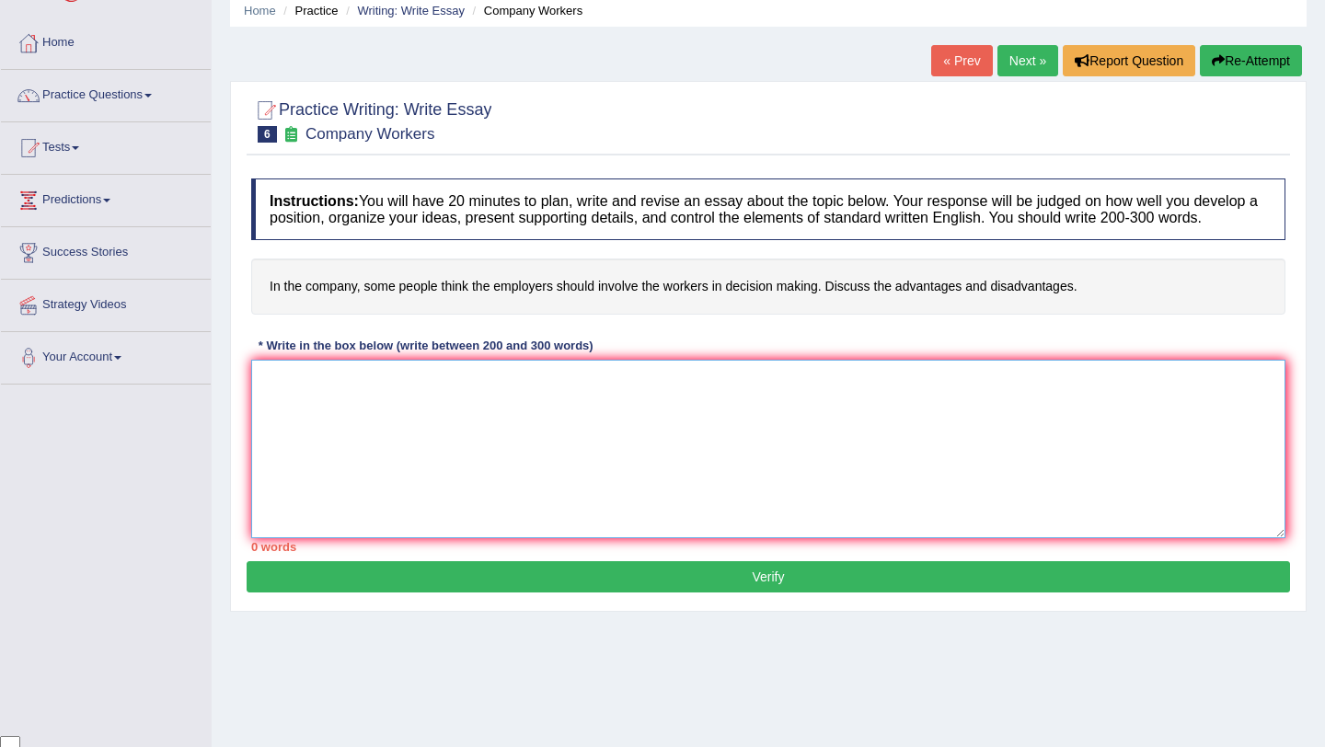
paste textarea "The increasing influence of climate change on our lives has ignited numerous di…"
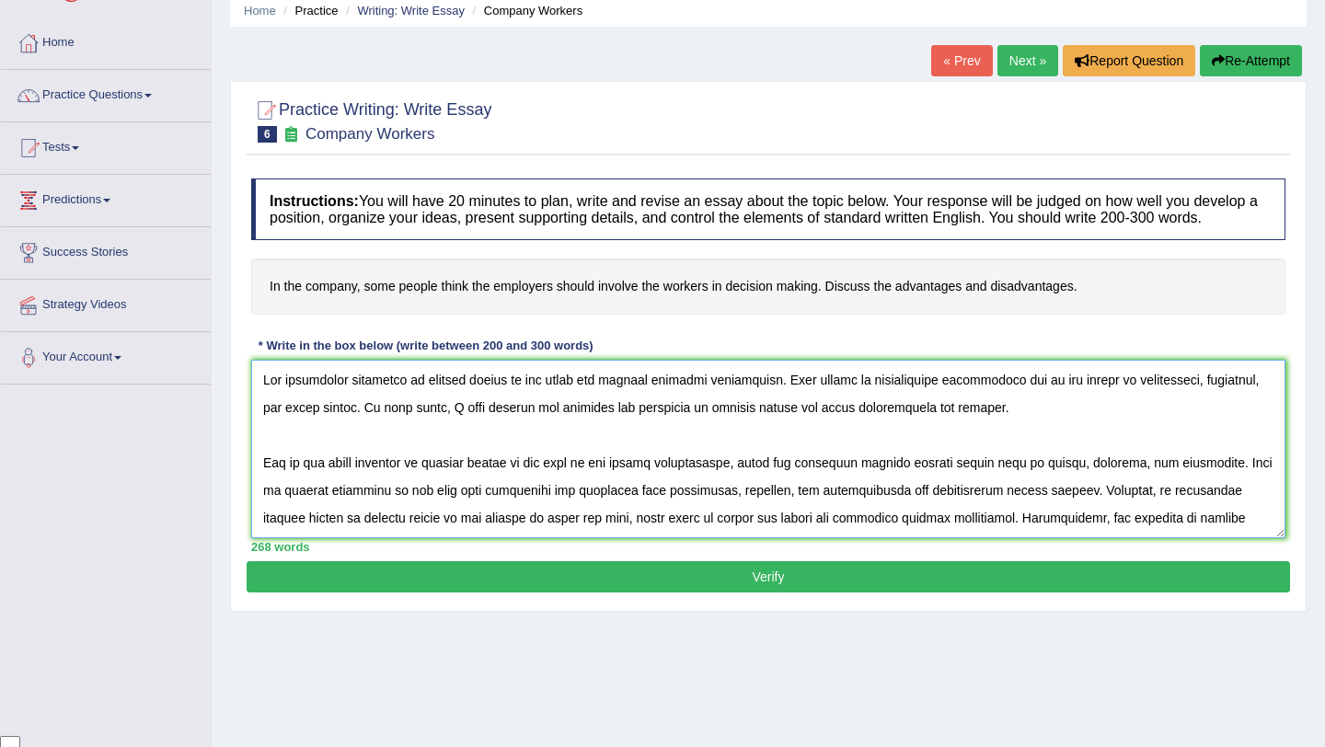
scroll to position [0, 0]
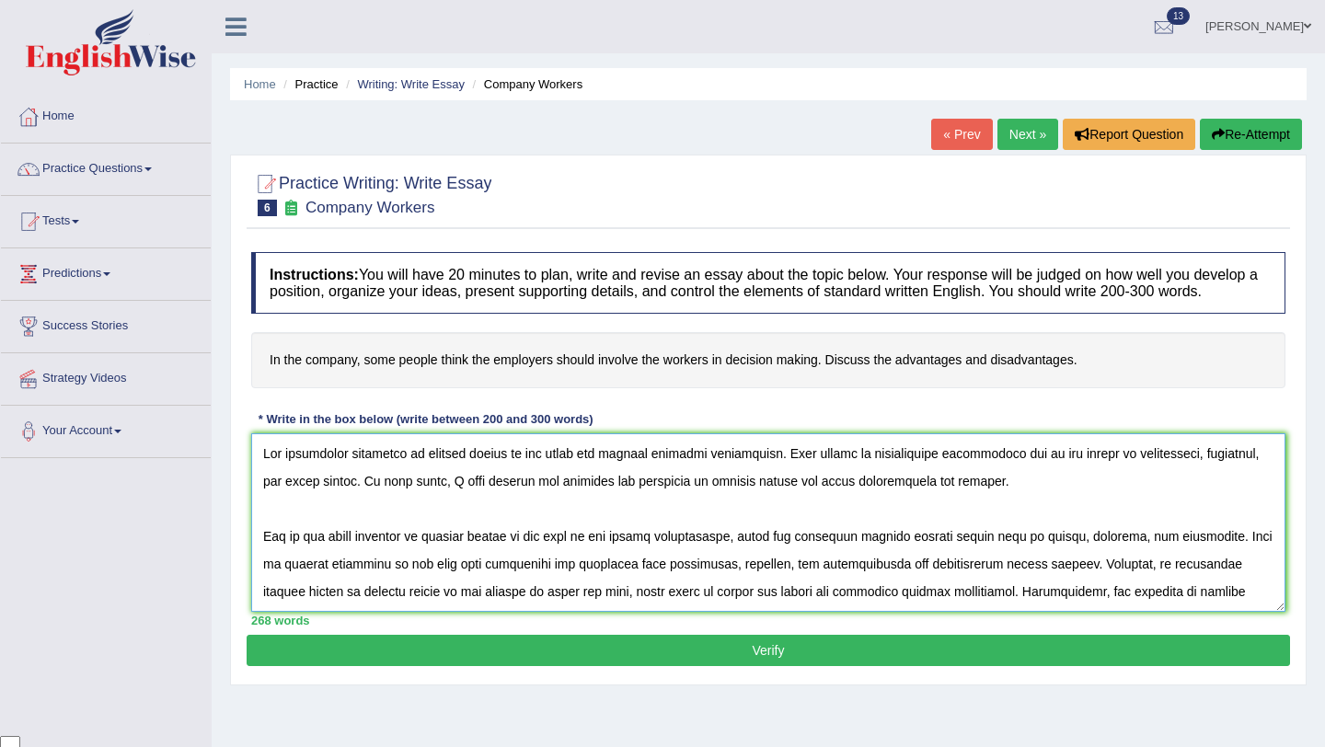
click at [509, 474] on textarea at bounding box center [768, 522] width 1034 height 178
click at [518, 502] on textarea at bounding box center [768, 522] width 1034 height 178
click at [838, 501] on textarea at bounding box center [768, 522] width 1034 height 178
click at [907, 502] on textarea at bounding box center [768, 522] width 1034 height 178
click at [786, 501] on textarea at bounding box center [768, 522] width 1034 height 178
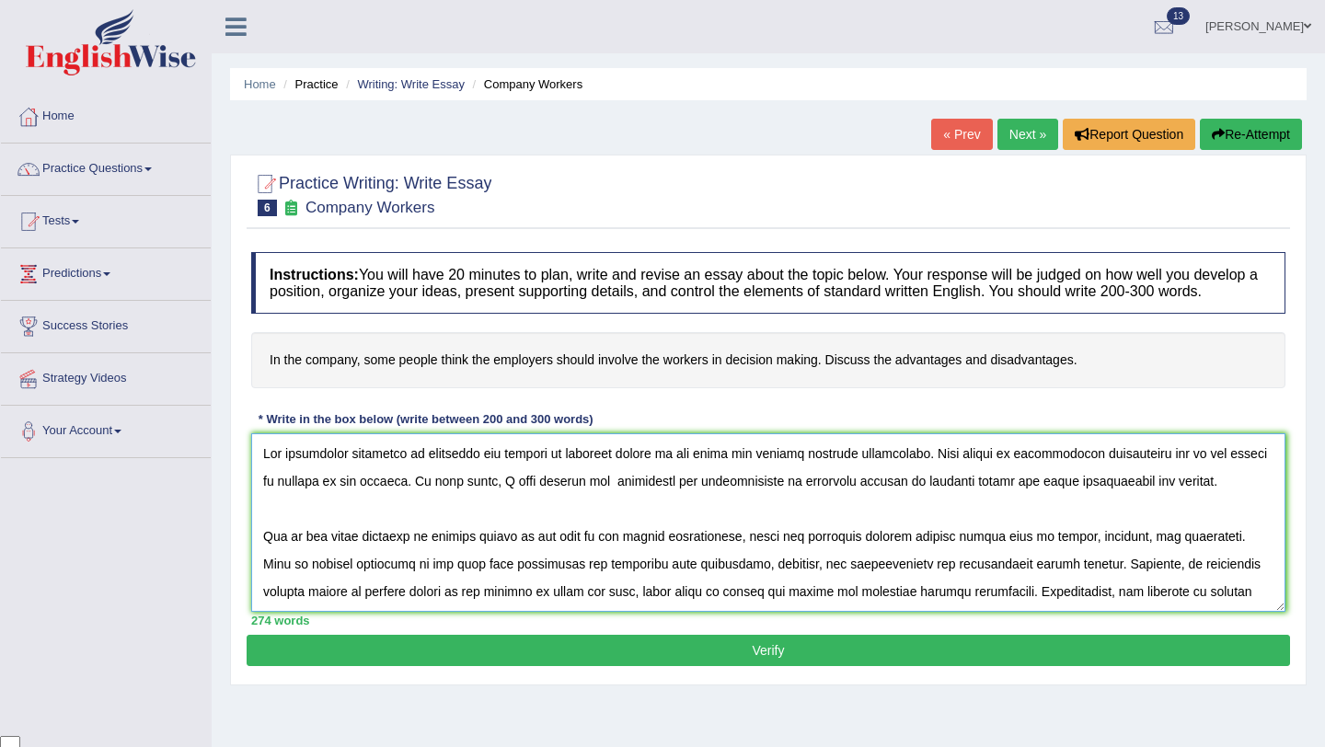
click at [906, 541] on textarea at bounding box center [768, 522] width 1034 height 178
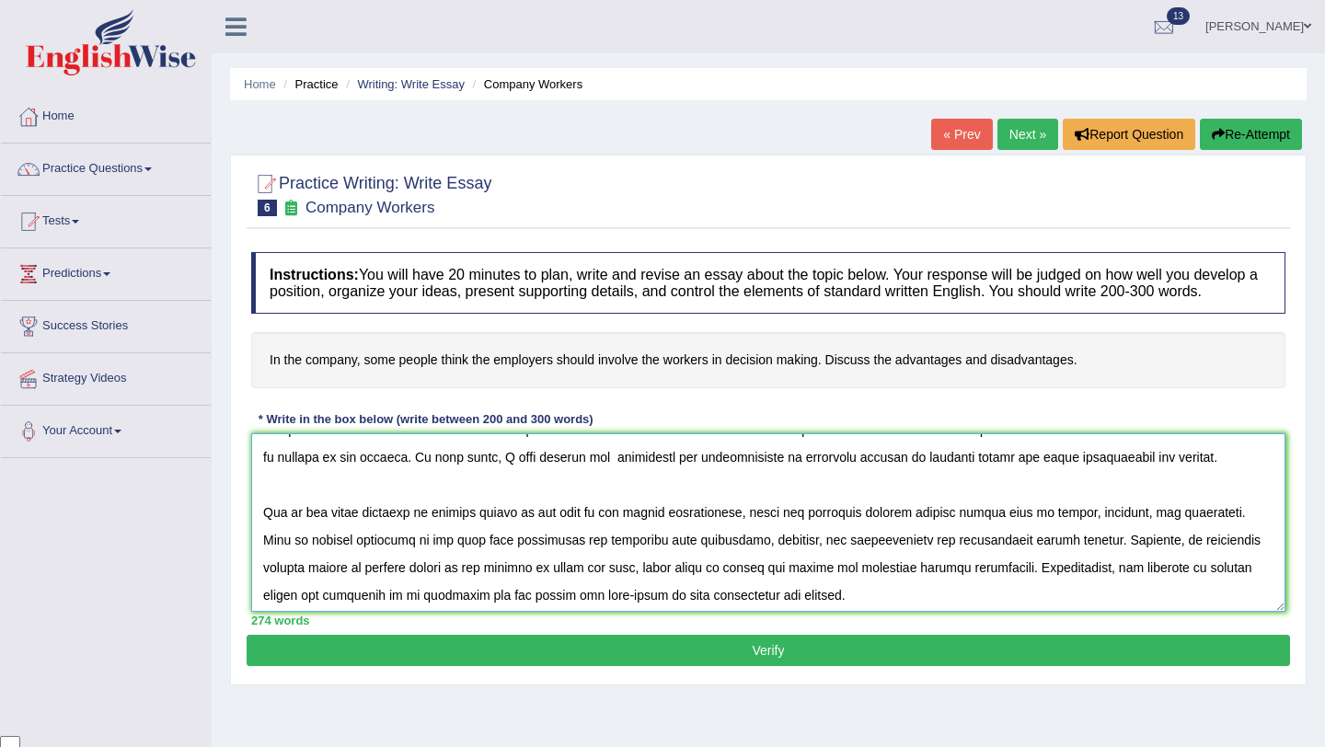
scroll to position [22, 0]
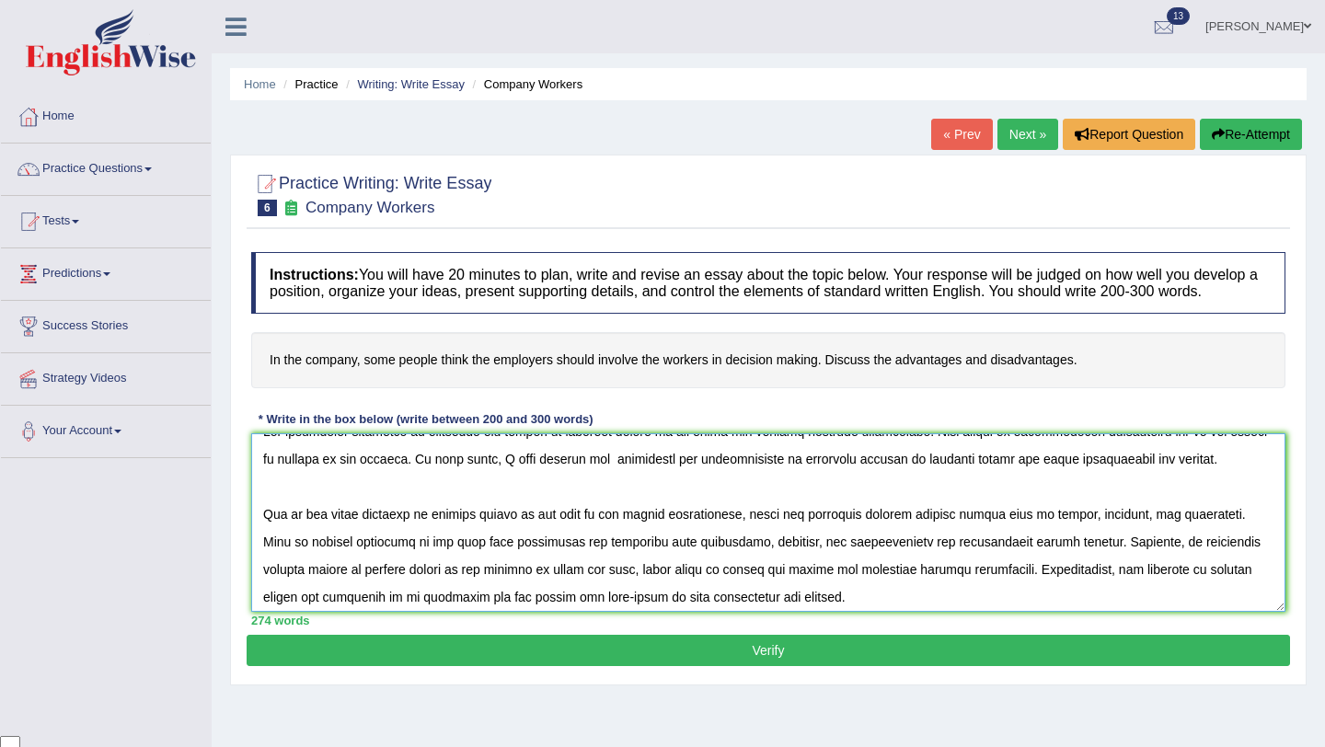
click at [418, 539] on textarea at bounding box center [768, 522] width 1034 height 178
click at [536, 533] on textarea at bounding box center [768, 522] width 1034 height 178
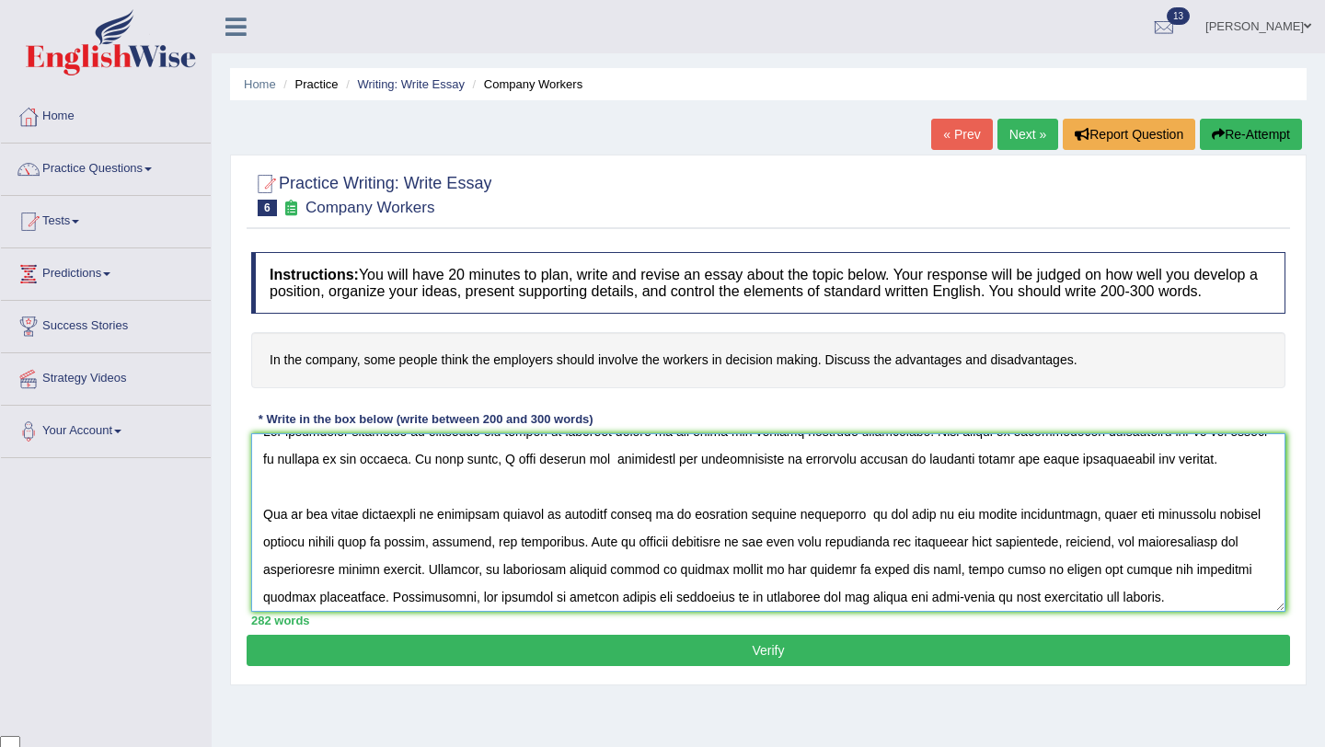
drag, startPoint x: 872, startPoint y: 532, endPoint x: 593, endPoint y: 565, distance: 280.7
click at [593, 565] on textarea at bounding box center [768, 522] width 1034 height 178
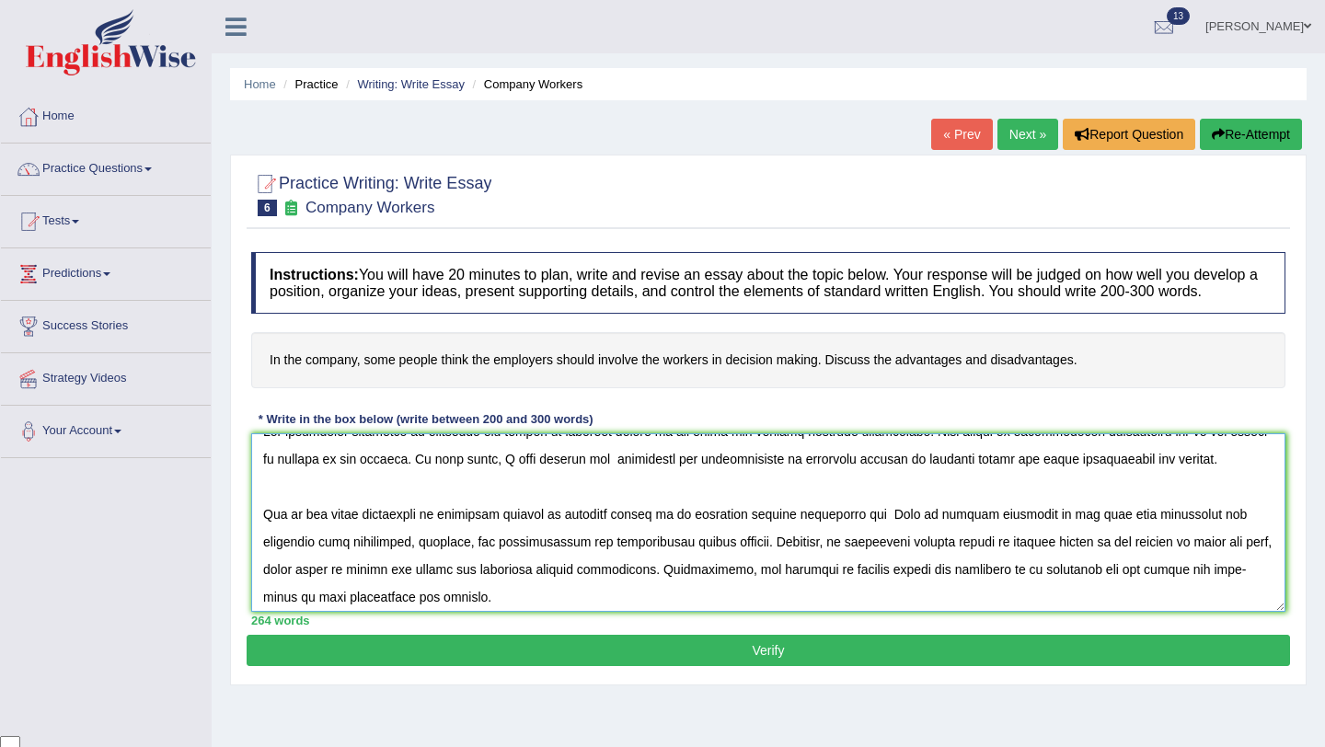
click at [755, 534] on textarea at bounding box center [768, 522] width 1034 height 178
click at [855, 532] on textarea at bounding box center [768, 522] width 1034 height 178
click at [994, 533] on textarea at bounding box center [768, 522] width 1034 height 178
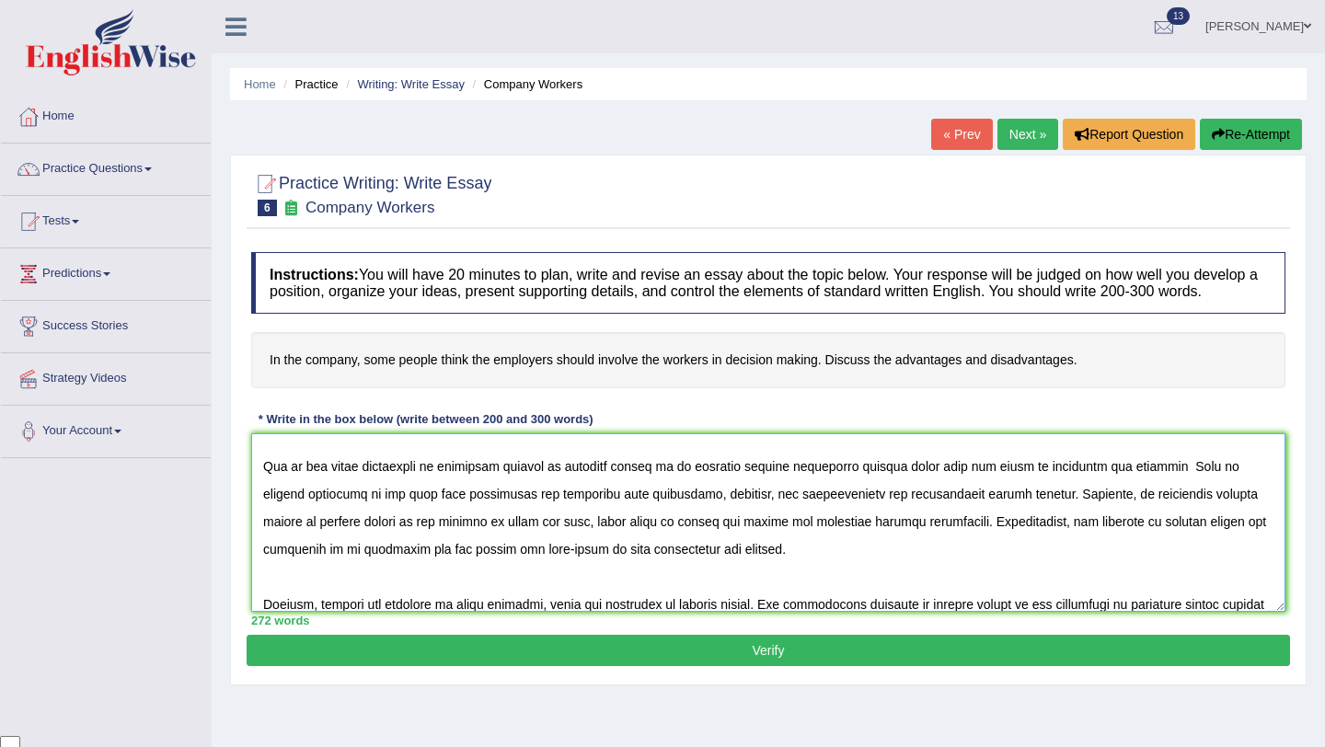
scroll to position [72, 0]
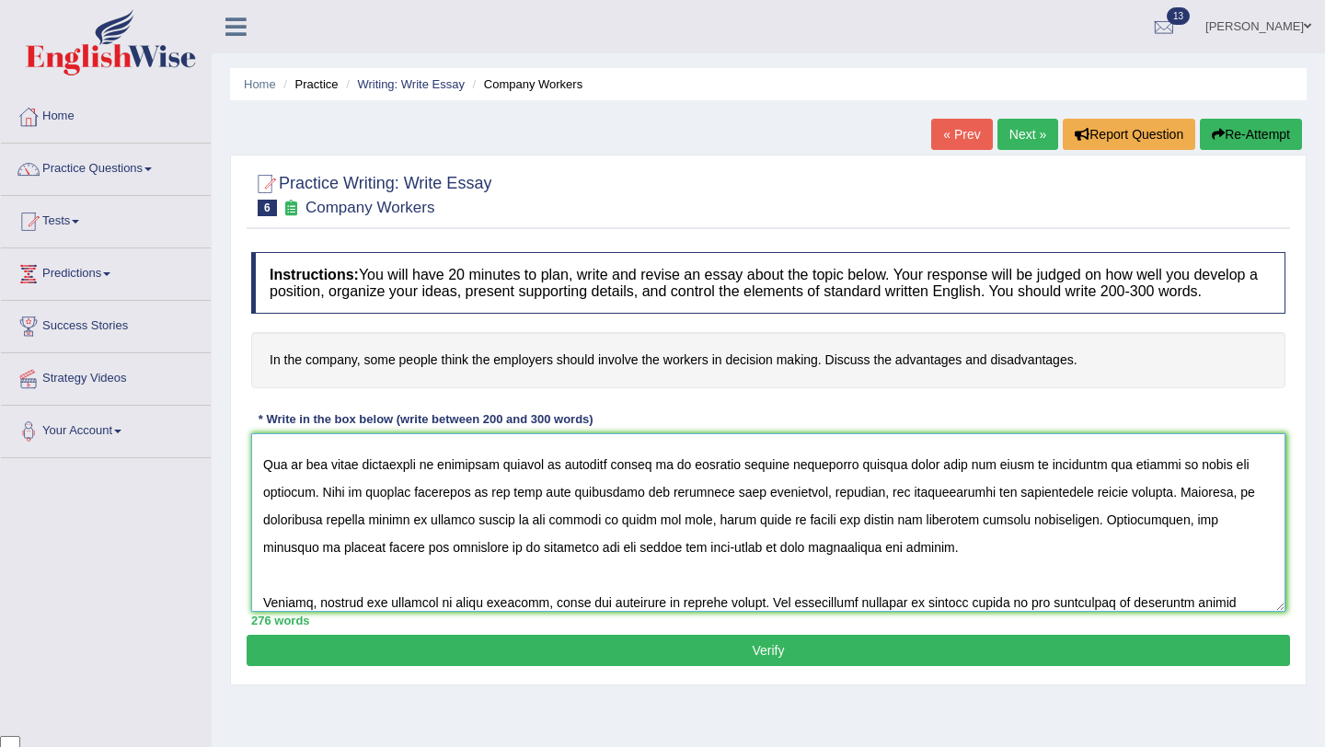
click at [552, 512] on textarea at bounding box center [768, 522] width 1034 height 178
drag, startPoint x: 552, startPoint y: 512, endPoint x: 1149, endPoint y: 514, distance: 597.1
click at [1150, 513] on textarea at bounding box center [768, 522] width 1034 height 178
click at [1174, 517] on textarea at bounding box center [768, 522] width 1034 height 178
click at [1164, 543] on textarea at bounding box center [768, 522] width 1034 height 178
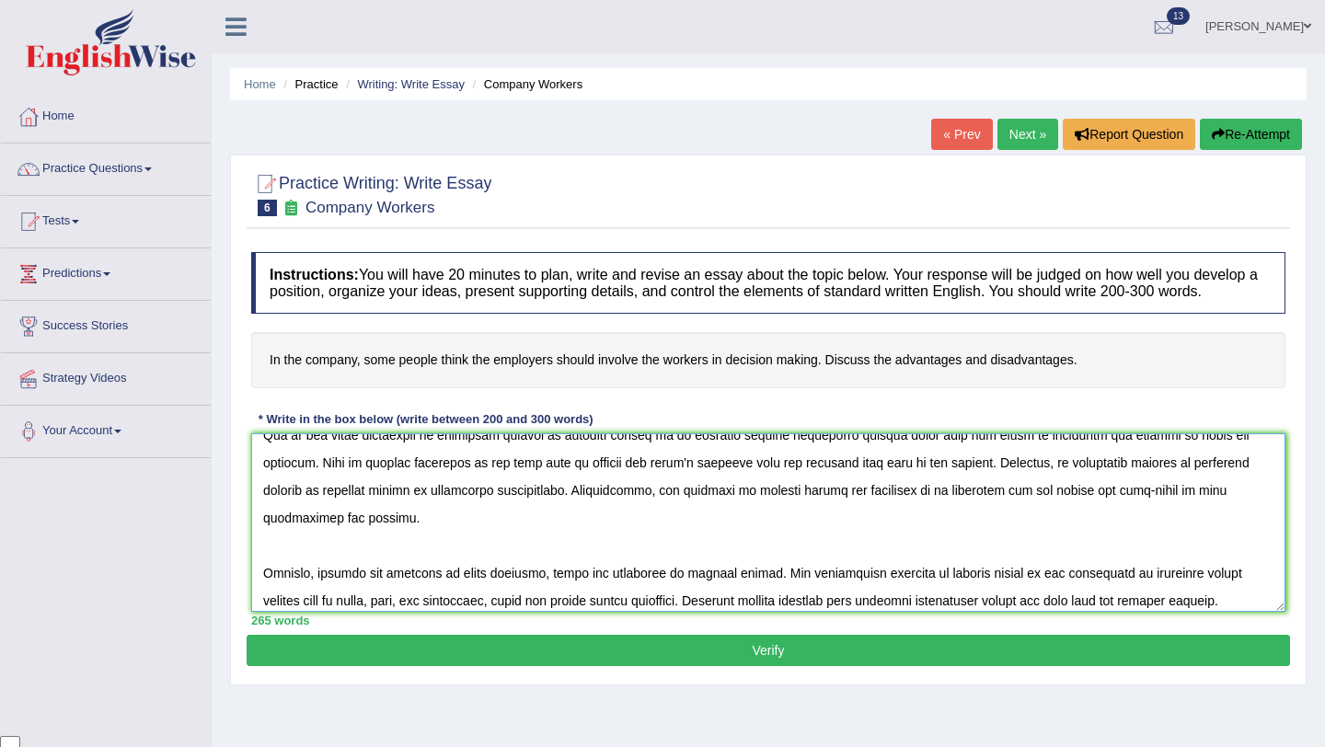
scroll to position [98, 0]
click at [841, 512] on textarea at bounding box center [768, 522] width 1034 height 178
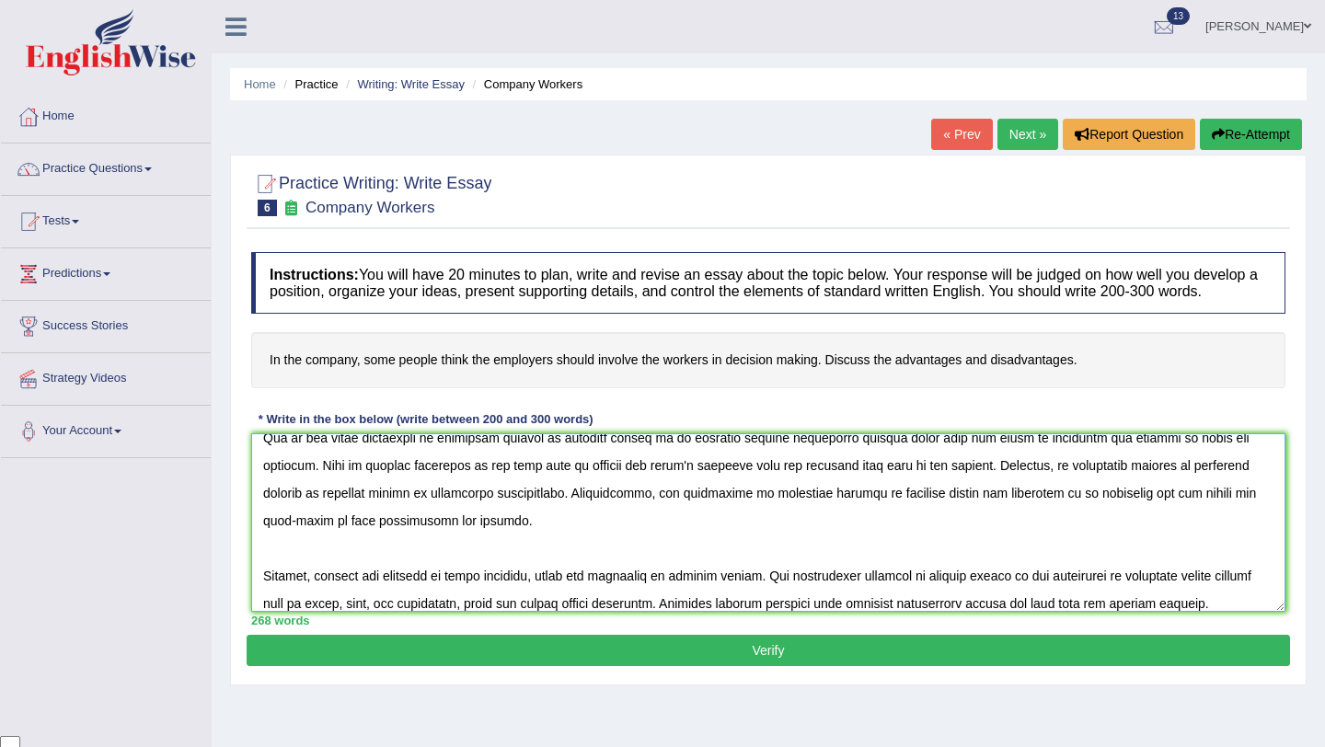
click at [1153, 511] on textarea at bounding box center [768, 522] width 1034 height 178
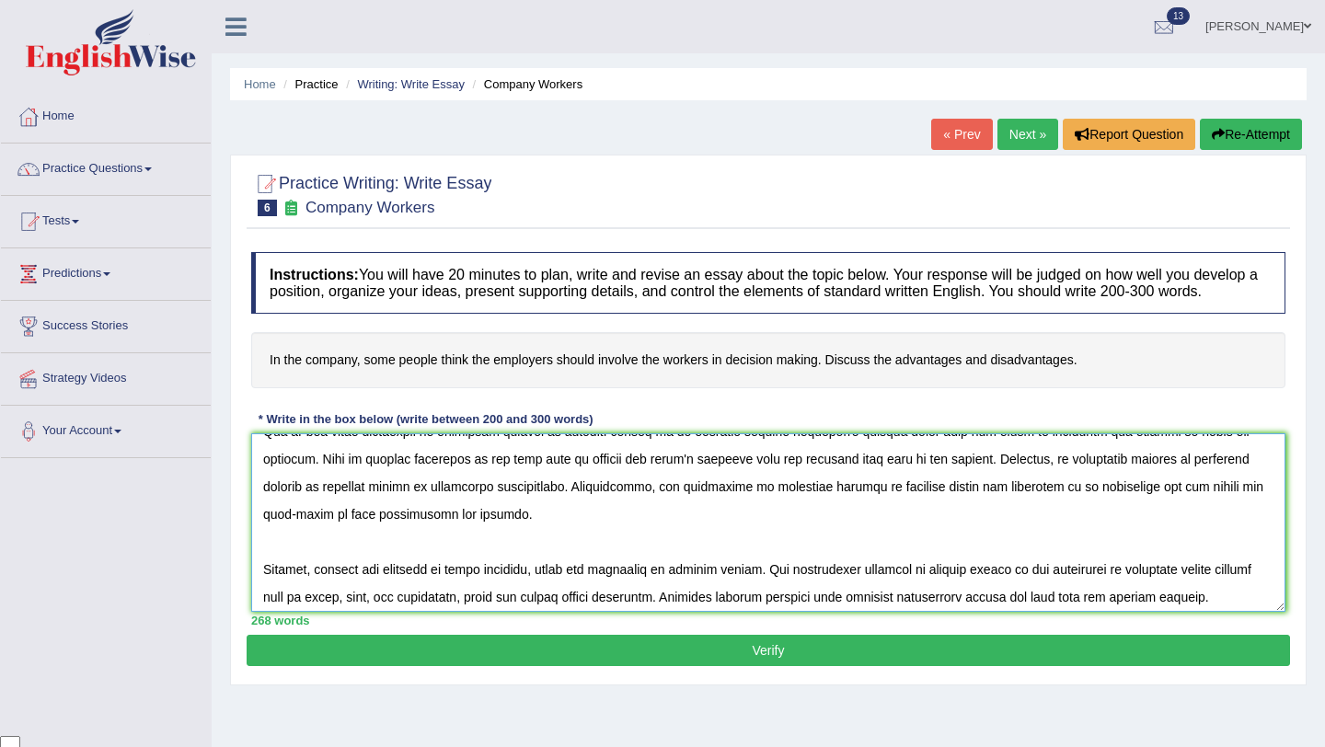
scroll to position [94, 0]
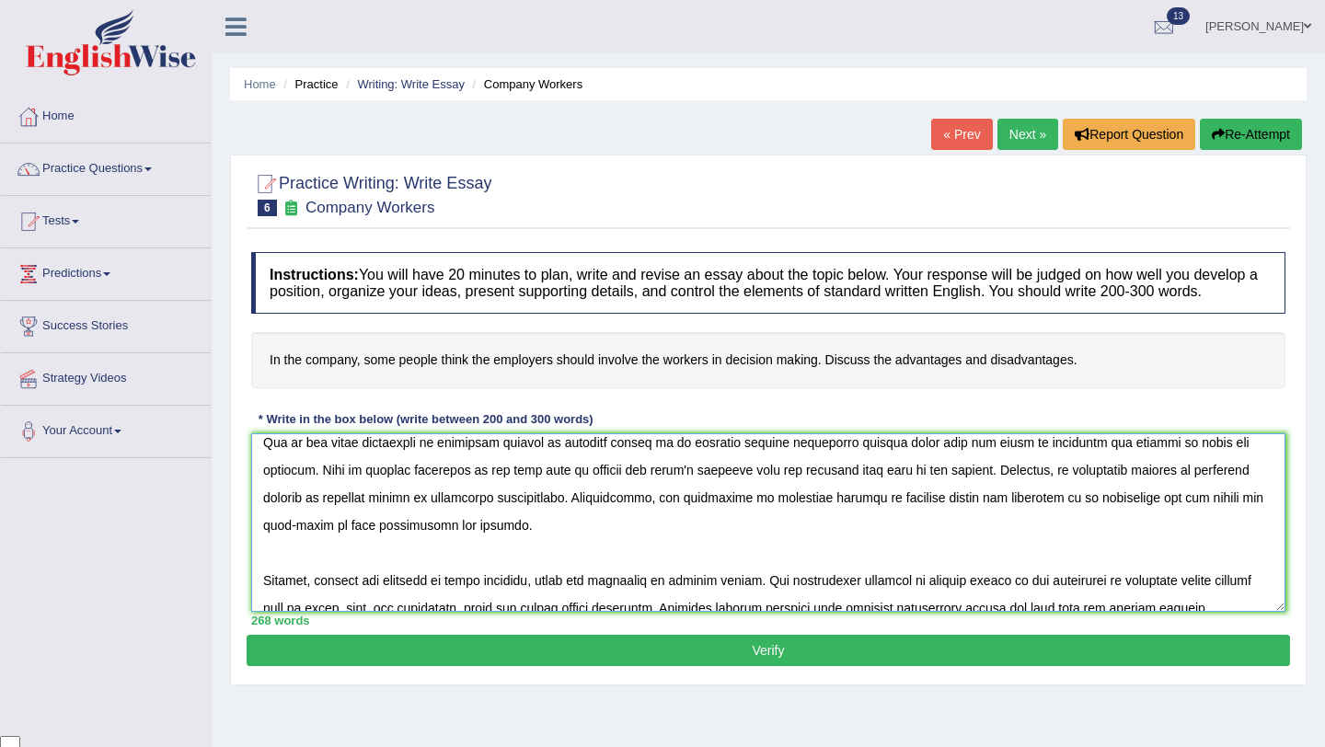
click at [532, 556] on textarea at bounding box center [768, 522] width 1034 height 178
click at [514, 548] on textarea at bounding box center [768, 522] width 1034 height 178
click at [604, 537] on textarea at bounding box center [768, 522] width 1034 height 178
click at [436, 513] on textarea at bounding box center [768, 522] width 1034 height 178
click at [507, 519] on textarea at bounding box center [768, 522] width 1034 height 178
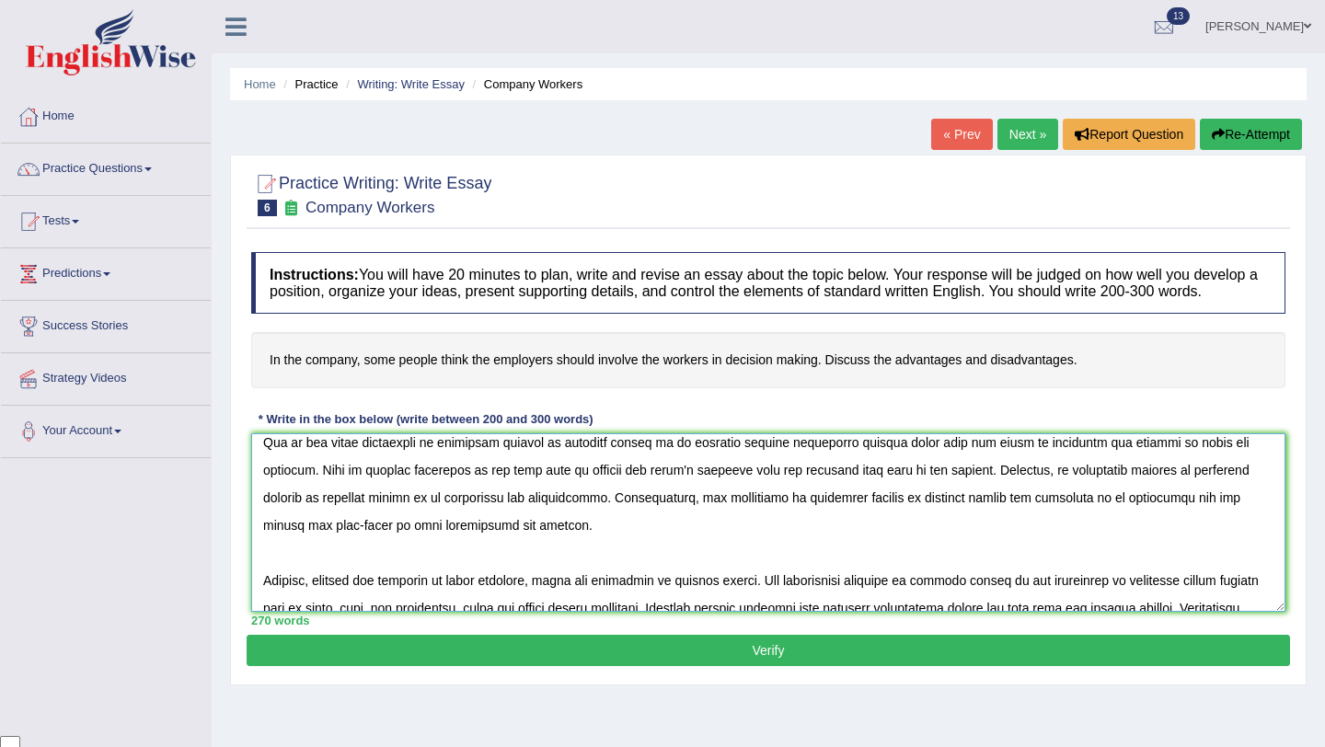
click at [584, 546] on textarea at bounding box center [768, 522] width 1034 height 178
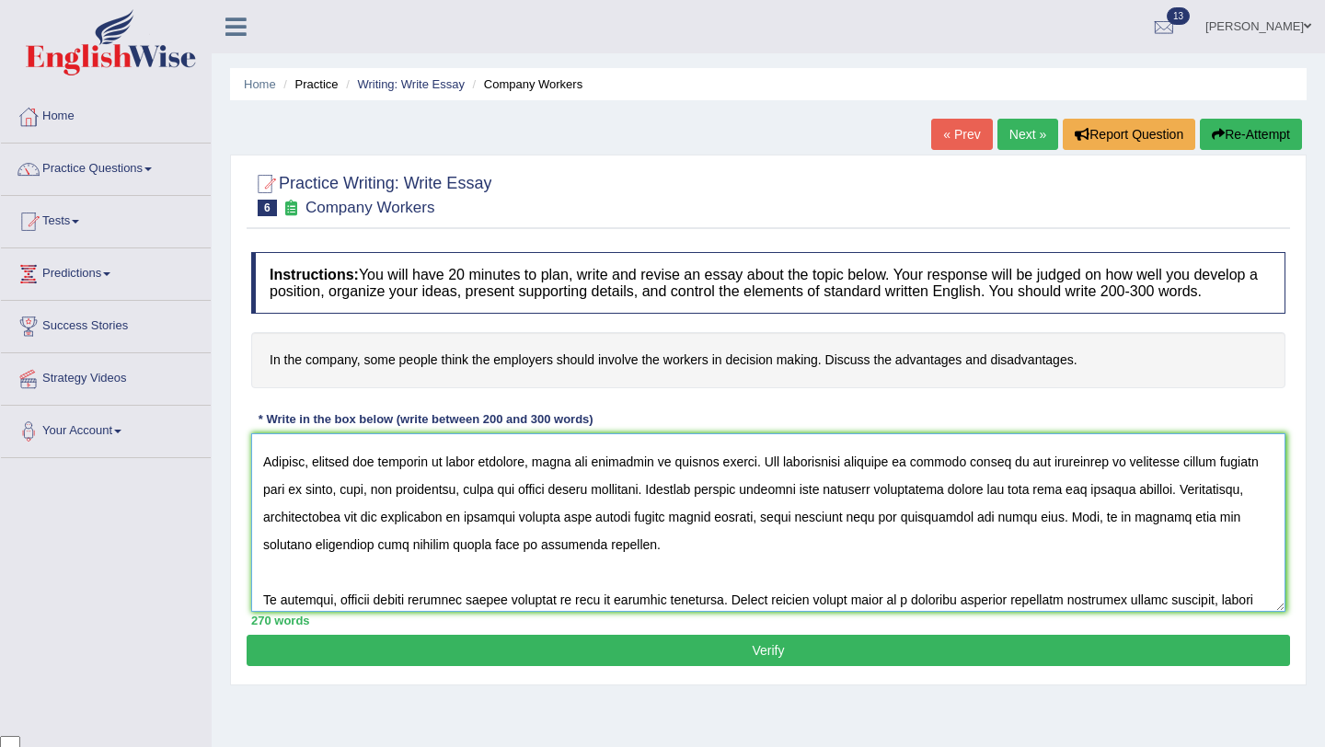
scroll to position [213, 0]
click at [546, 483] on textarea at bounding box center [768, 522] width 1034 height 178
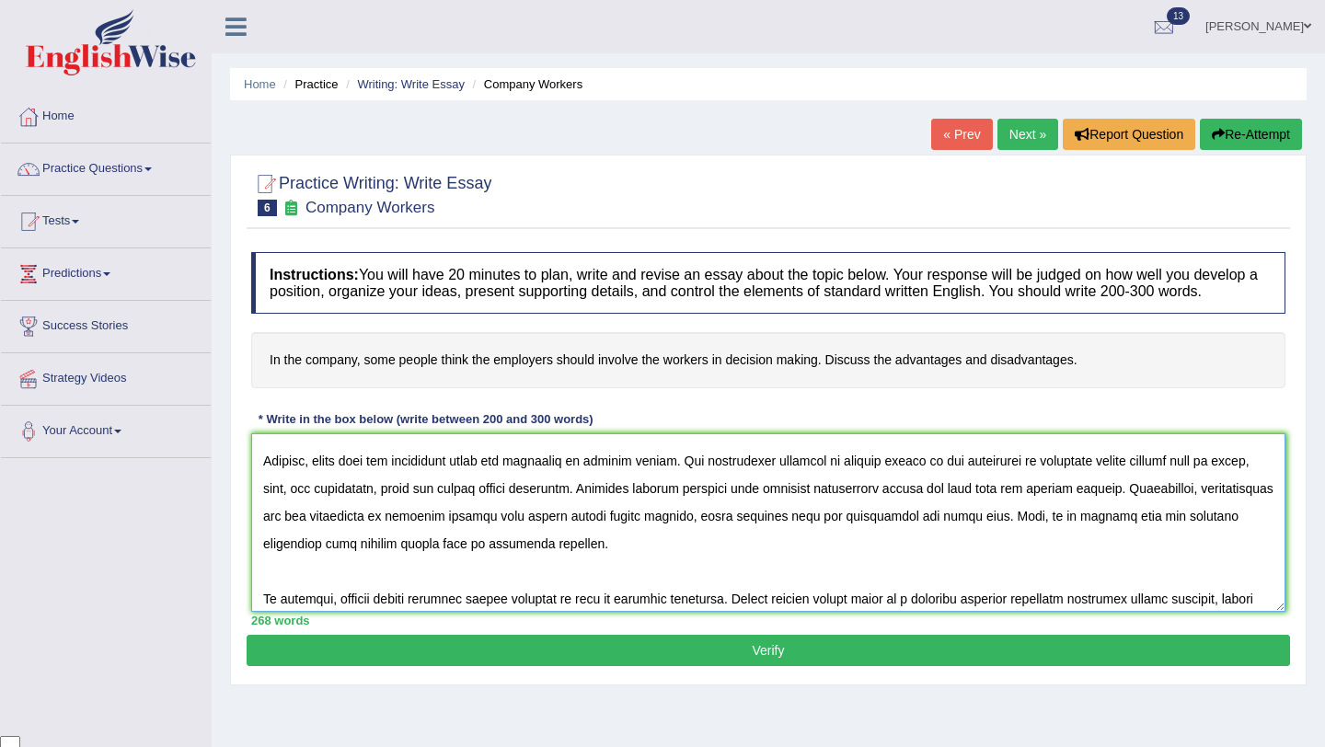
click at [585, 480] on textarea at bounding box center [768, 522] width 1034 height 178
click at [723, 479] on textarea at bounding box center [768, 522] width 1034 height 178
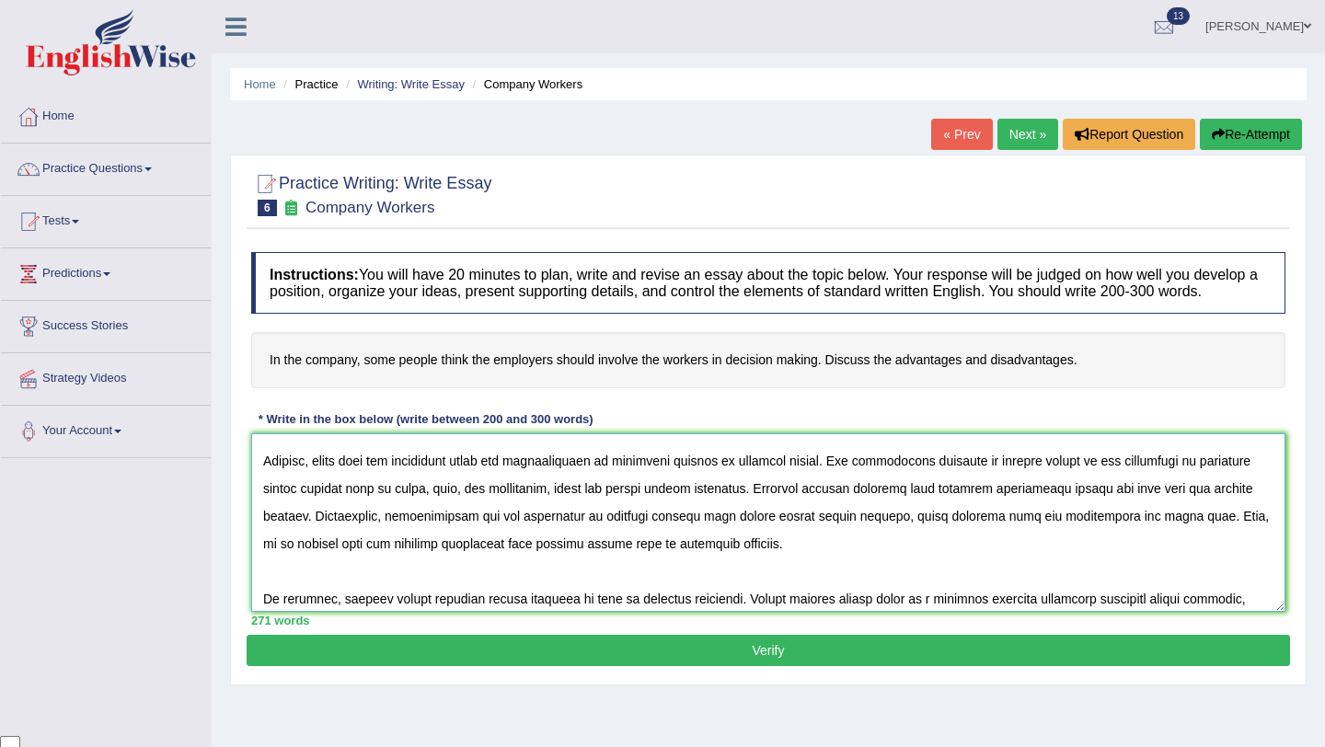
click at [1107, 481] on textarea at bounding box center [768, 522] width 1034 height 178
click at [936, 483] on textarea at bounding box center [768, 522] width 1034 height 178
click at [879, 482] on textarea at bounding box center [768, 522] width 1034 height 178
click at [938, 481] on textarea at bounding box center [768, 522] width 1034 height 178
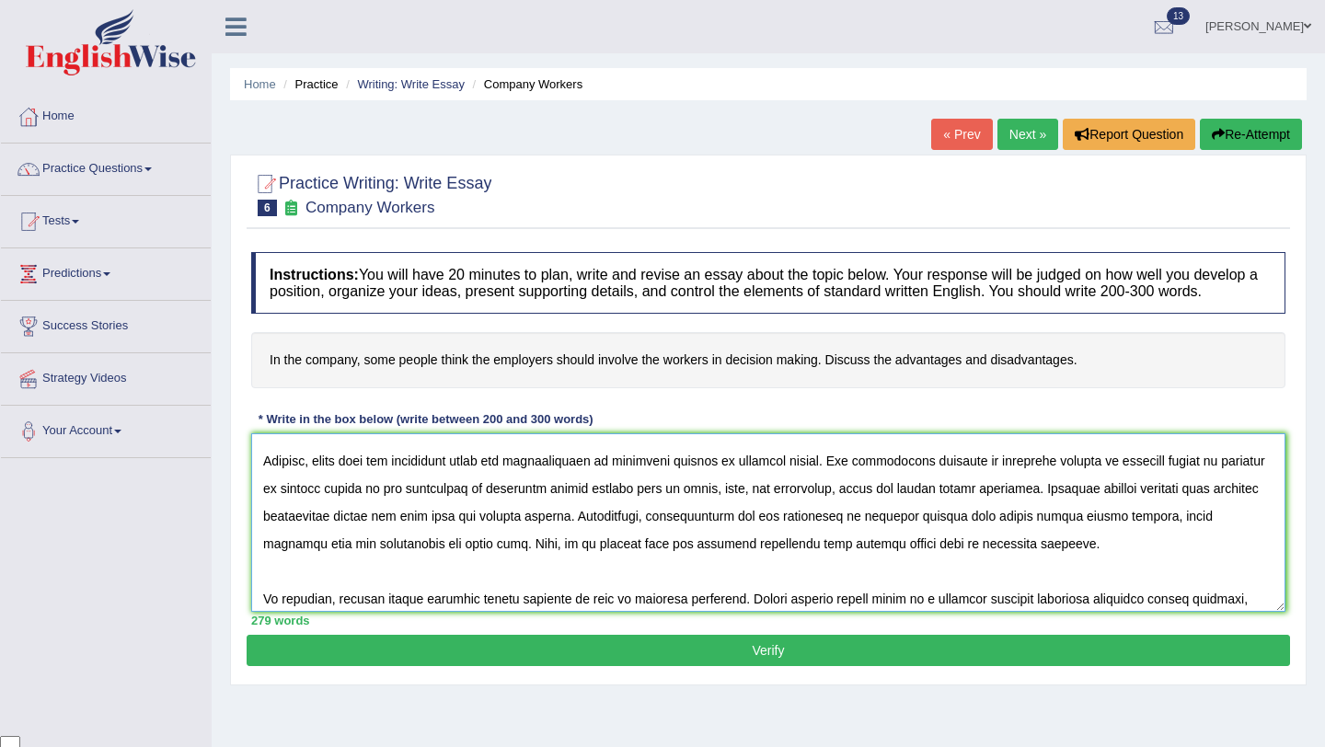
click at [1108, 511] on textarea at bounding box center [768, 522] width 1034 height 178
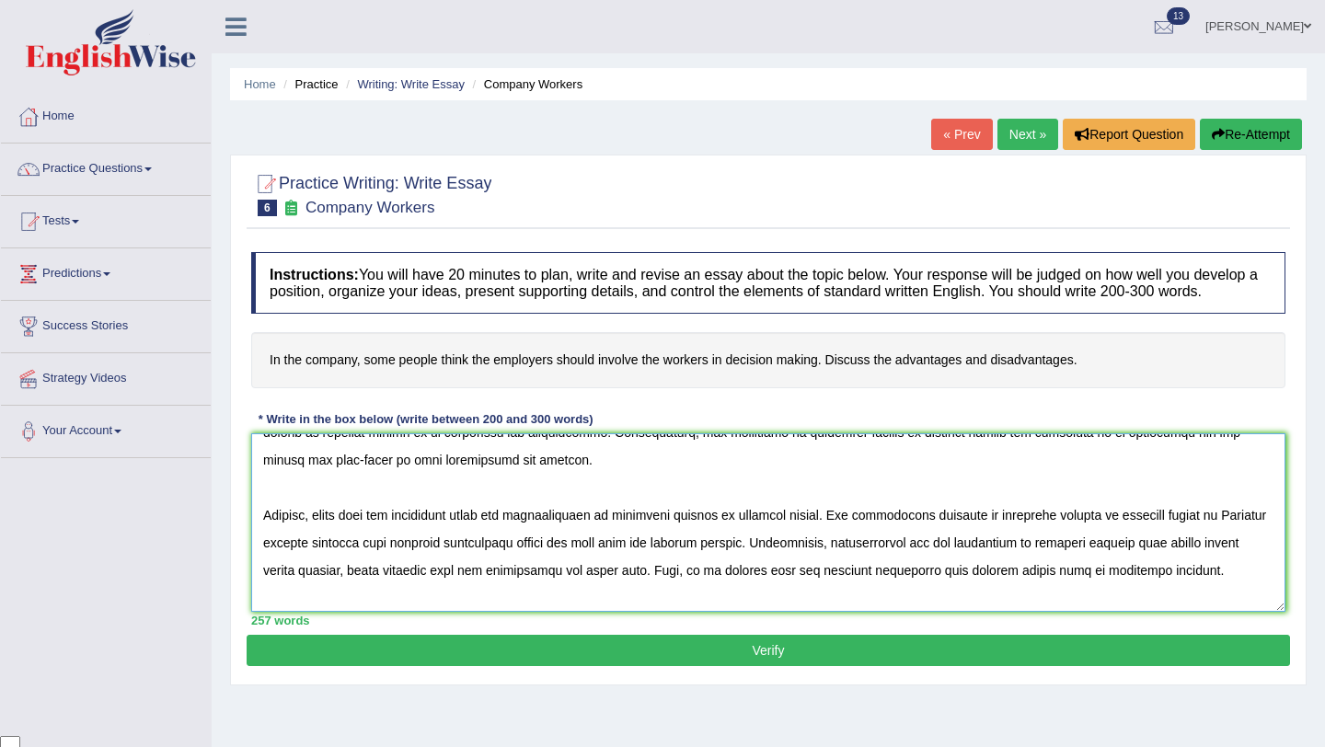
scroll to position [163, 0]
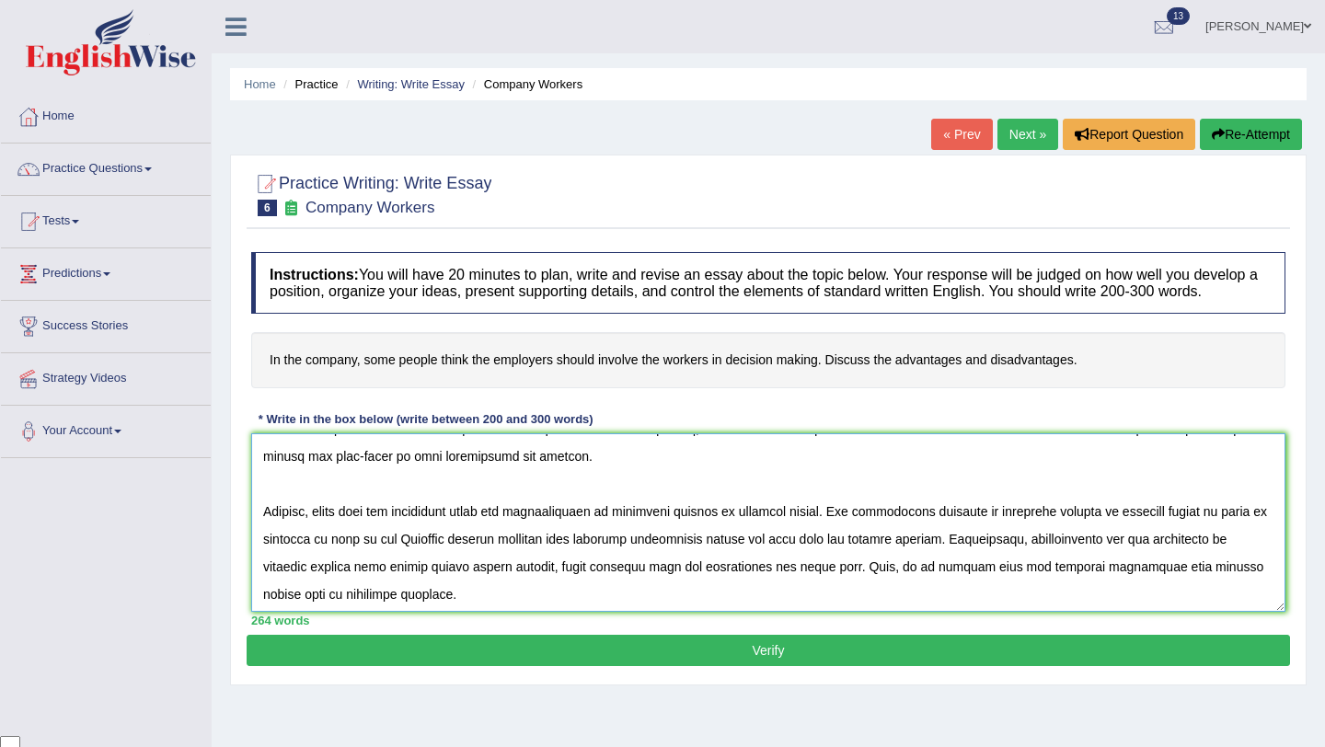
click at [326, 558] on textarea at bounding box center [768, 522] width 1034 height 178
click at [456, 558] on textarea at bounding box center [768, 522] width 1034 height 178
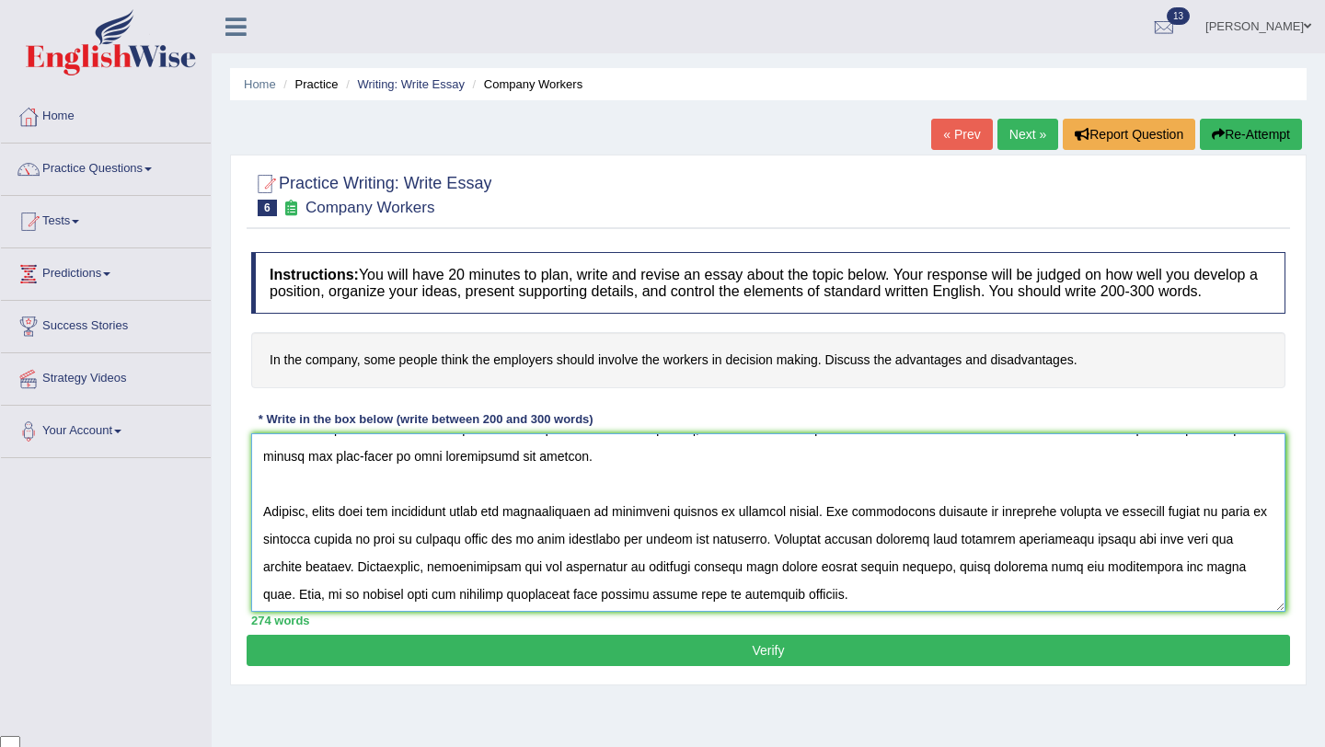
click at [1136, 559] on textarea at bounding box center [768, 522] width 1034 height 178
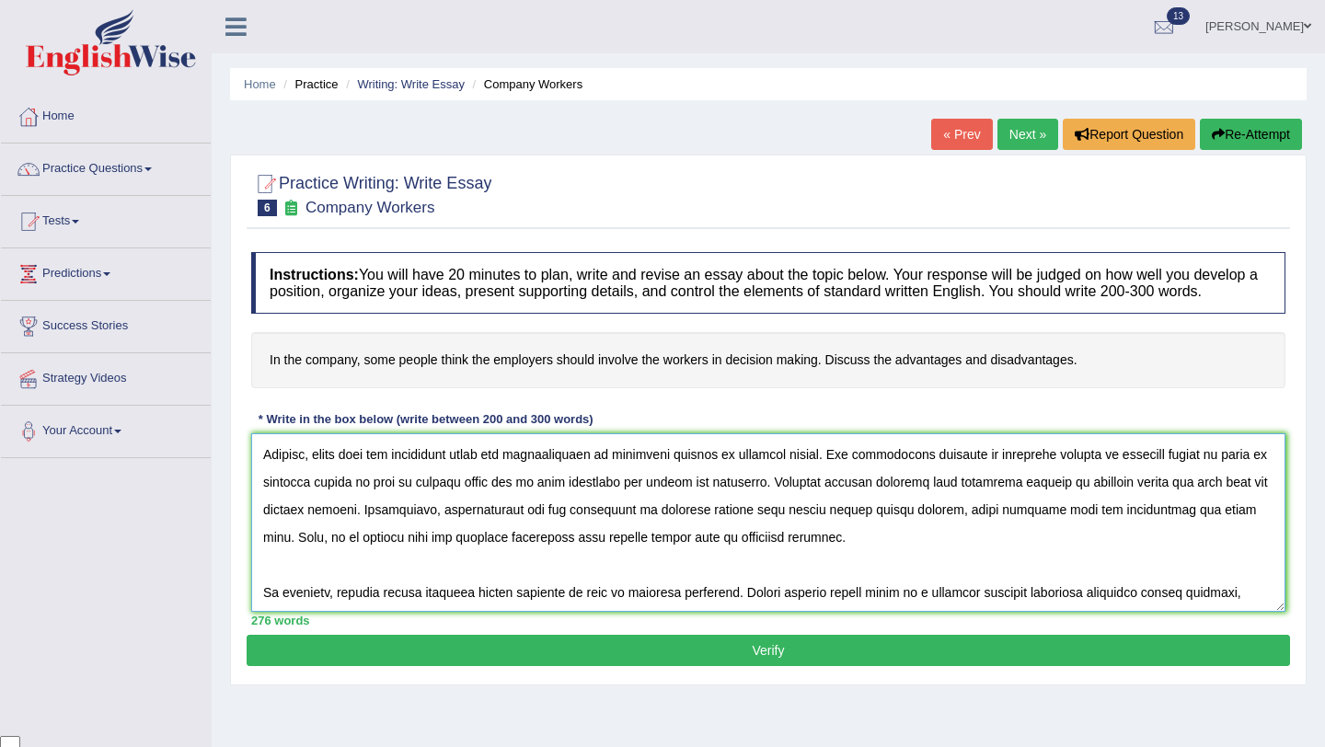
scroll to position [221, 0]
drag, startPoint x: 1184, startPoint y: 521, endPoint x: 391, endPoint y: 529, distance: 793.1
click at [391, 529] on textarea at bounding box center [768, 522] width 1034 height 178
click at [1256, 503] on textarea at bounding box center [768, 522] width 1034 height 178
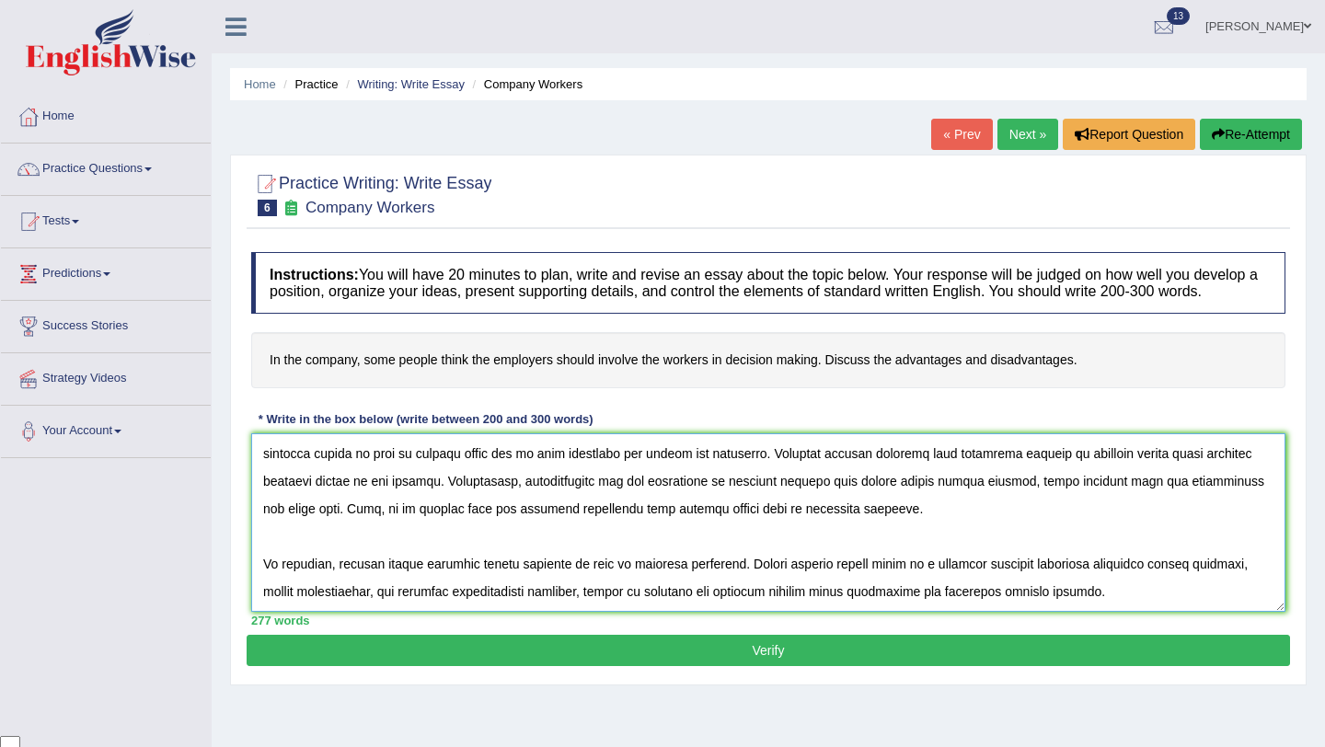
click at [542, 504] on textarea at bounding box center [768, 522] width 1034 height 178
click at [1097, 501] on textarea at bounding box center [768, 522] width 1034 height 178
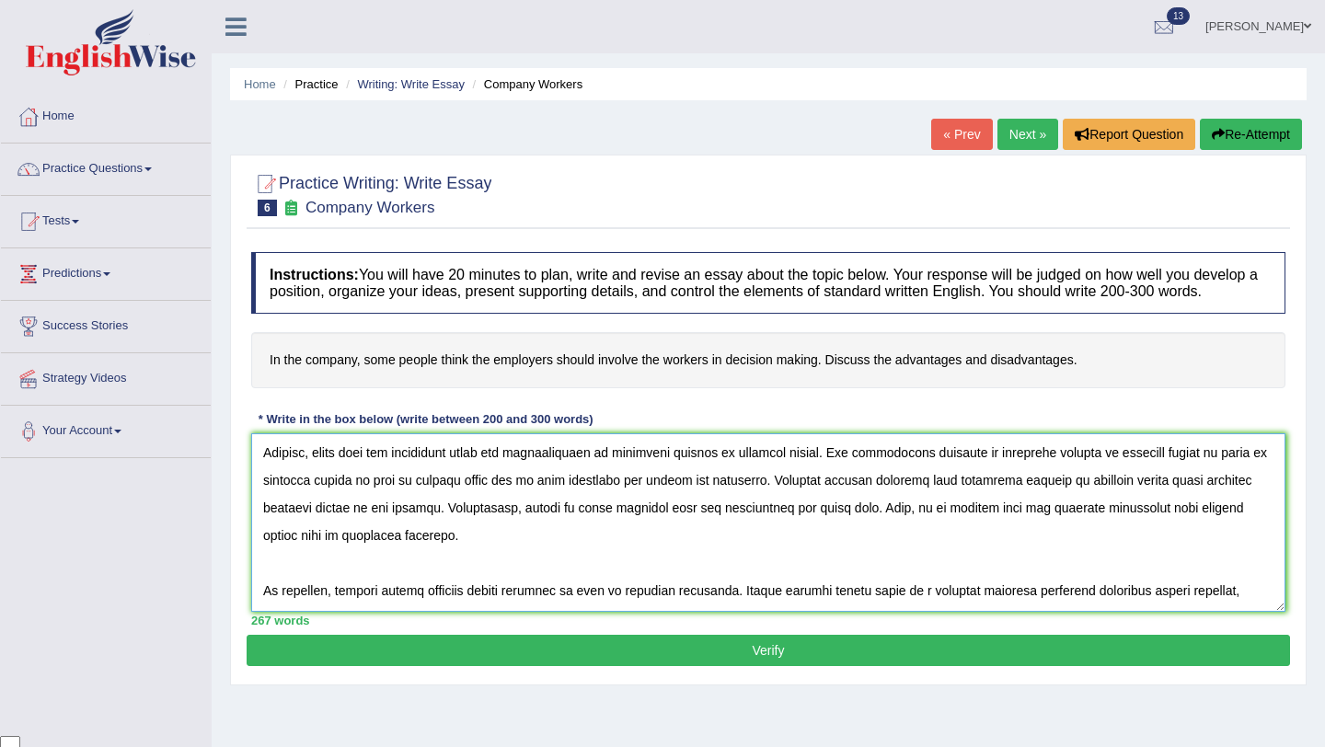
scroll to position [213, 0]
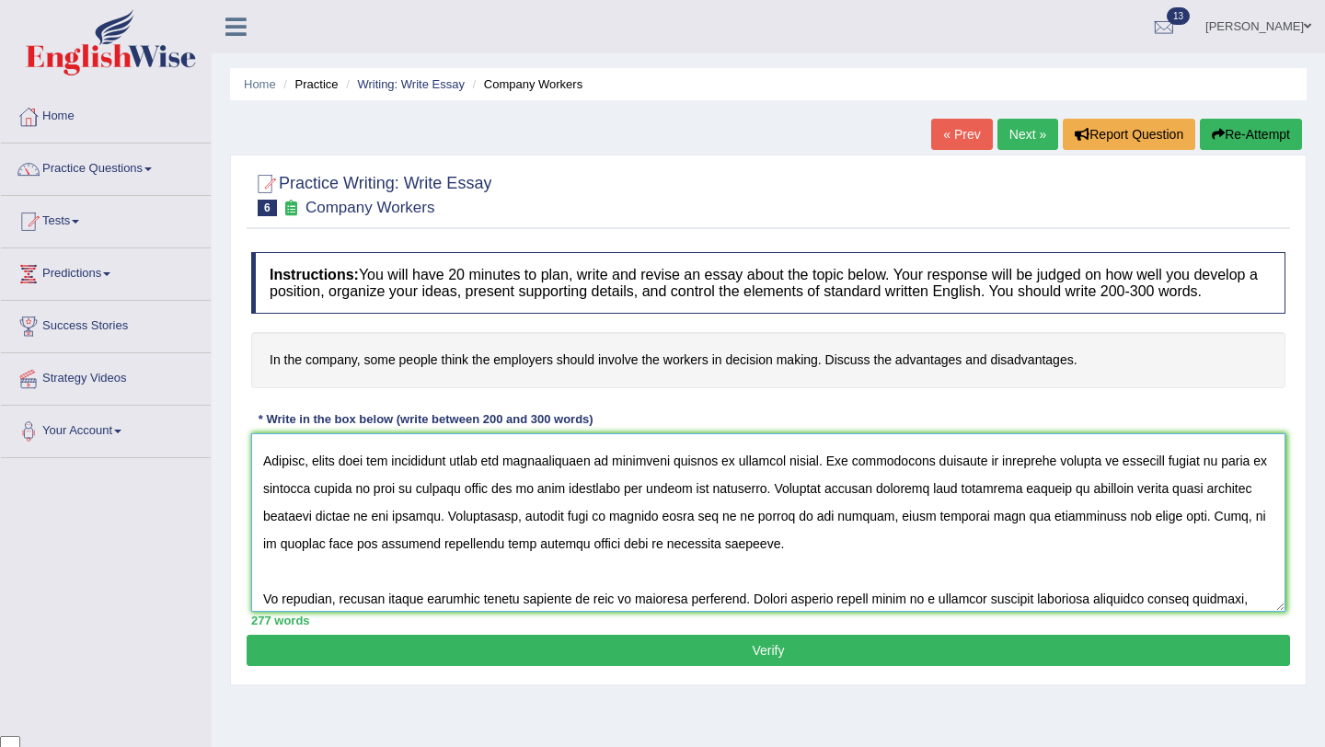
click at [1010, 534] on textarea at bounding box center [768, 522] width 1034 height 178
click at [1133, 536] on textarea at bounding box center [768, 522] width 1034 height 178
click at [1174, 536] on textarea at bounding box center [768, 522] width 1034 height 178
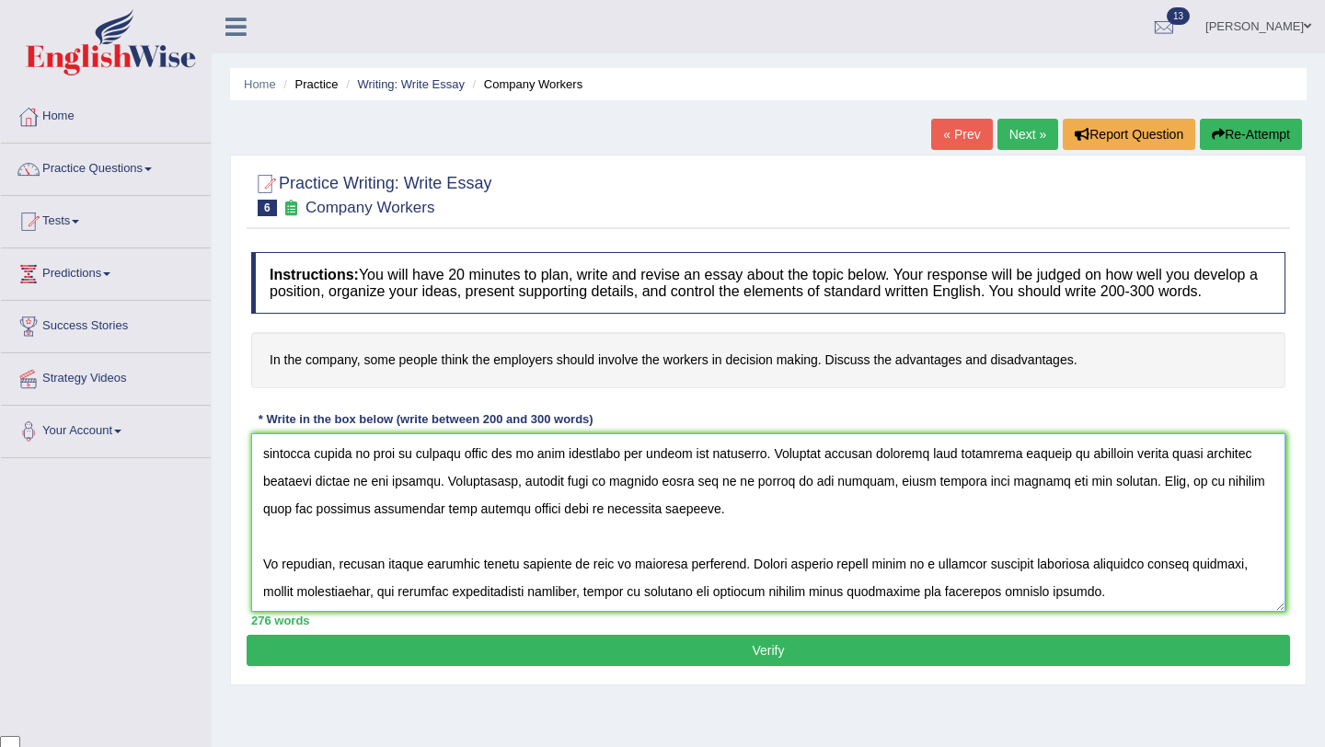
click at [412, 530] on textarea at bounding box center [768, 522] width 1034 height 178
click at [609, 532] on textarea at bounding box center [768, 522] width 1034 height 178
click at [913, 529] on textarea at bounding box center [768, 522] width 1034 height 178
click at [880, 552] on textarea at bounding box center [768, 522] width 1034 height 178
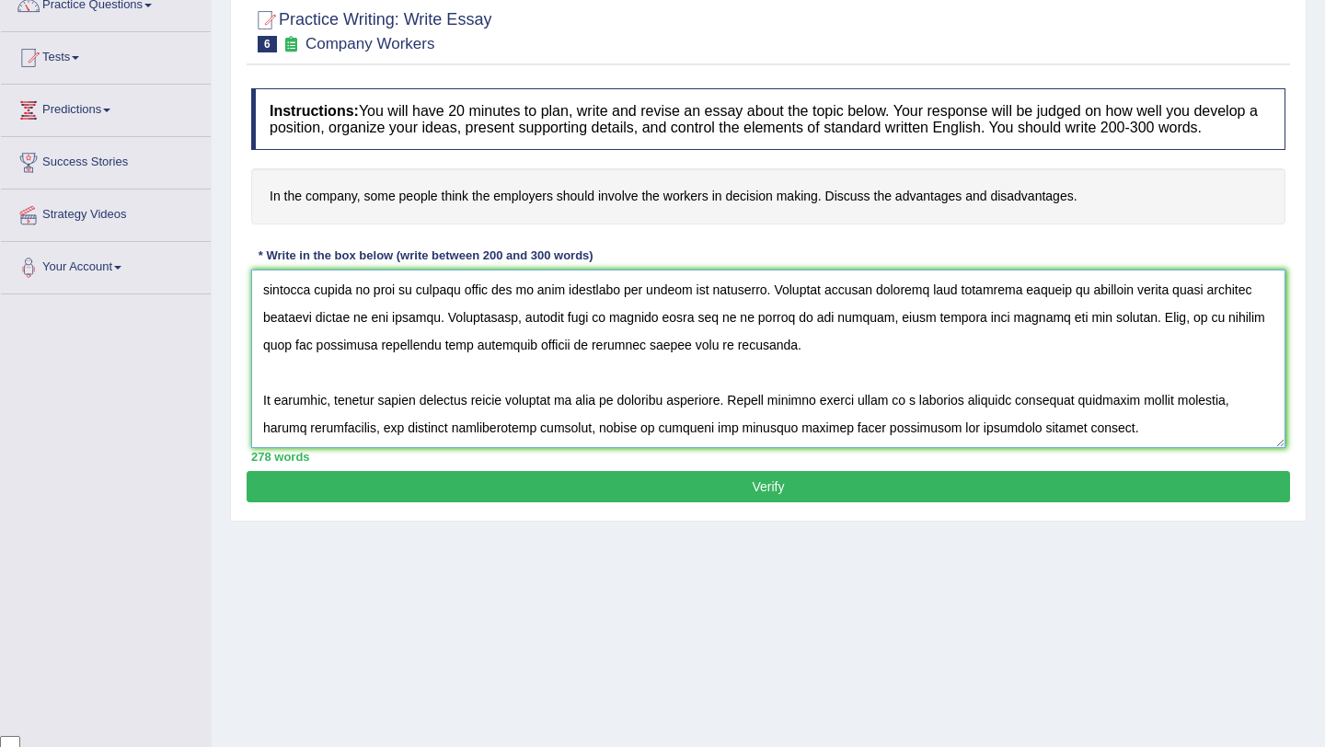
scroll to position [166, 0]
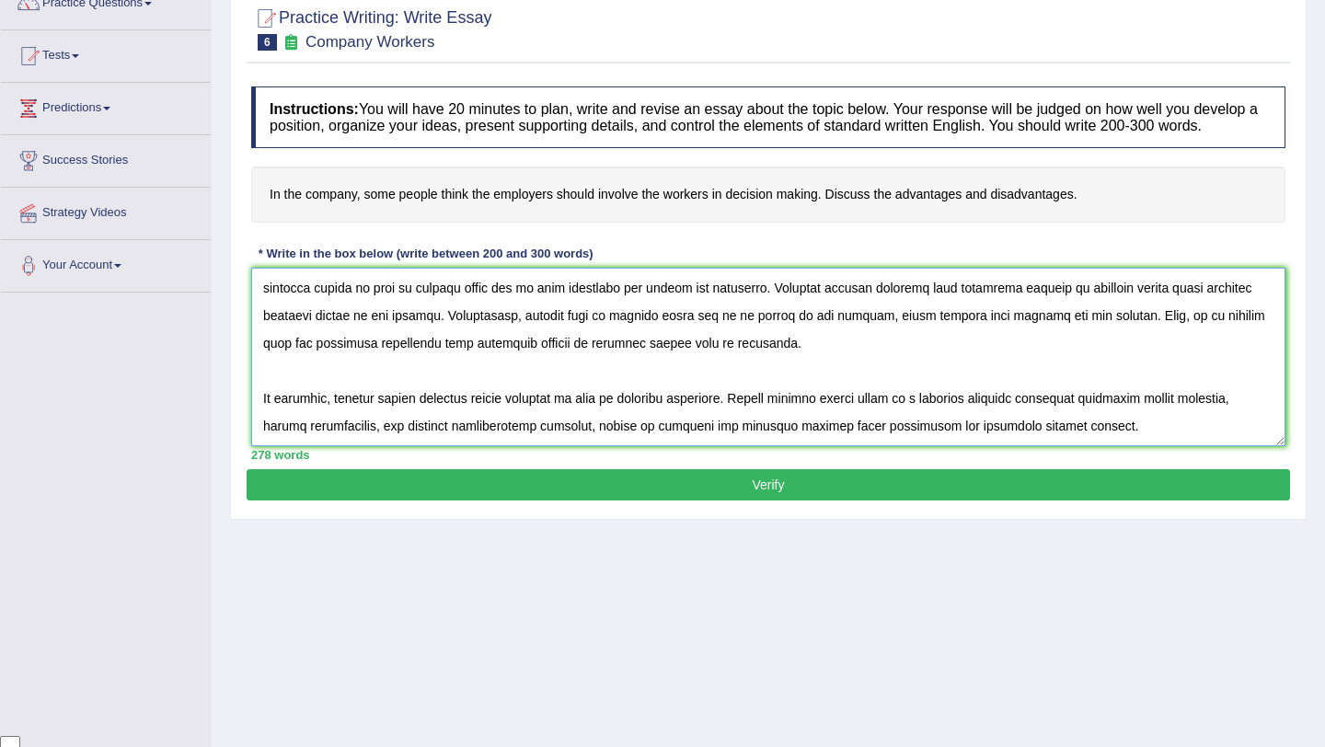
click at [750, 421] on textarea at bounding box center [768, 357] width 1034 height 178
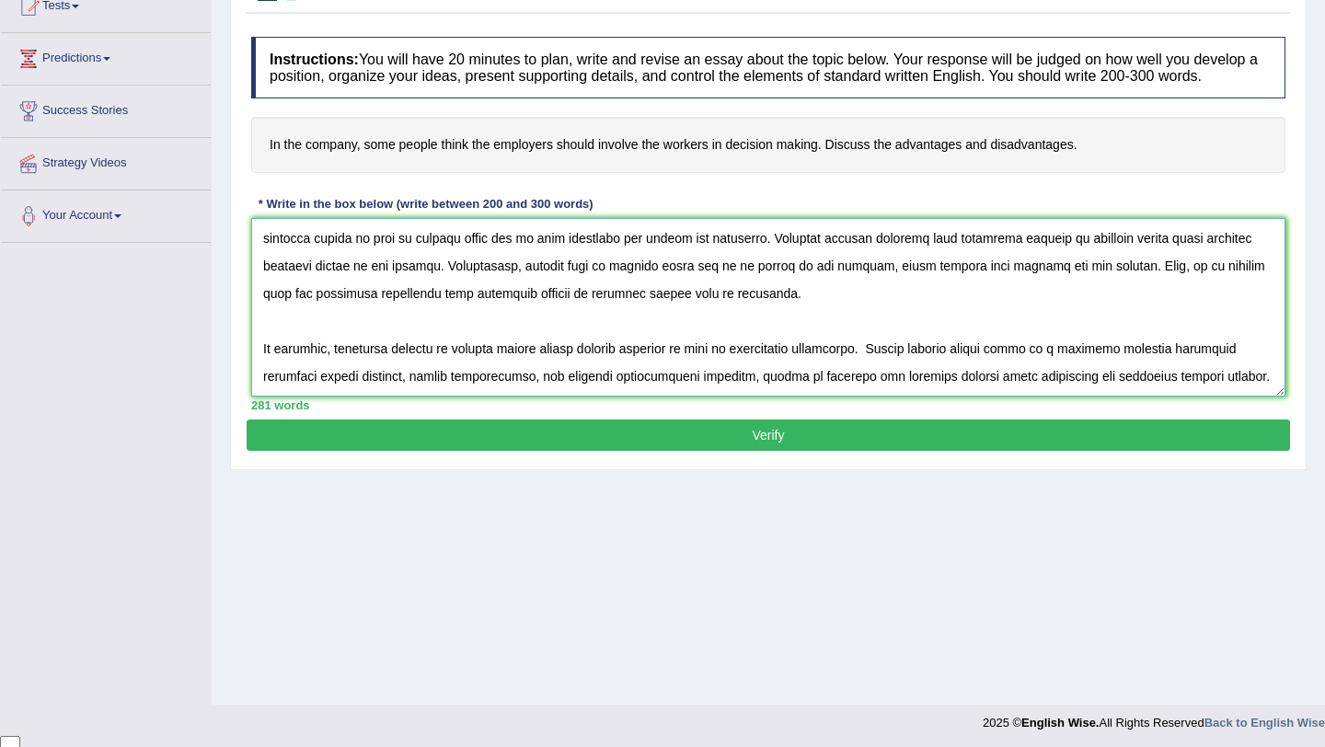
scroll to position [217, 0]
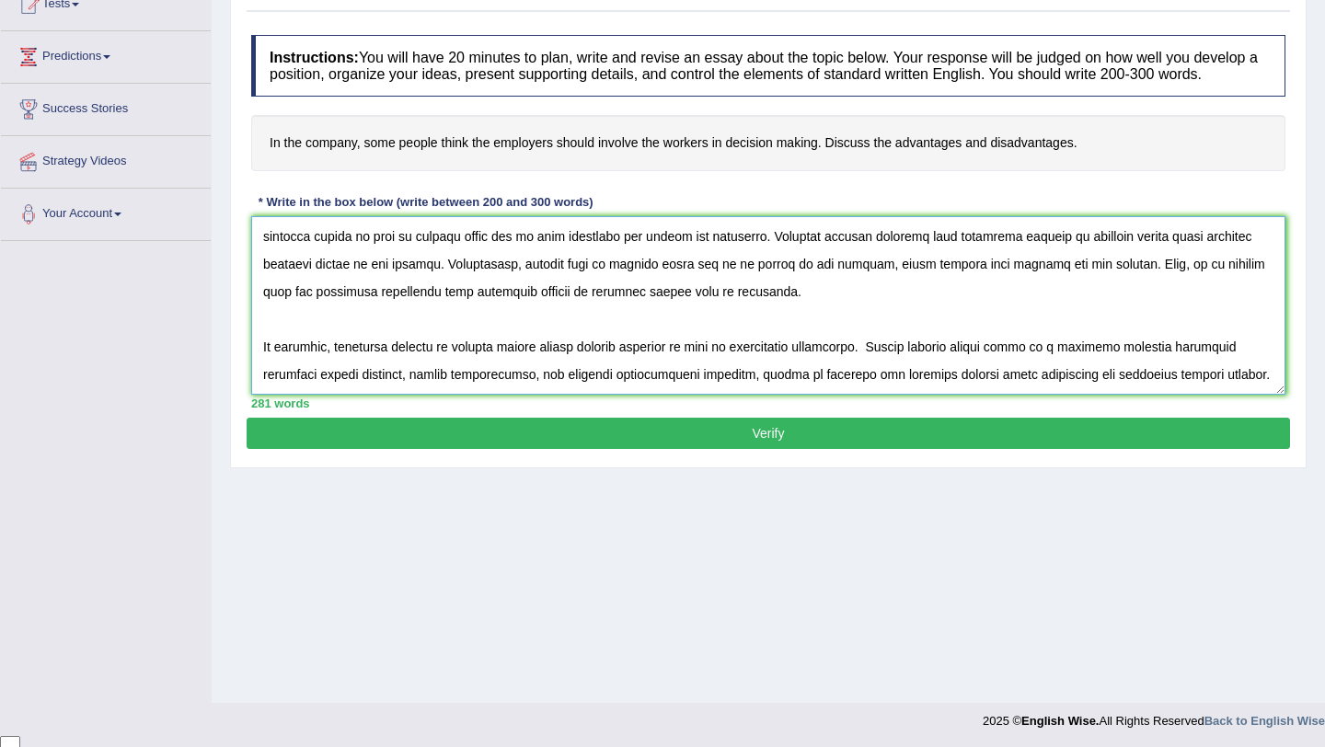
drag, startPoint x: 1180, startPoint y: 365, endPoint x: 746, endPoint y: 396, distance: 435.3
click at [746, 395] on textarea at bounding box center [768, 305] width 1034 height 178
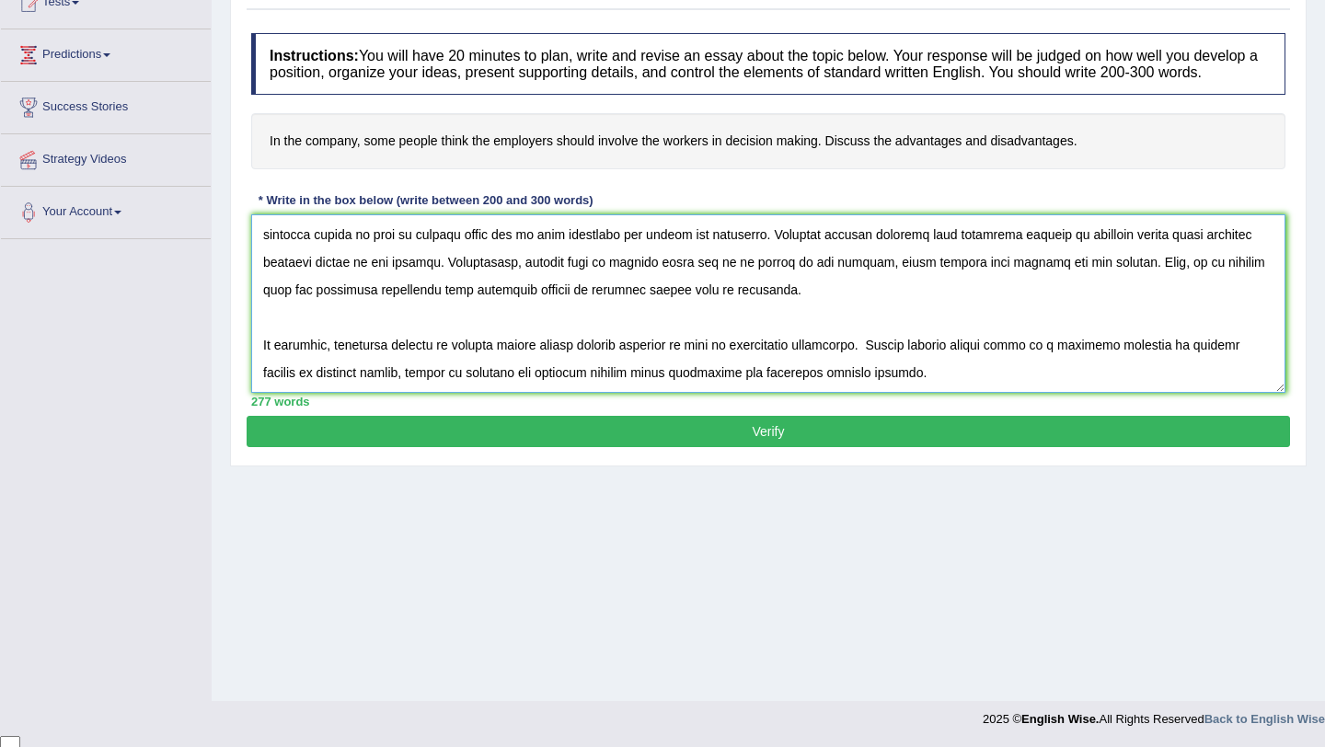
click at [654, 391] on textarea at bounding box center [768, 303] width 1034 height 178
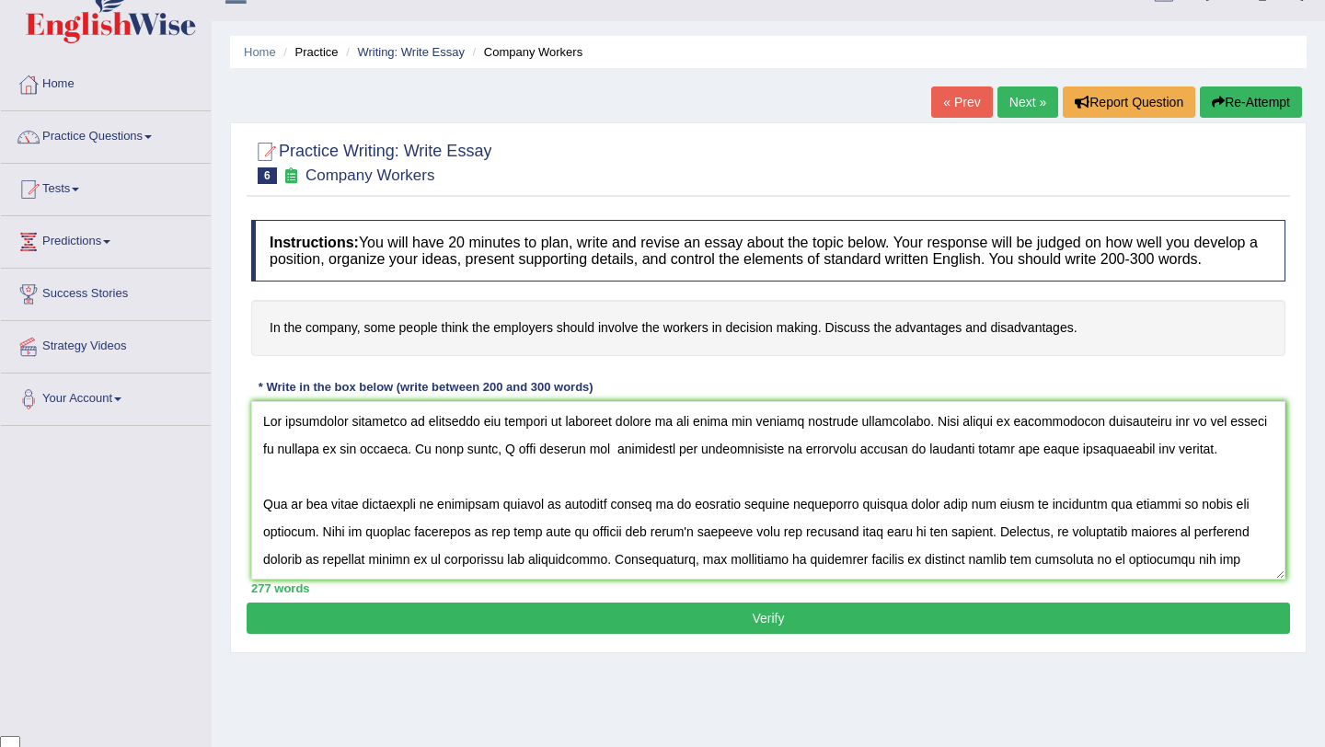
scroll to position [6, 0]
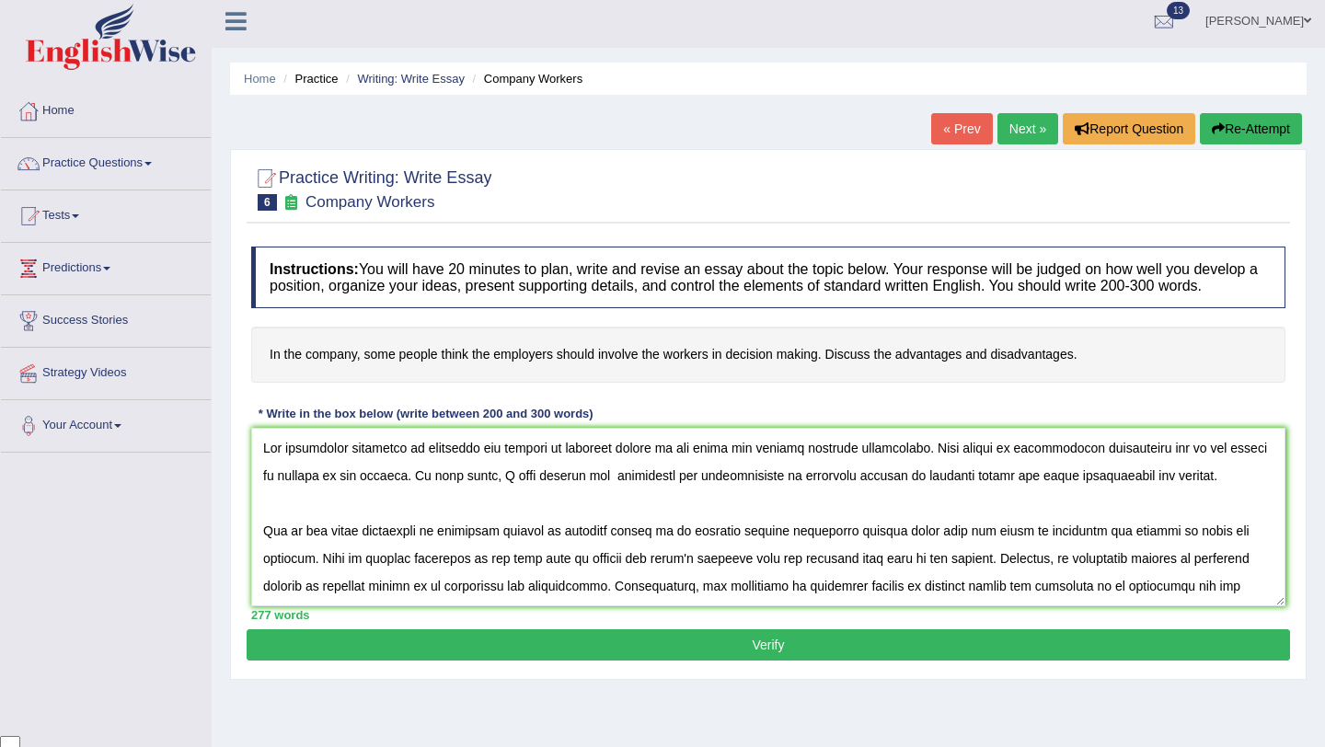
drag, startPoint x: 746, startPoint y: 300, endPoint x: 856, endPoint y: 334, distance: 114.7
click at [856, 334] on div "Instructions: You will have 20 minutes to plan, write and revise an essay about…" at bounding box center [768, 433] width 1043 height 392
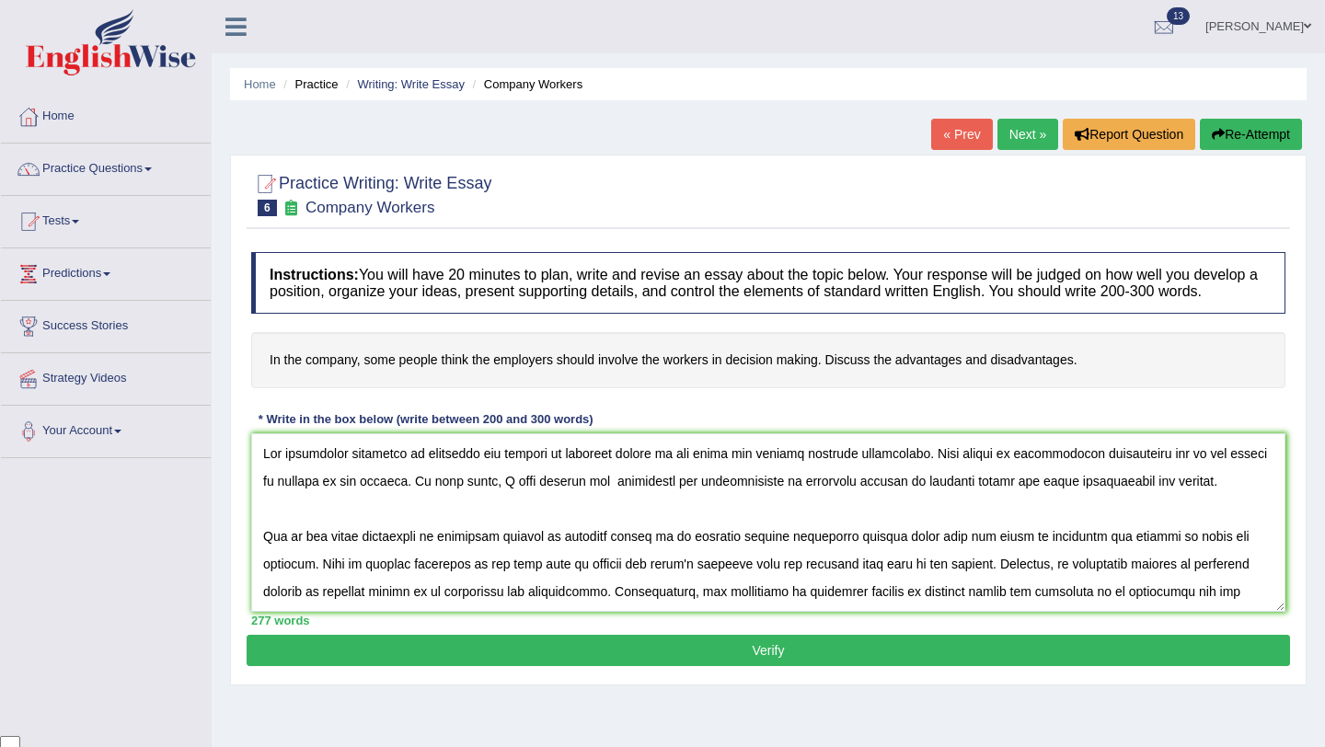
click at [1133, 265] on div "Instructions: You will have 20 minutes to plan, write and revise an essay about…" at bounding box center [768, 439] width 1043 height 392
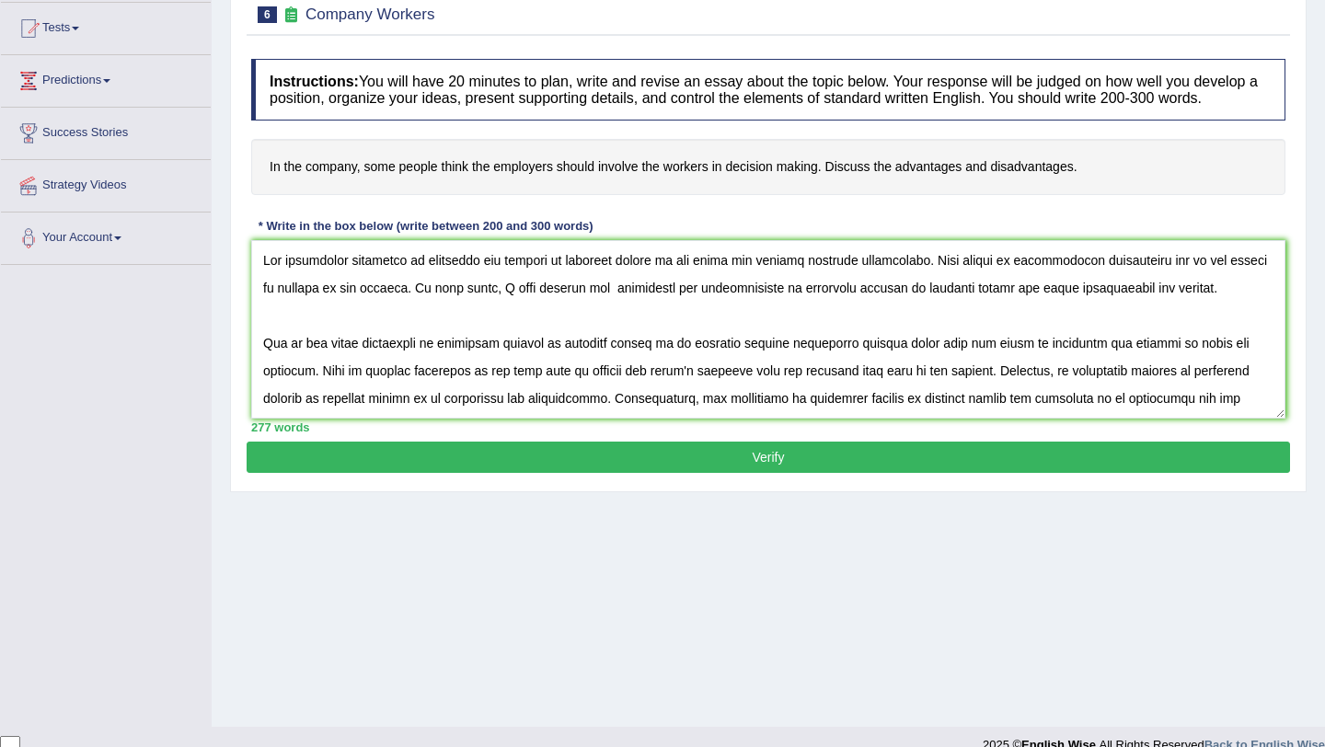
scroll to position [194, 0]
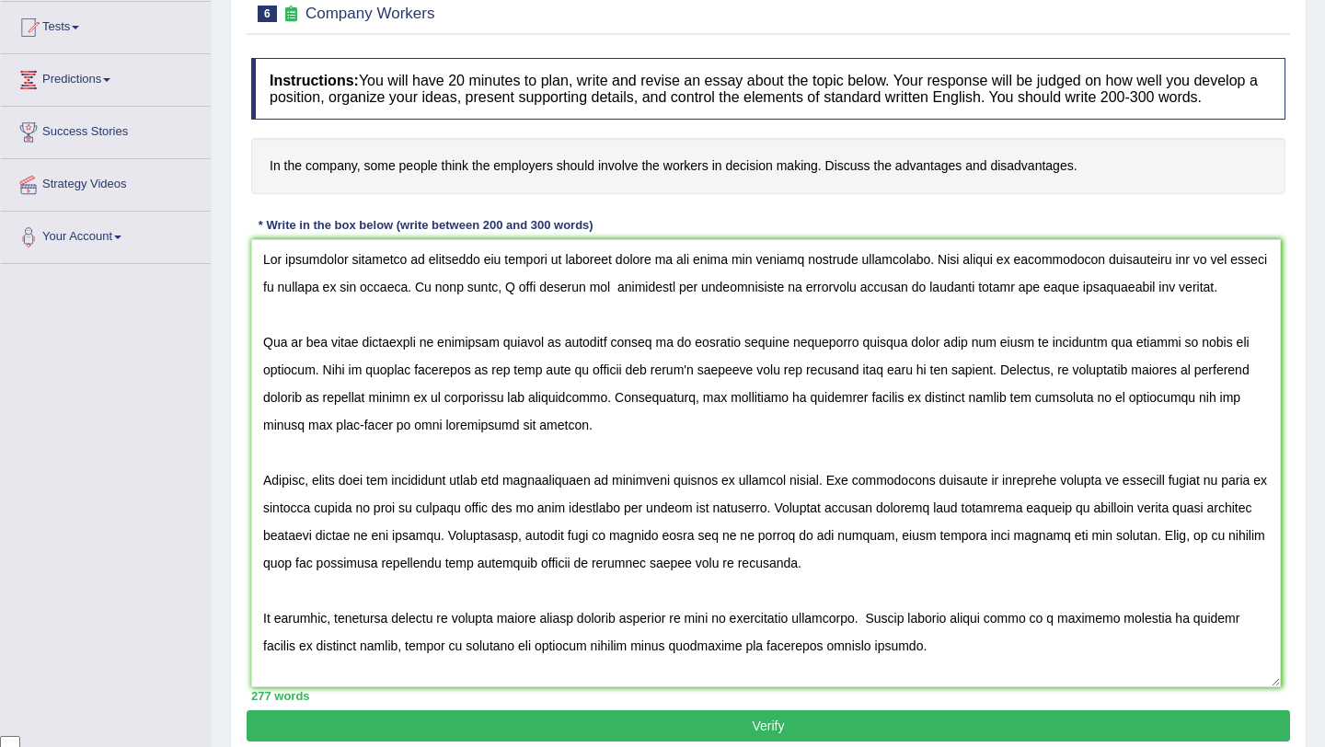
drag, startPoint x: 1272, startPoint y: 443, endPoint x: 1259, endPoint y: 697, distance: 254.3
click at [1269, 687] on textarea at bounding box center [766, 463] width 1030 height 448
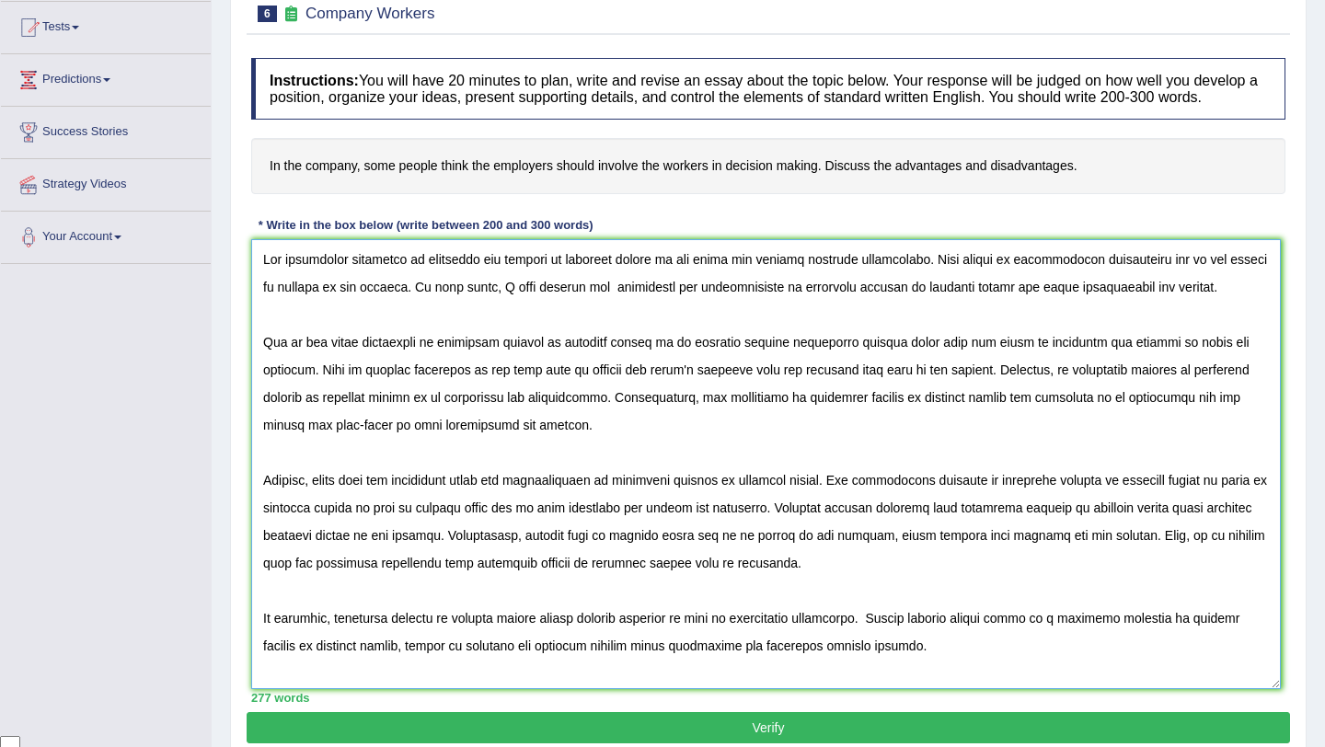
drag, startPoint x: 877, startPoint y: 629, endPoint x: 881, endPoint y: 652, distance: 23.3
click at [877, 629] on textarea at bounding box center [766, 464] width 1030 height 450
click at [265, 354] on textarea at bounding box center [766, 464] width 1030 height 450
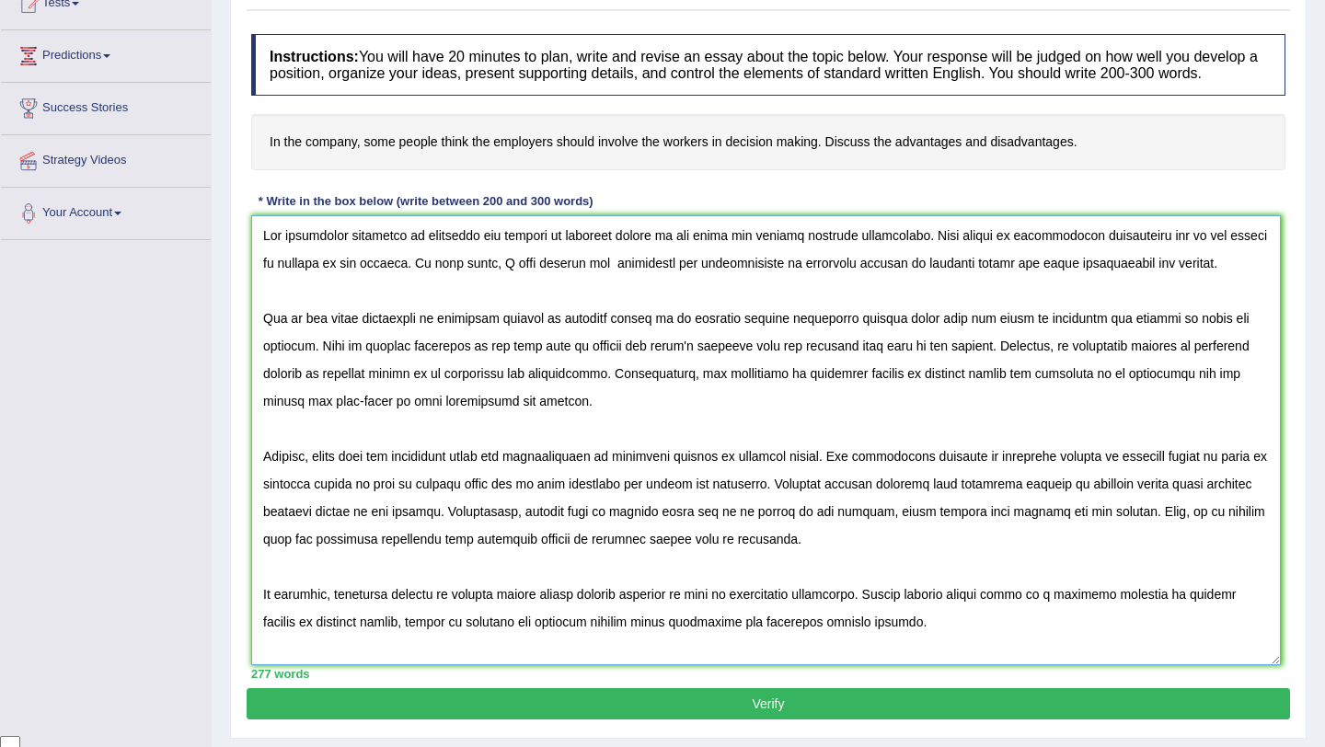
scroll to position [231, 0]
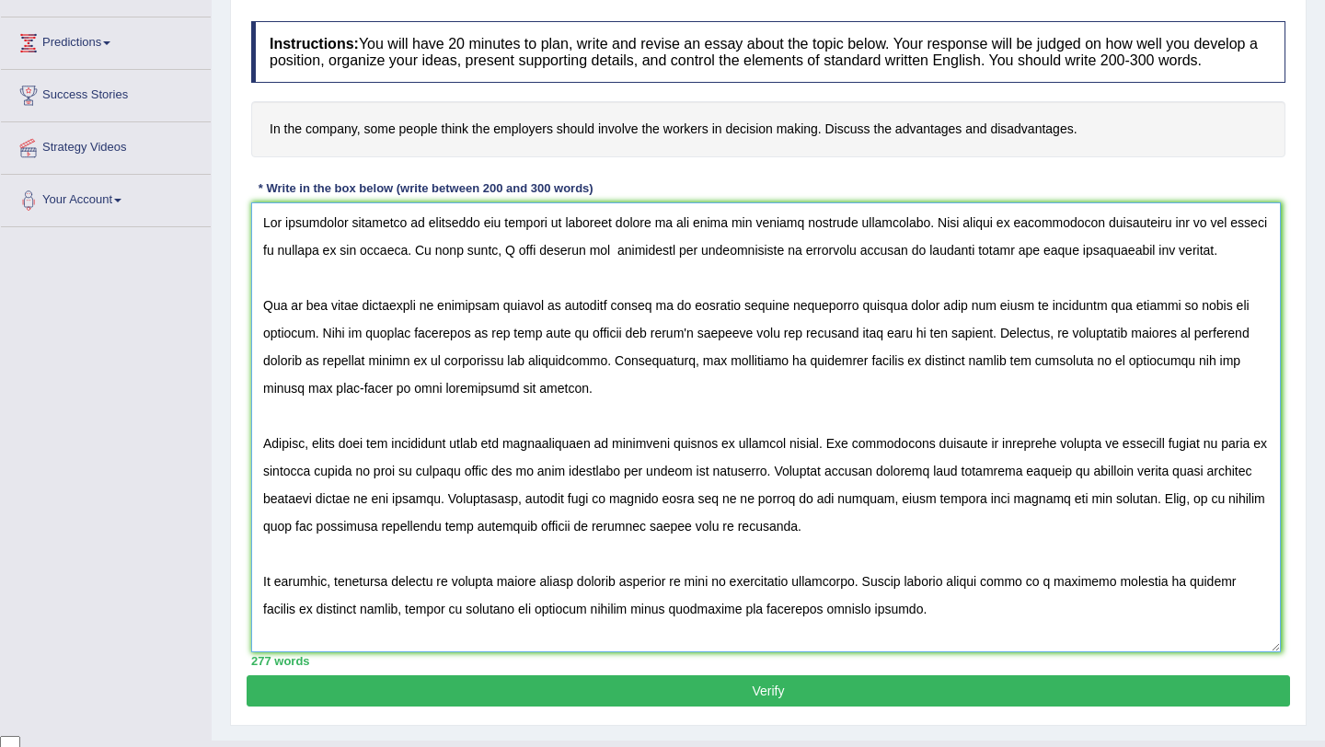
type textarea "The increasing influence of involving the workers in decision making on our liv…"
click at [792, 702] on button "Verify" at bounding box center [768, 690] width 1043 height 31
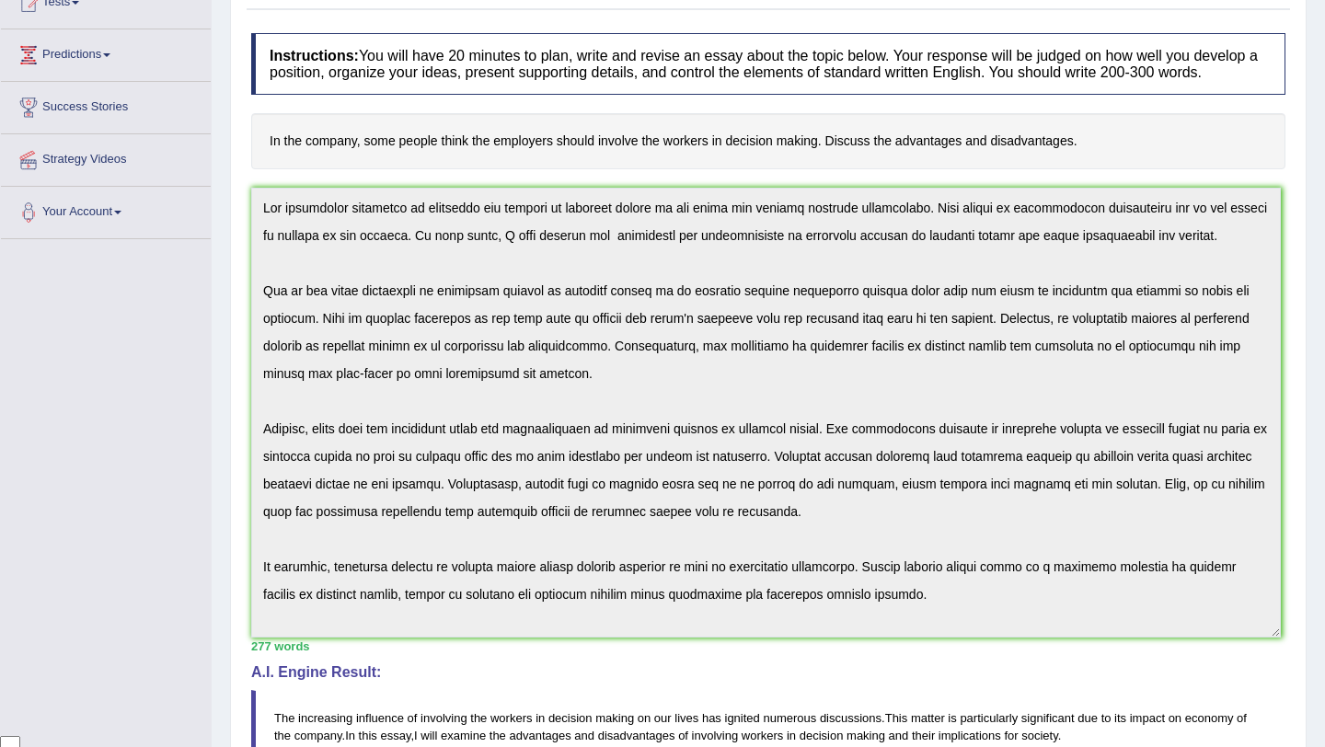
scroll to position [210, 0]
